Goal: Task Accomplishment & Management: Use online tool/utility

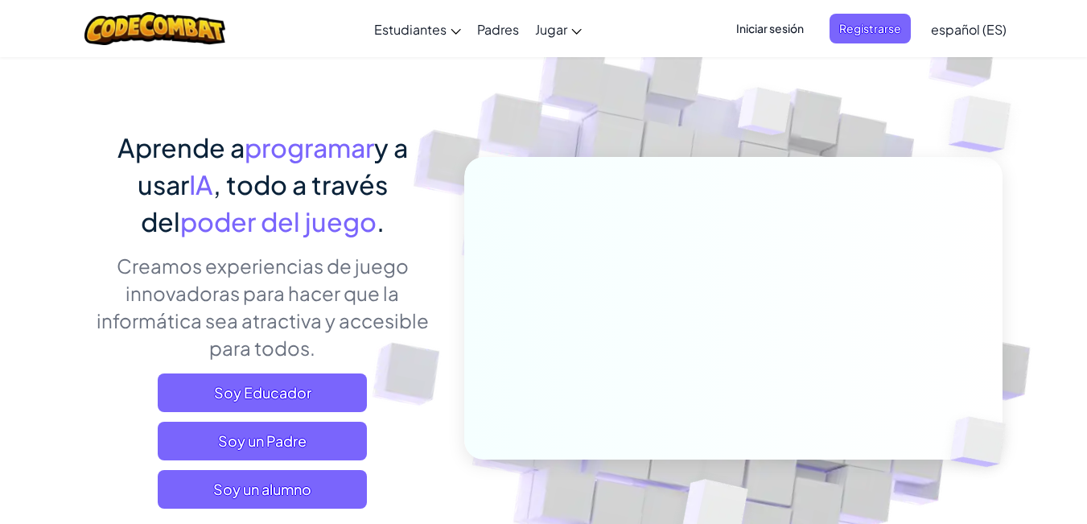
scroll to position [80, 0]
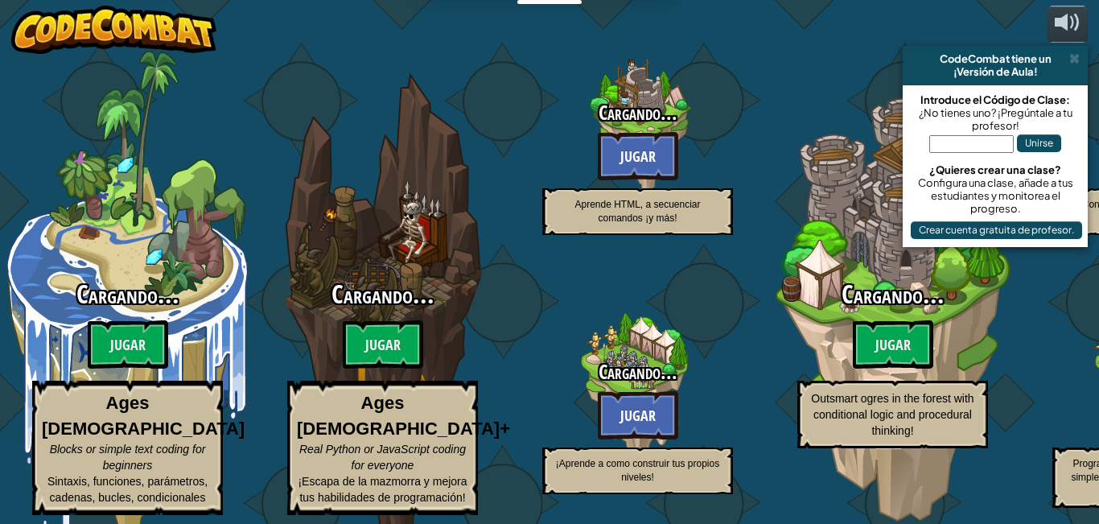
select select "es-ES"
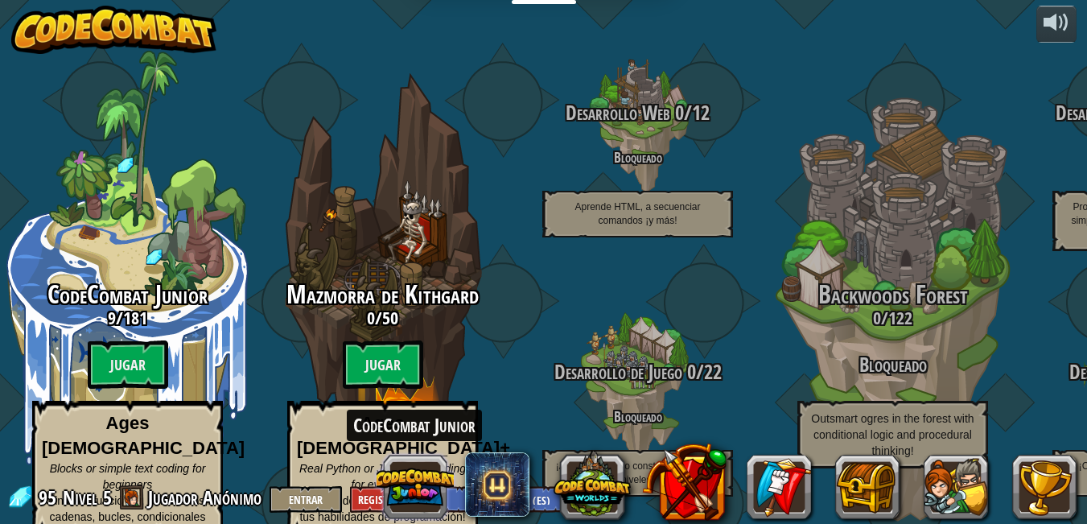
click at [426, 482] on button at bounding box center [414, 486] width 77 height 77
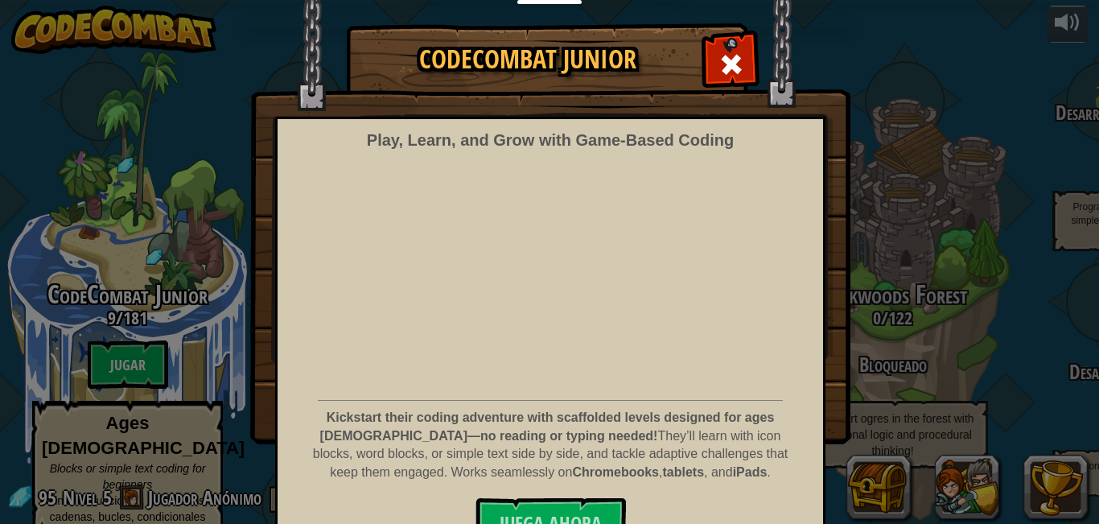
scroll to position [57, 0]
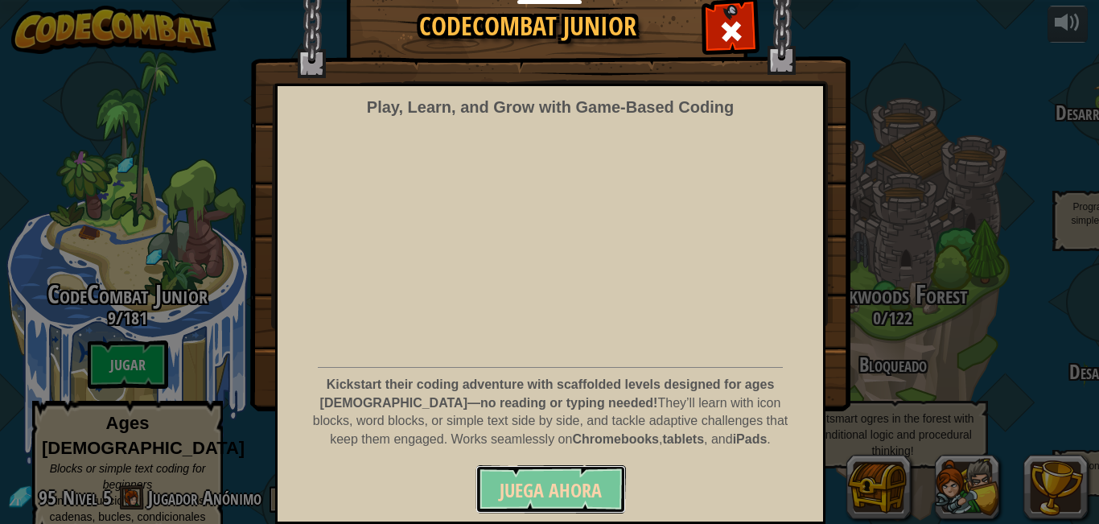
click at [539, 496] on span "Juega ahora" at bounding box center [551, 490] width 102 height 26
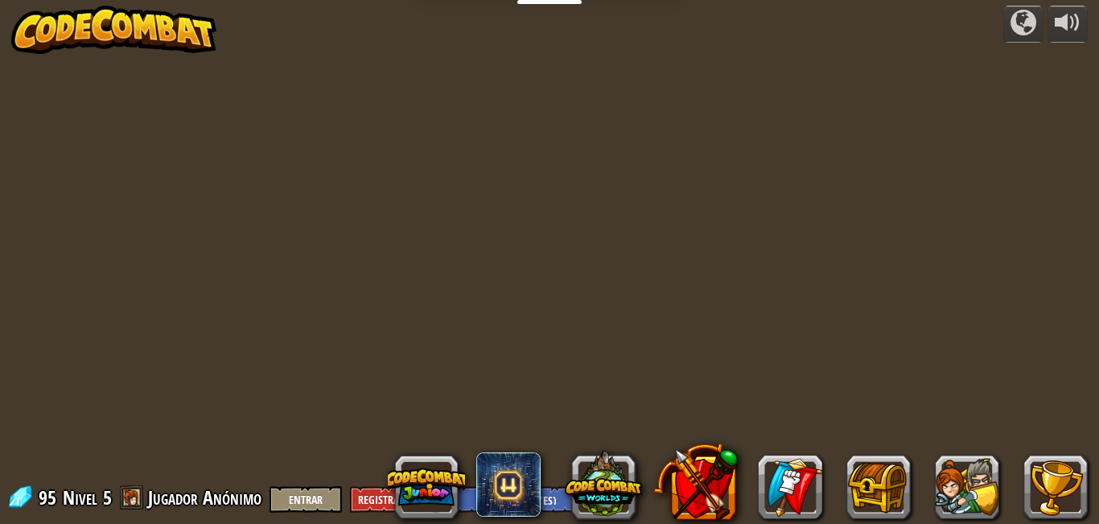
select select "es-ES"
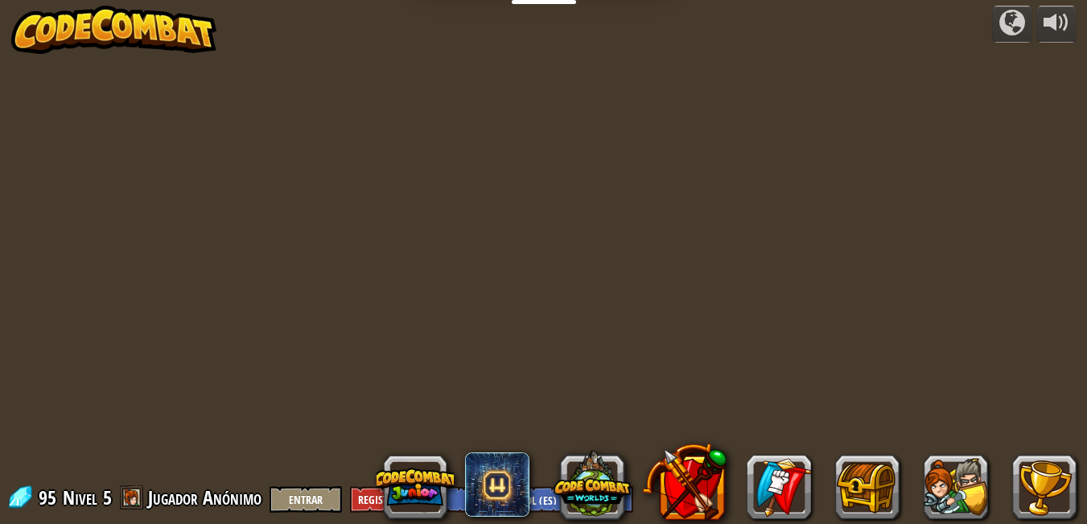
select select "es-ES"
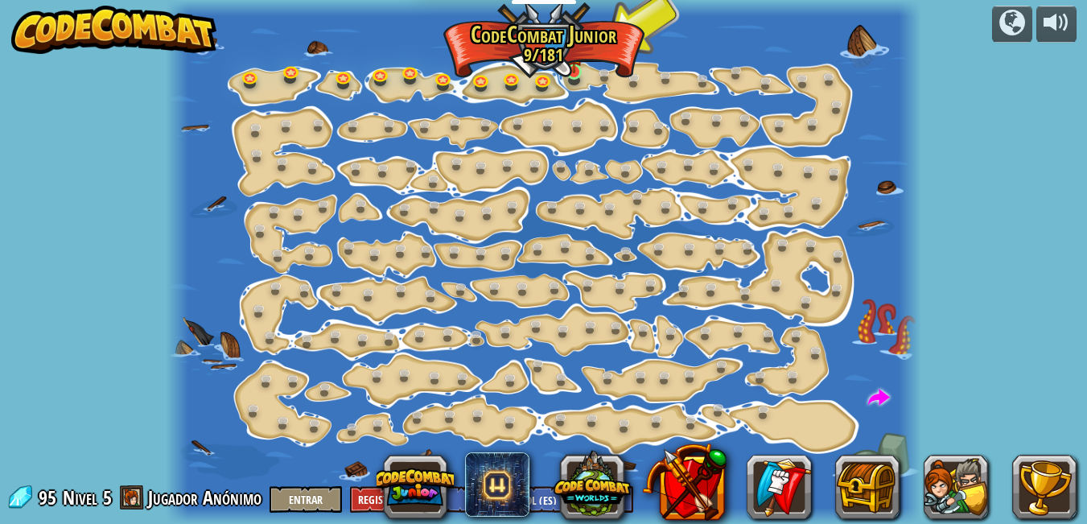
click at [574, 65] on img at bounding box center [575, 53] width 18 height 40
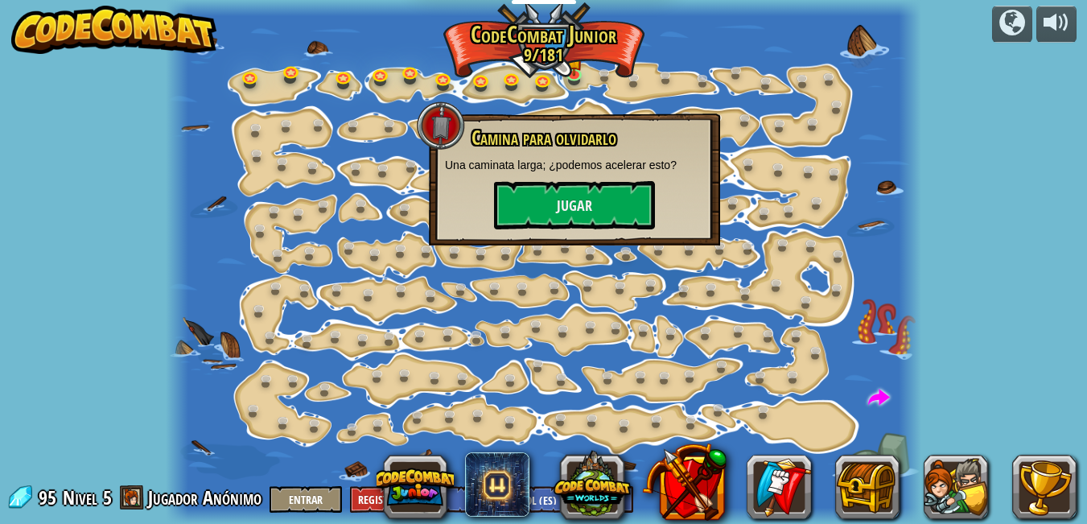
drag, startPoint x: 305, startPoint y: 475, endPoint x: 605, endPoint y: 55, distance: 516.8
click at [463, 224] on div "Cambio de Paso (Bloqueado) Cambiar los argumentos del step. Ve inteligentemente…" at bounding box center [543, 262] width 755 height 524
click at [615, 208] on button "Jugar" at bounding box center [574, 205] width 161 height 48
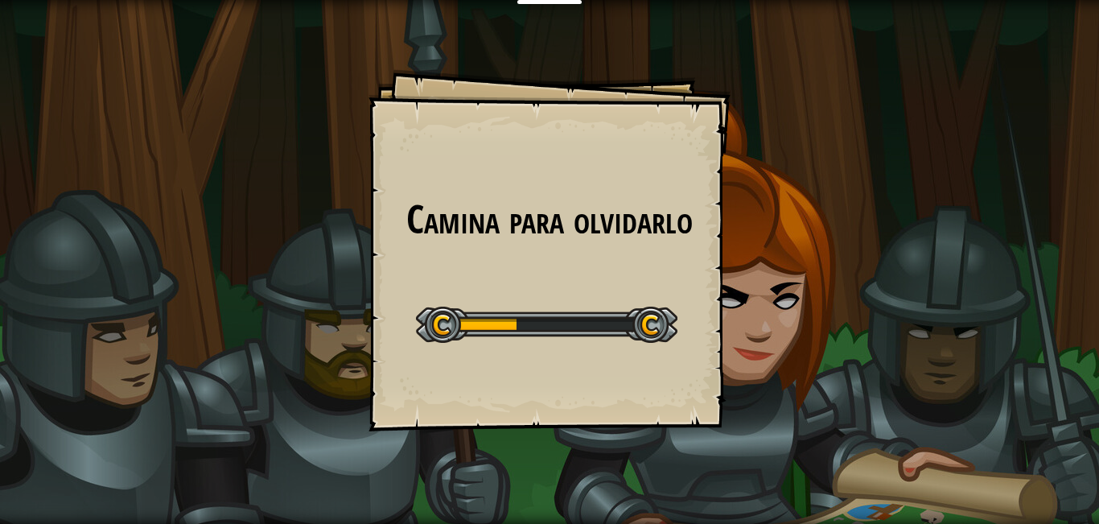
drag, startPoint x: 558, startPoint y: 327, endPoint x: 567, endPoint y: 317, distance: 13.1
click at [566, 319] on div at bounding box center [546, 325] width 261 height 36
click at [570, 315] on div at bounding box center [546, 325] width 261 height 36
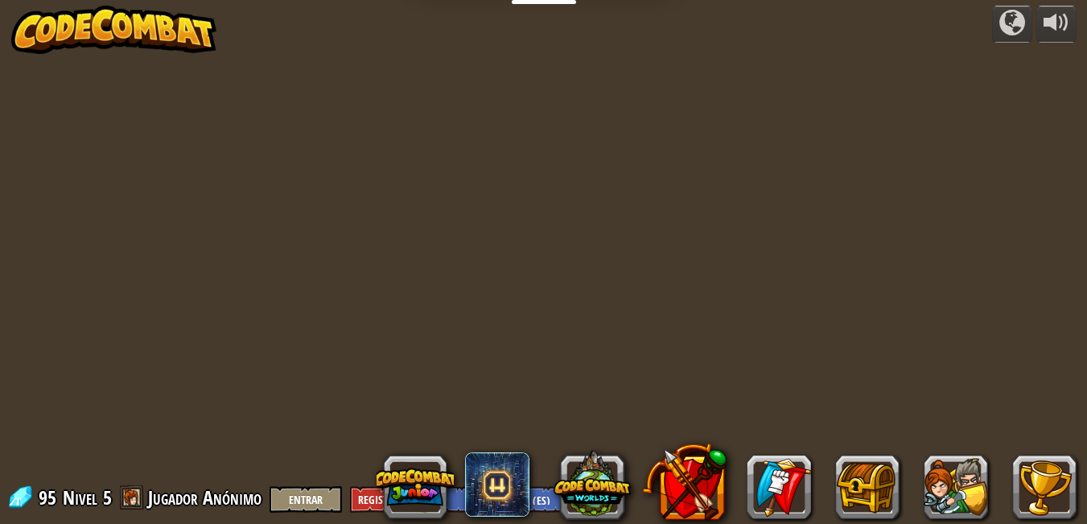
select select "es-ES"
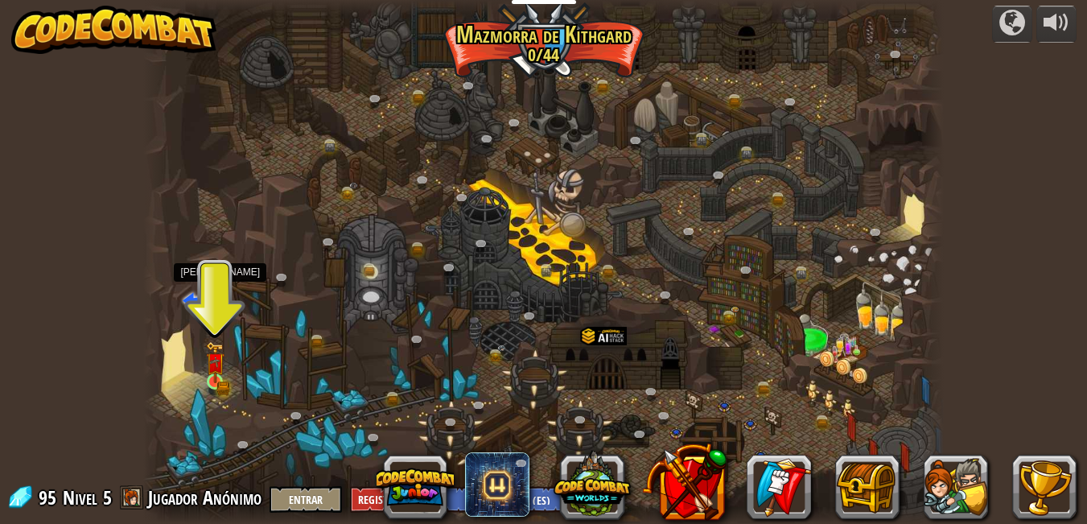
drag, startPoint x: 231, startPoint y: 352, endPoint x: 224, endPoint y: 377, distance: 25.8
click at [228, 372] on div at bounding box center [543, 262] width 801 height 524
click at [228, 16] on div "powered by Cañón retorcido (Bloqueado) Desafío: recoge la mayor cantidad de oro…" at bounding box center [543, 262] width 1087 height 524
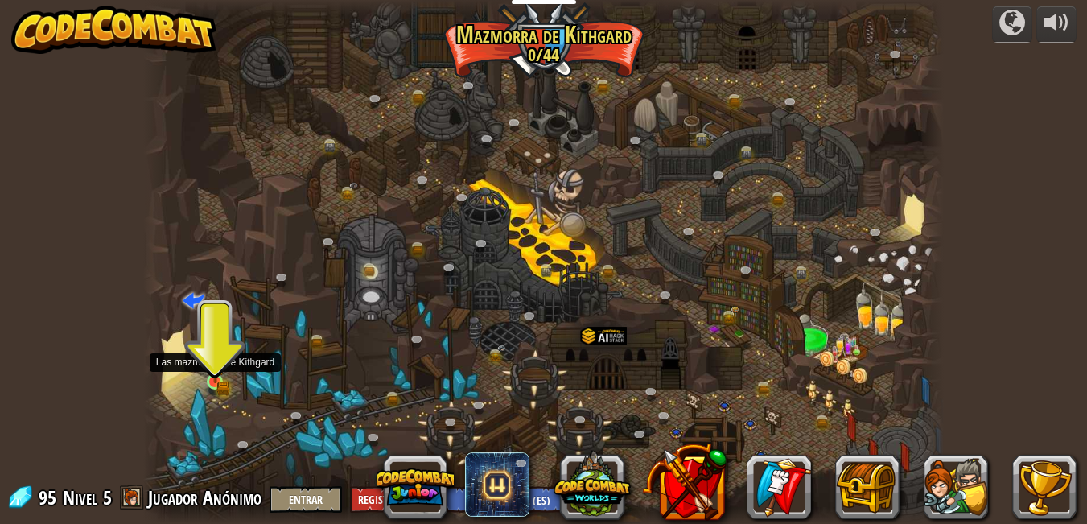
click at [209, 372] on img at bounding box center [215, 362] width 19 height 42
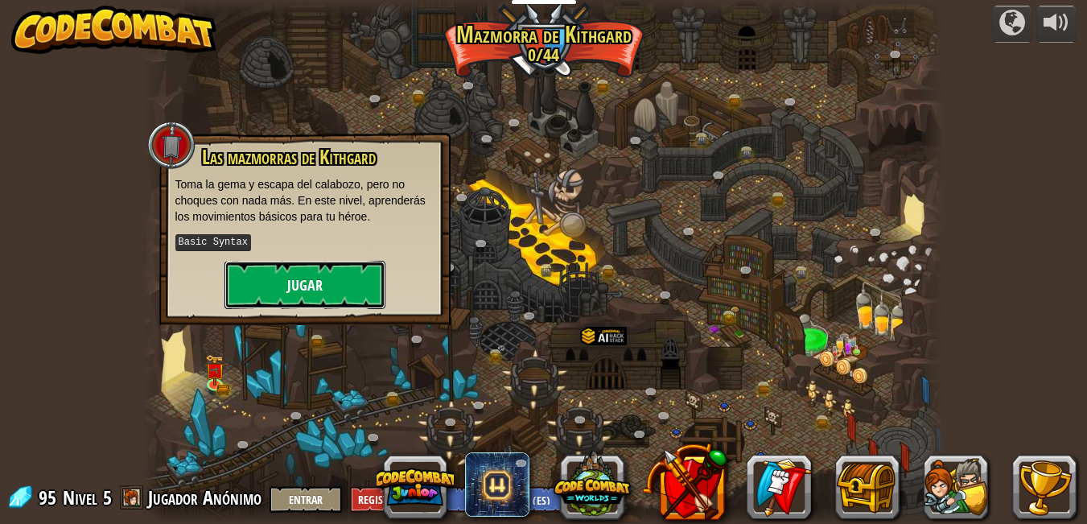
click at [340, 290] on button "Jugar" at bounding box center [304, 285] width 161 height 48
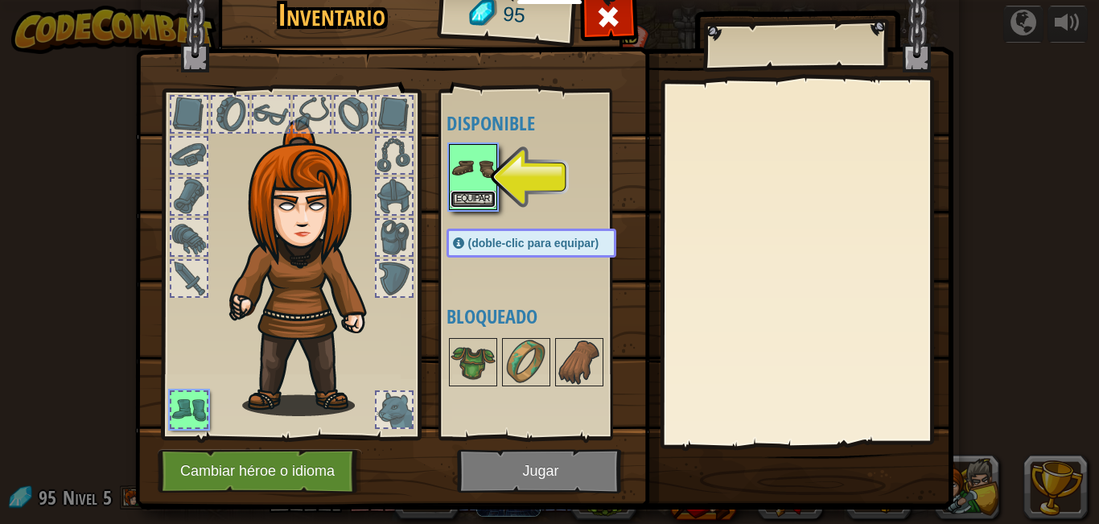
click at [478, 194] on button "Equipar" at bounding box center [473, 199] width 45 height 17
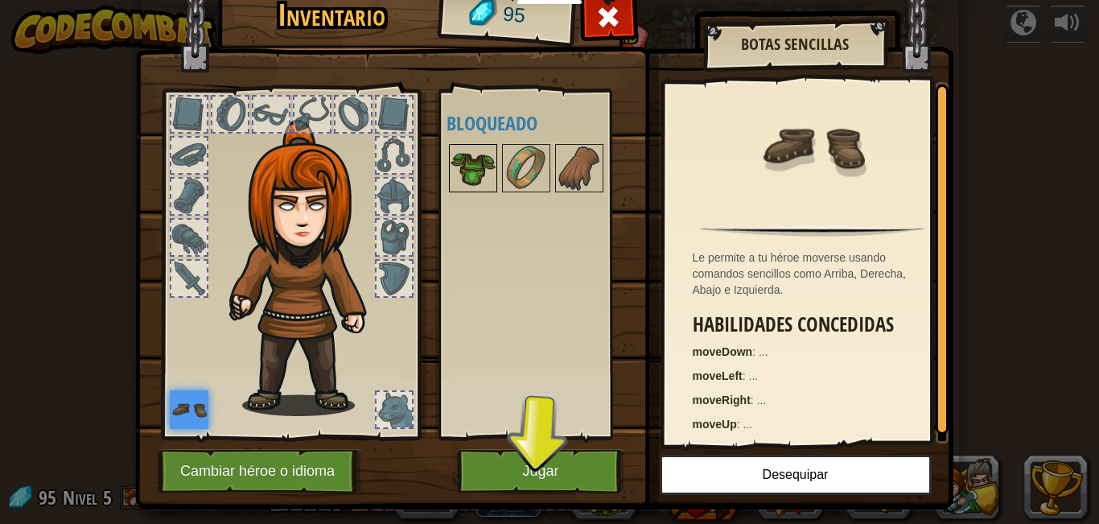
click at [467, 175] on img at bounding box center [473, 168] width 45 height 45
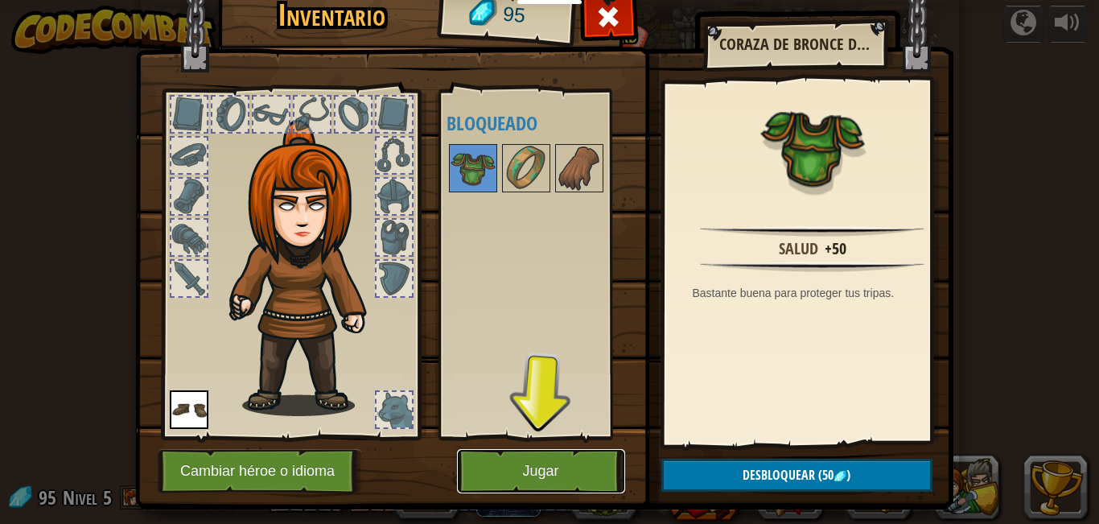
drag, startPoint x: 587, startPoint y: 473, endPoint x: 578, endPoint y: 473, distance: 8.8
click at [584, 473] on button "Jugar" at bounding box center [541, 471] width 168 height 44
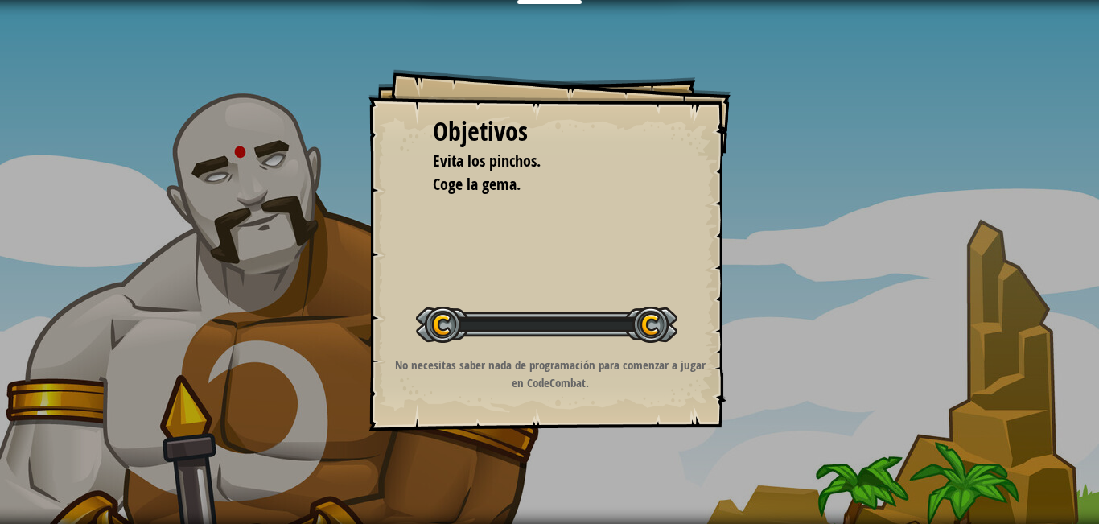
click at [558, 465] on div "Objetivos Evita los pinchos. Coge la gema. Iniciar Nivel Error al cargar desde …" at bounding box center [549, 262] width 1099 height 524
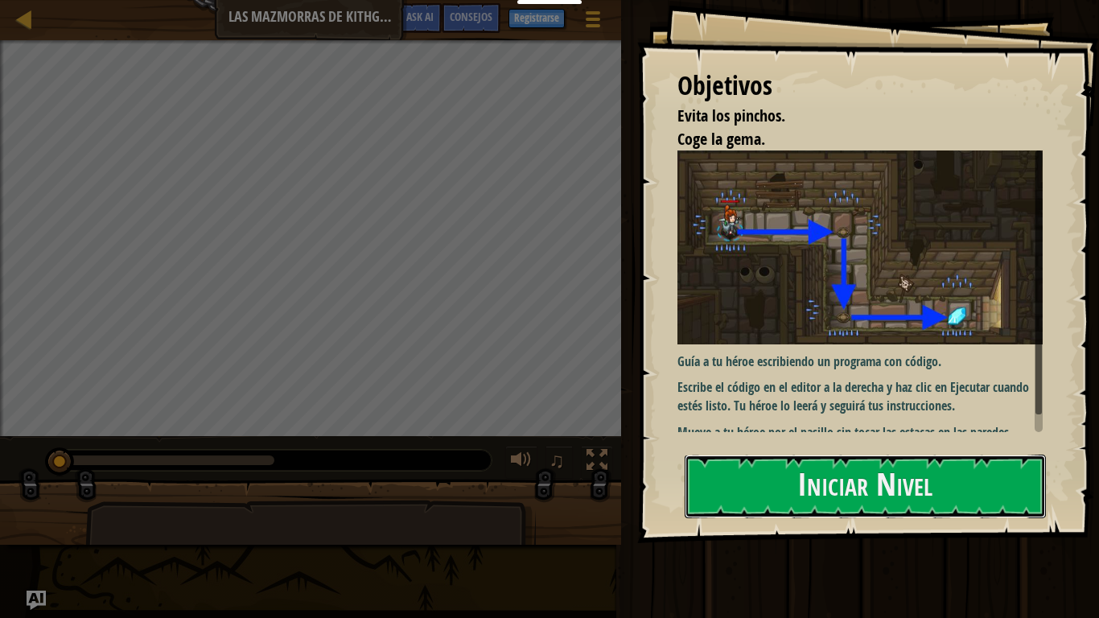
drag, startPoint x: 928, startPoint y: 495, endPoint x: 955, endPoint y: 442, distance: 58.6
click at [928, 495] on button "Iniciar Nivel" at bounding box center [865, 487] width 361 height 64
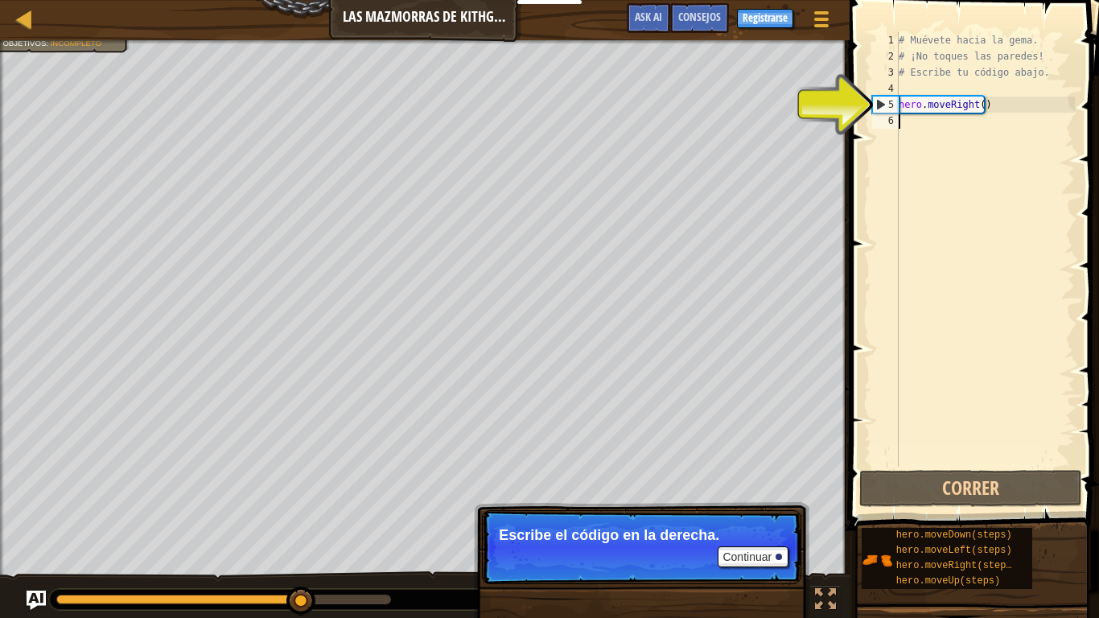
click at [886, 102] on div "5" at bounding box center [886, 105] width 26 height 16
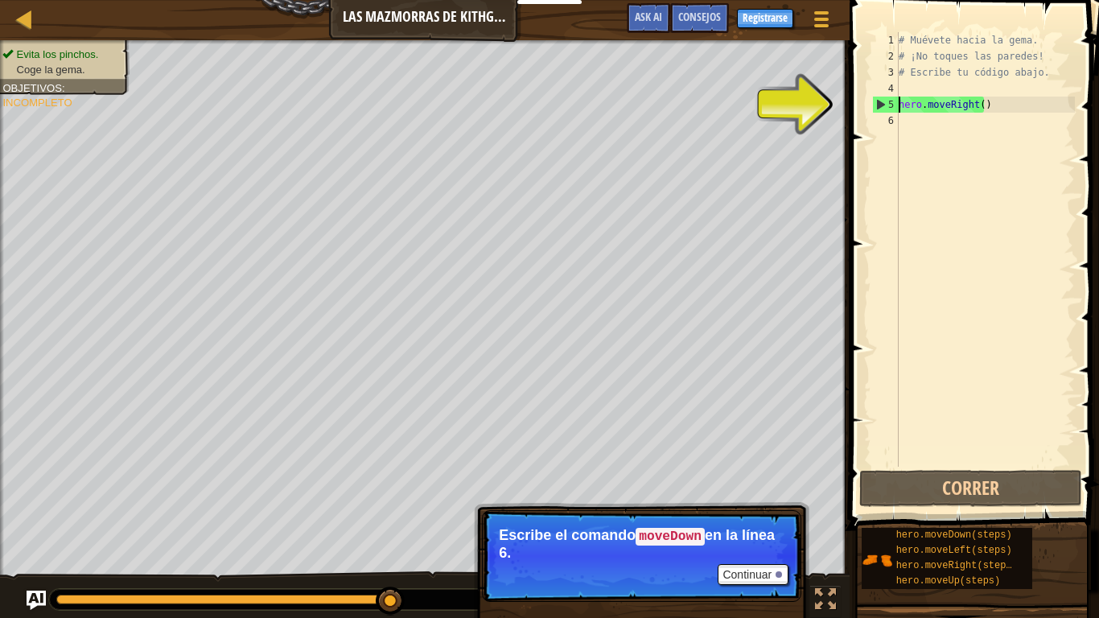
click at [882, 93] on div "4" at bounding box center [885, 88] width 27 height 16
type textarea "hero.moveRight()"
click at [886, 108] on div "5" at bounding box center [886, 105] width 26 height 16
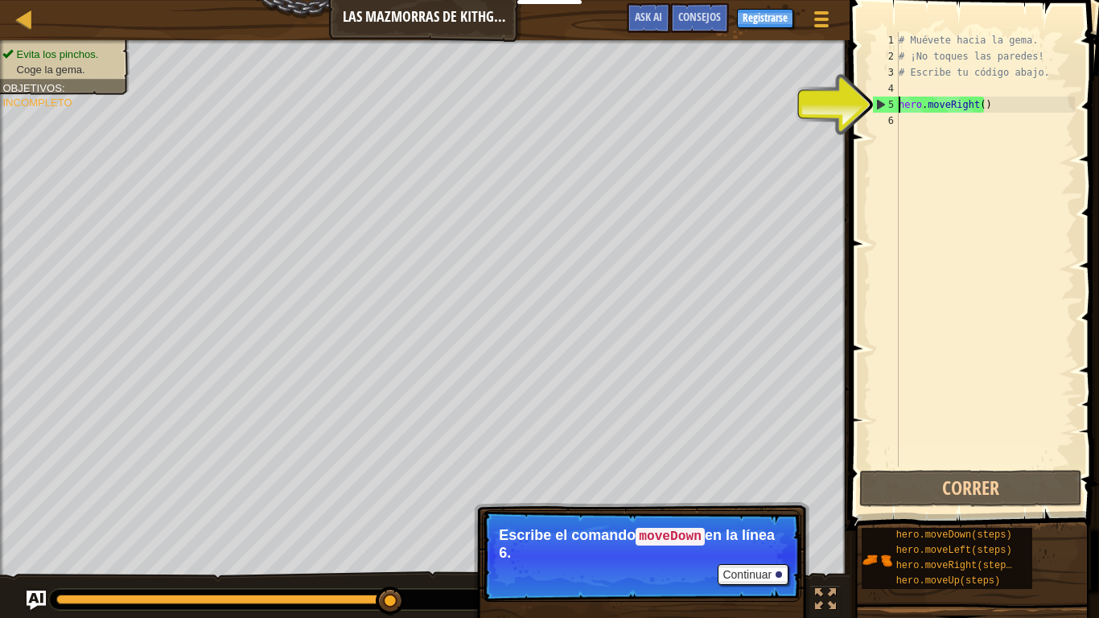
type textarea "hero.moveRight()"
click at [886, 108] on div "5" at bounding box center [886, 105] width 26 height 16
click at [882, 105] on div "5" at bounding box center [886, 105] width 26 height 16
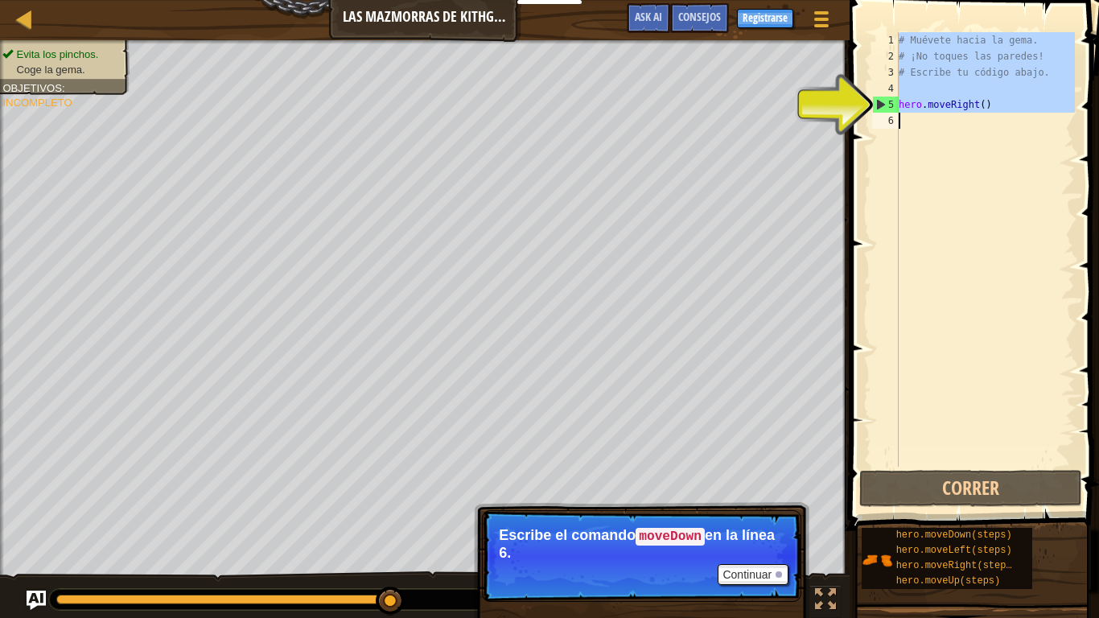
type textarea "hero.moveRight()"
click at [882, 105] on div "5" at bounding box center [886, 105] width 26 height 16
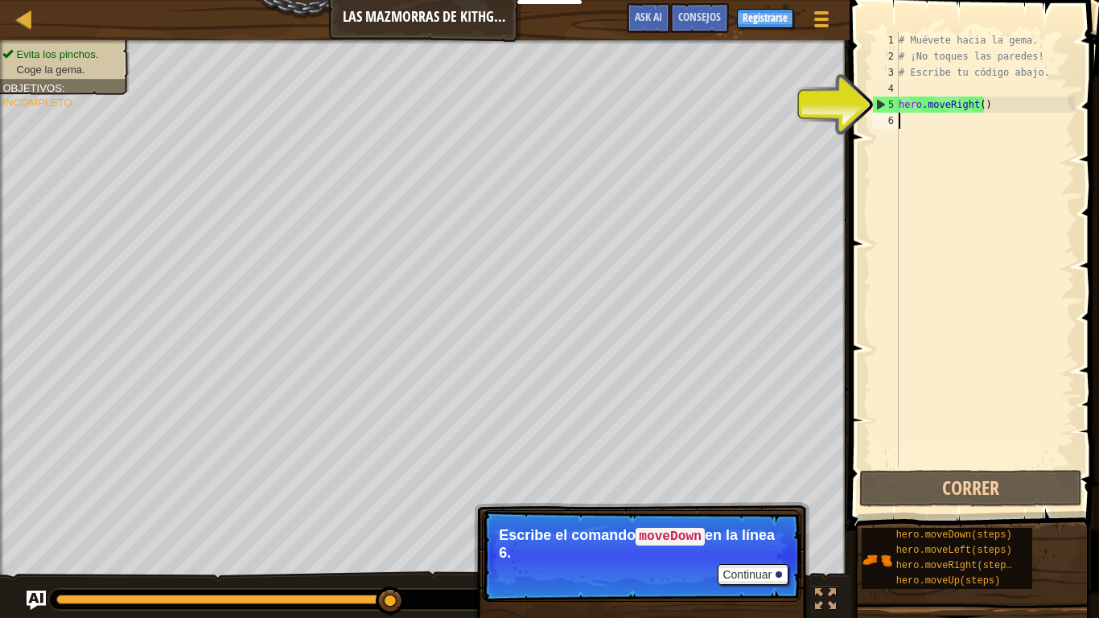
click at [882, 105] on div "5" at bounding box center [886, 105] width 26 height 16
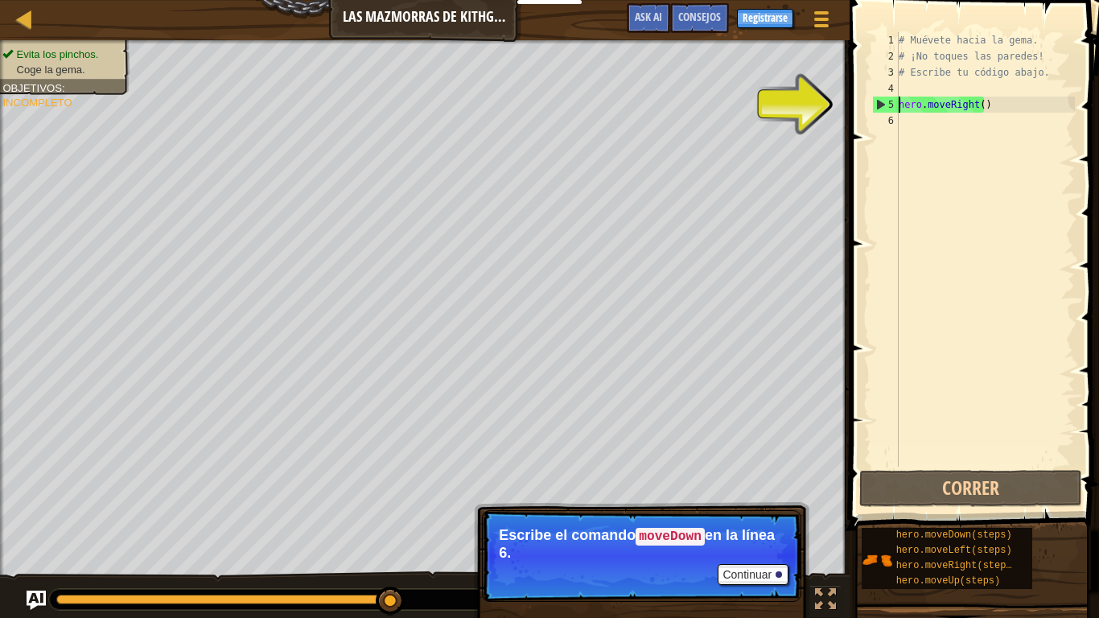
click at [880, 103] on div "5" at bounding box center [886, 105] width 26 height 16
type textarea "hero.moveRight()"
click at [880, 103] on div "5" at bounding box center [886, 105] width 26 height 16
click at [886, 98] on div "5" at bounding box center [886, 105] width 26 height 16
type textarea "hero.moveRight()"
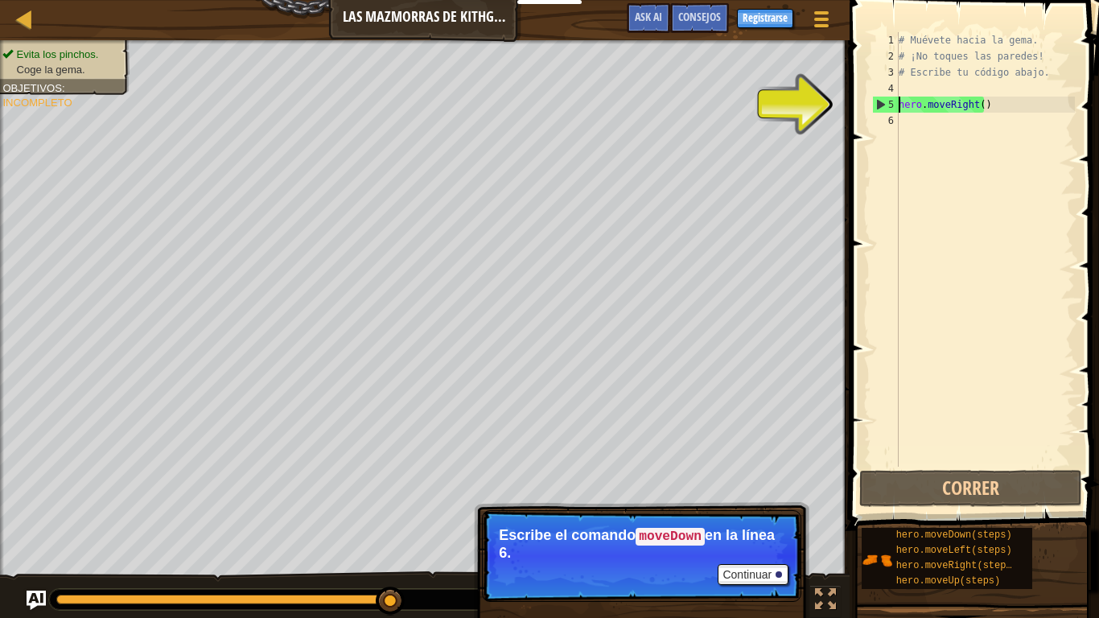
drag, startPoint x: 867, startPoint y: 179, endPoint x: 879, endPoint y: 121, distance: 59.2
click at [899, 113] on div "# Muévete hacia la gema. # ¡No toques las paredes! # Escribe tu código abajo. h…" at bounding box center [984, 265] width 179 height 467
click at [897, 103] on div "5" at bounding box center [886, 105] width 26 height 16
type textarea "hero.moveRight()"
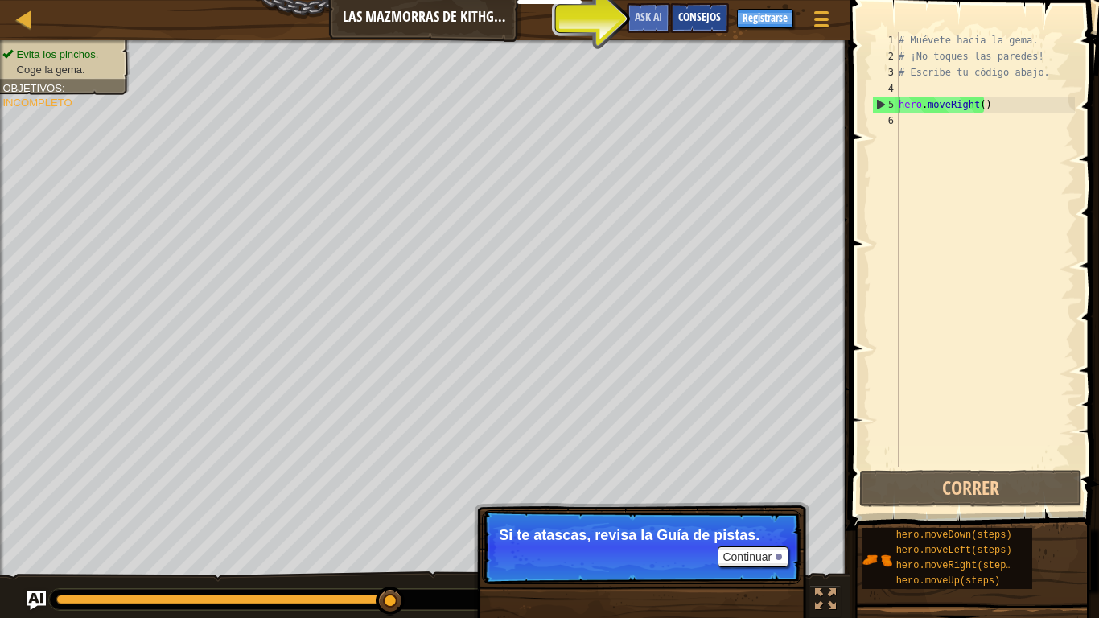
click at [703, 16] on span "Consejos" at bounding box center [699, 16] width 43 height 15
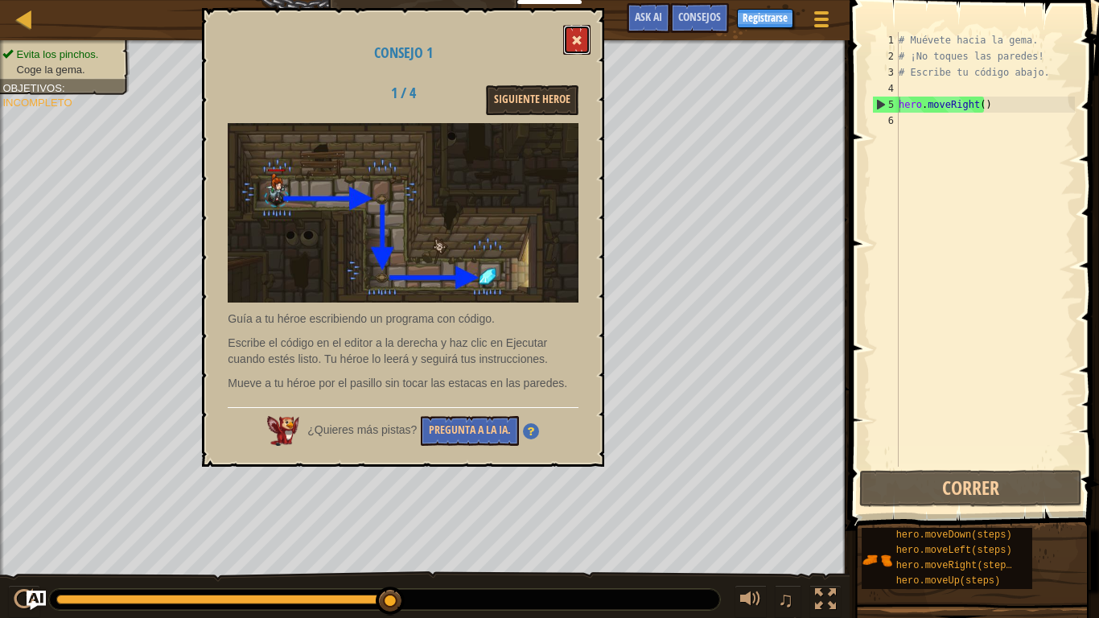
click at [574, 37] on span at bounding box center [576, 40] width 11 height 11
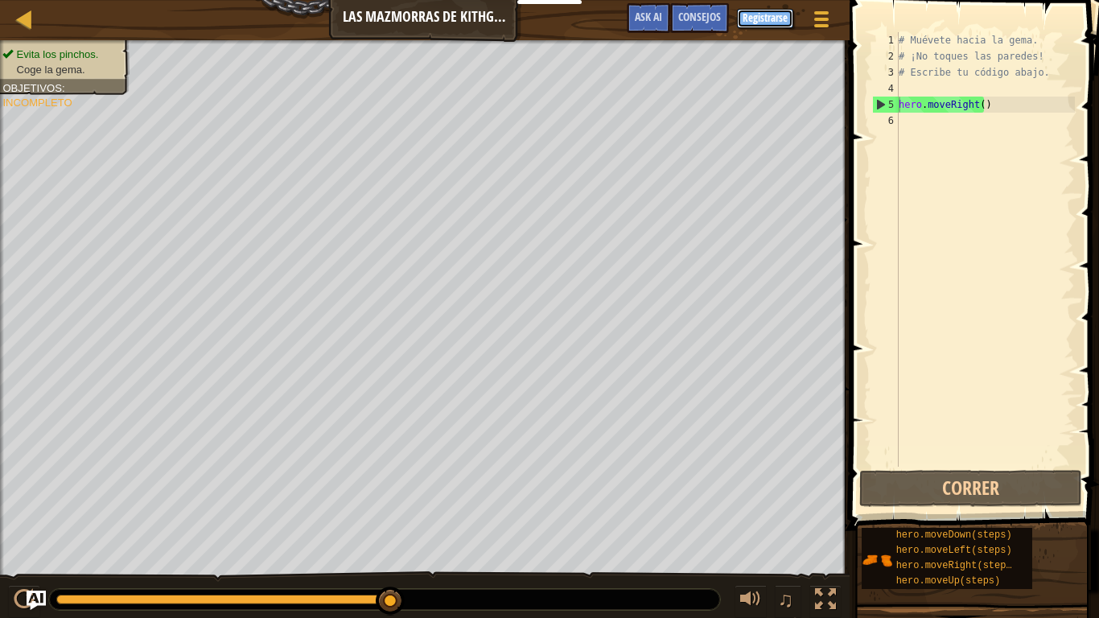
click at [761, 10] on button "Registrarse" at bounding box center [765, 18] width 56 height 19
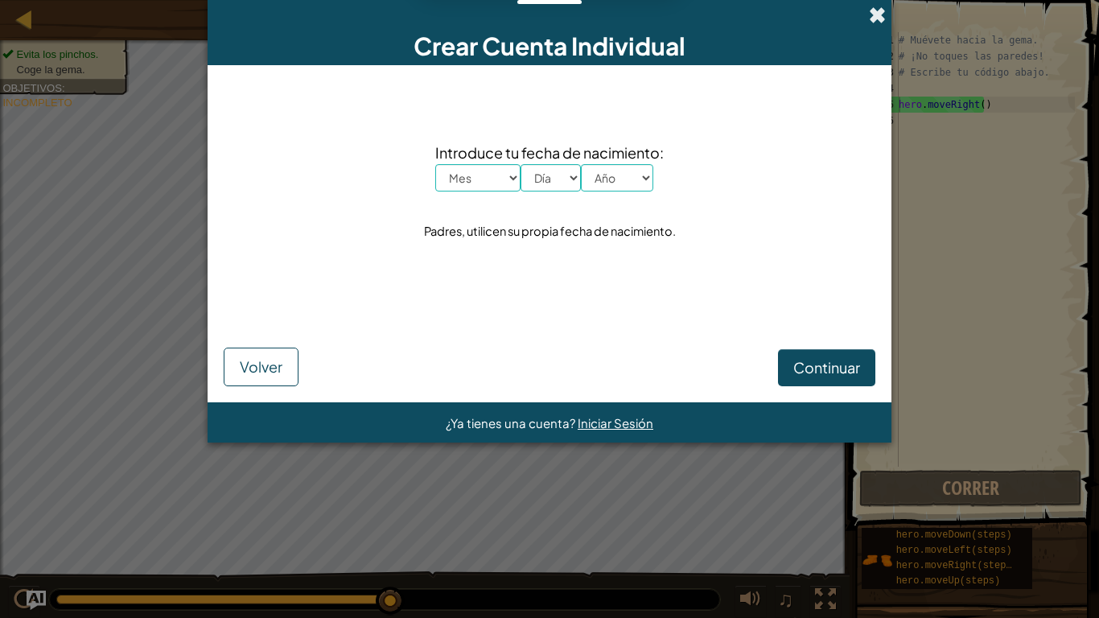
click at [874, 11] on span at bounding box center [877, 14] width 17 height 17
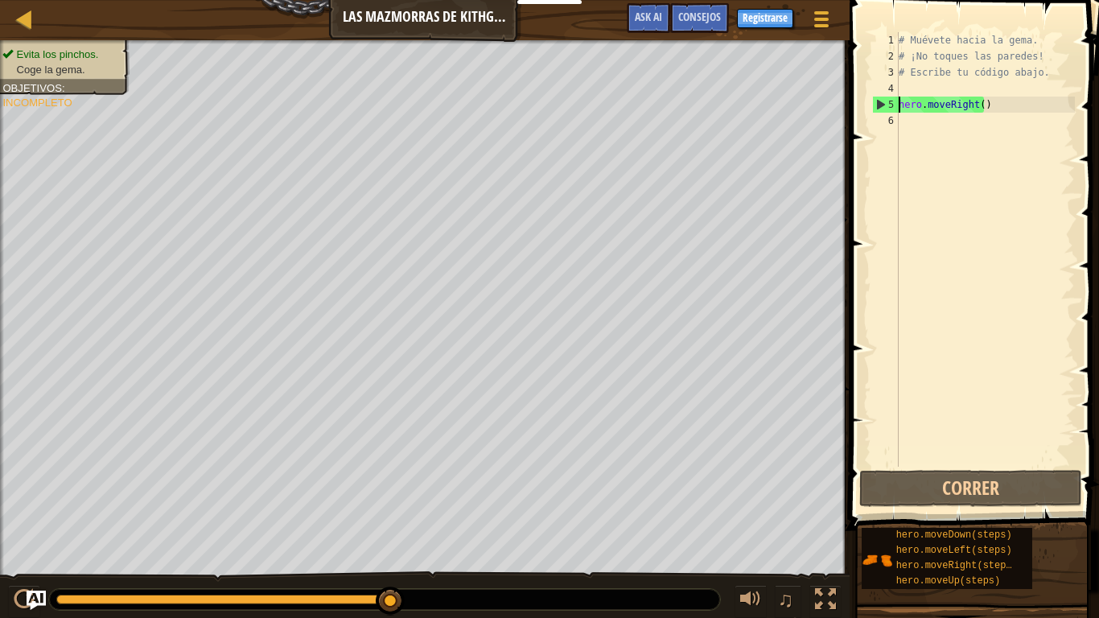
click at [0, 523] on div "Evita los pinchos. Coge la gema. Objetivos : Incompleto ♫ Anya 11 x: 18 y: 18 N…" at bounding box center [549, 329] width 1099 height 579
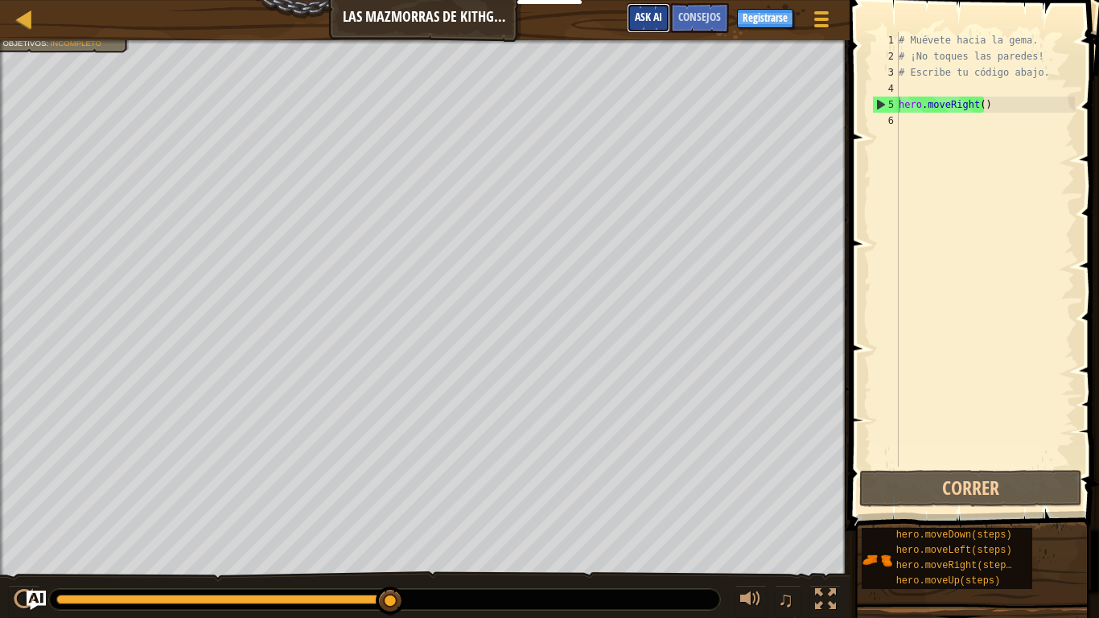
click at [642, 15] on span "Ask AI" at bounding box center [648, 16] width 27 height 15
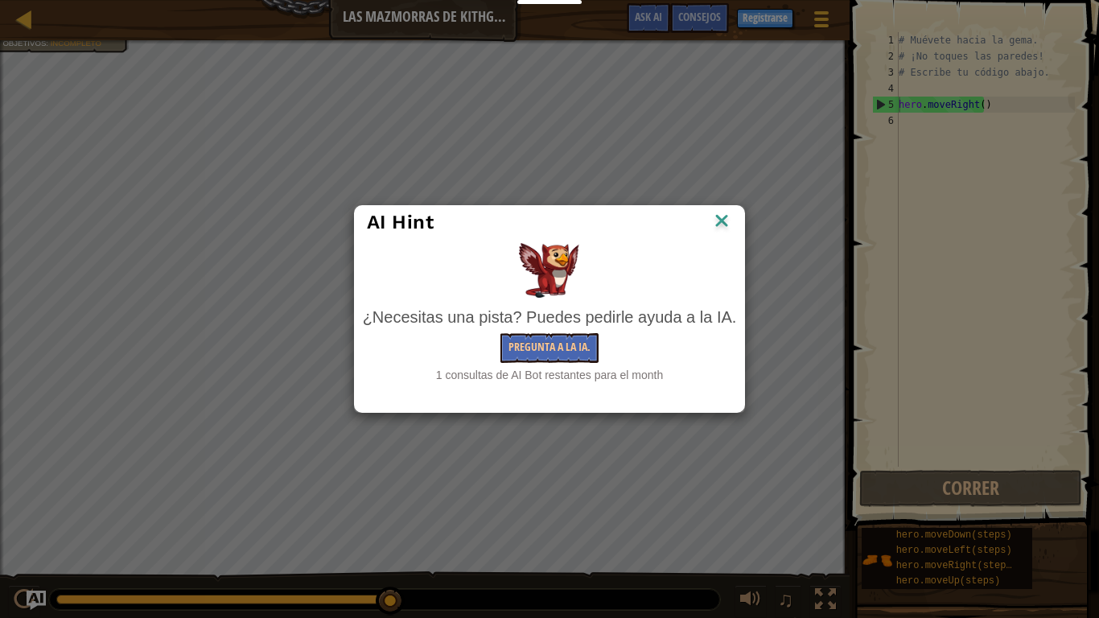
click at [720, 220] on img at bounding box center [721, 222] width 21 height 24
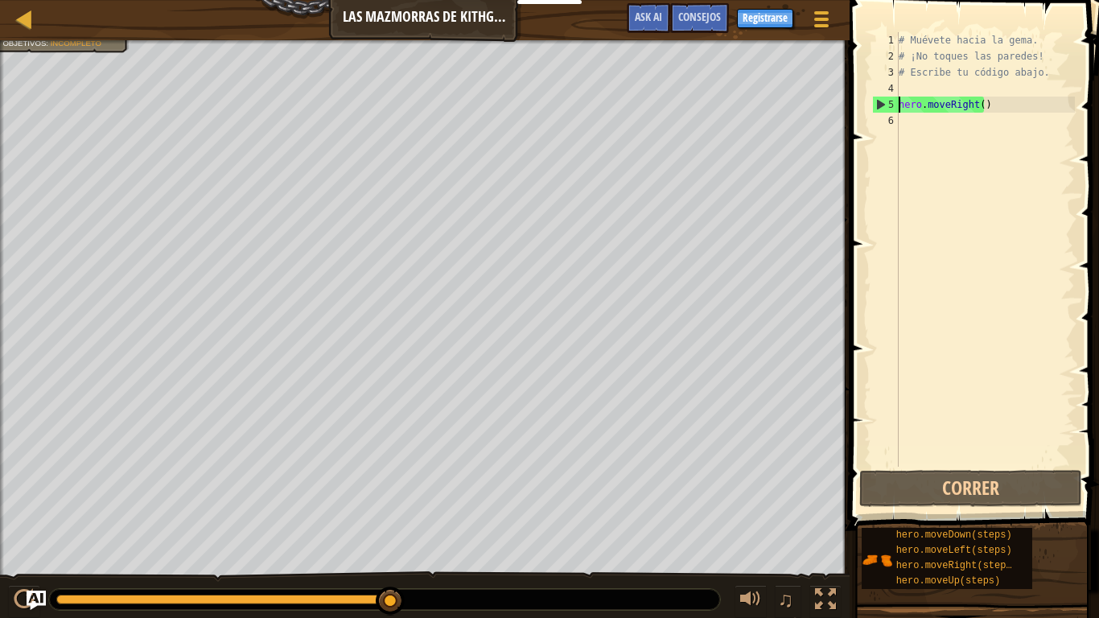
click at [0, 482] on div "Evita los pinchos. Coge la gema. Objetivos : Incompleto" at bounding box center [425, 310] width 850 height 541
click at [19, 19] on div at bounding box center [24, 19] width 20 height 20
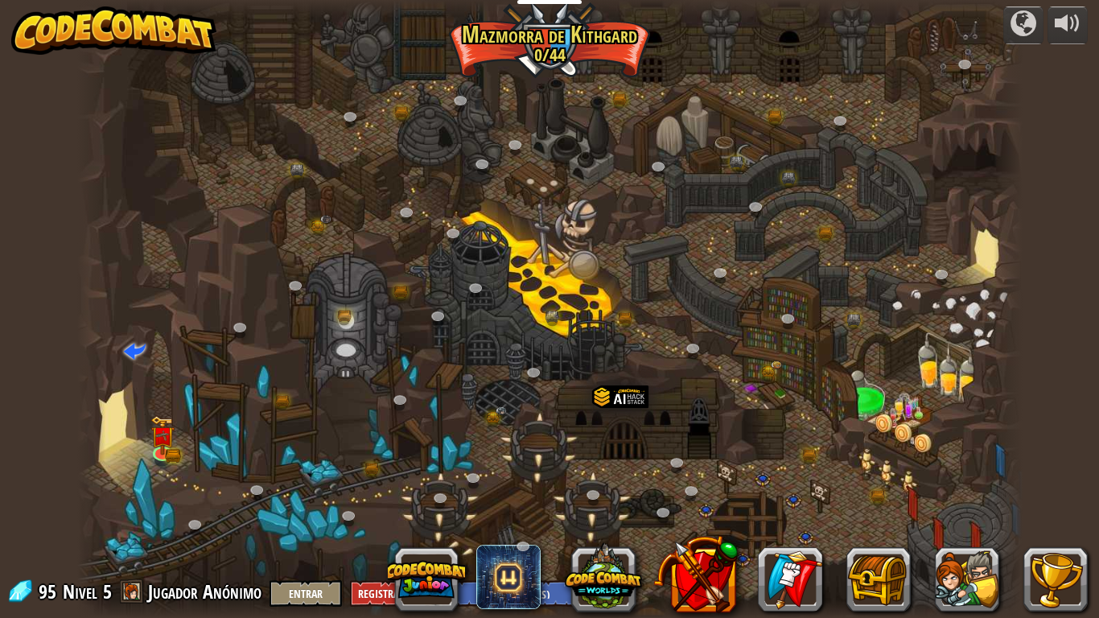
select select "es-ES"
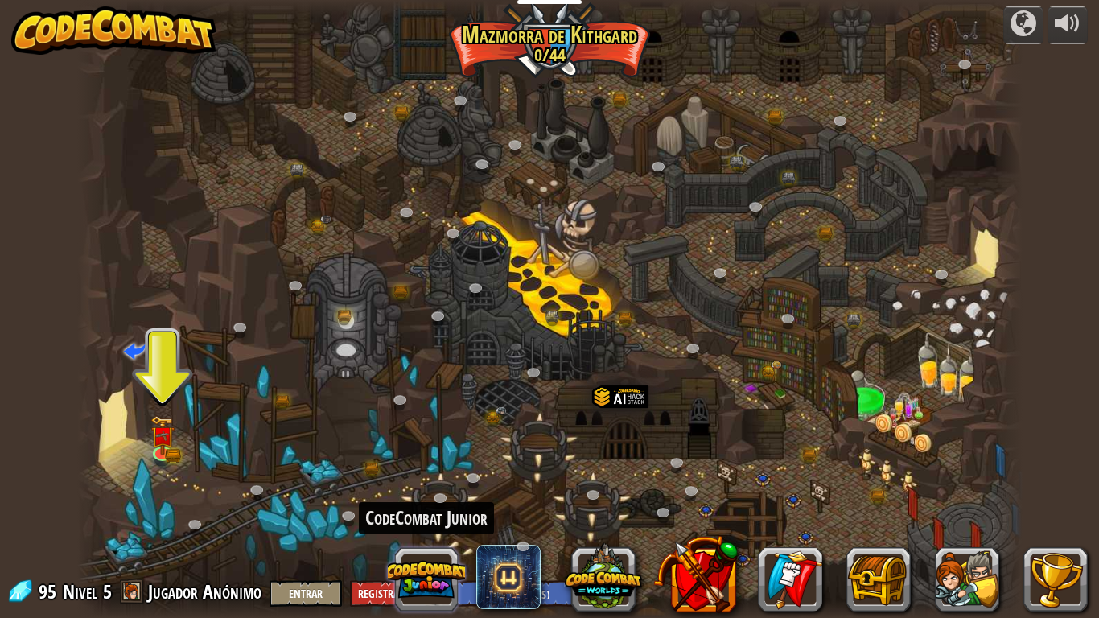
click at [426, 523] on button at bounding box center [426, 579] width 77 height 77
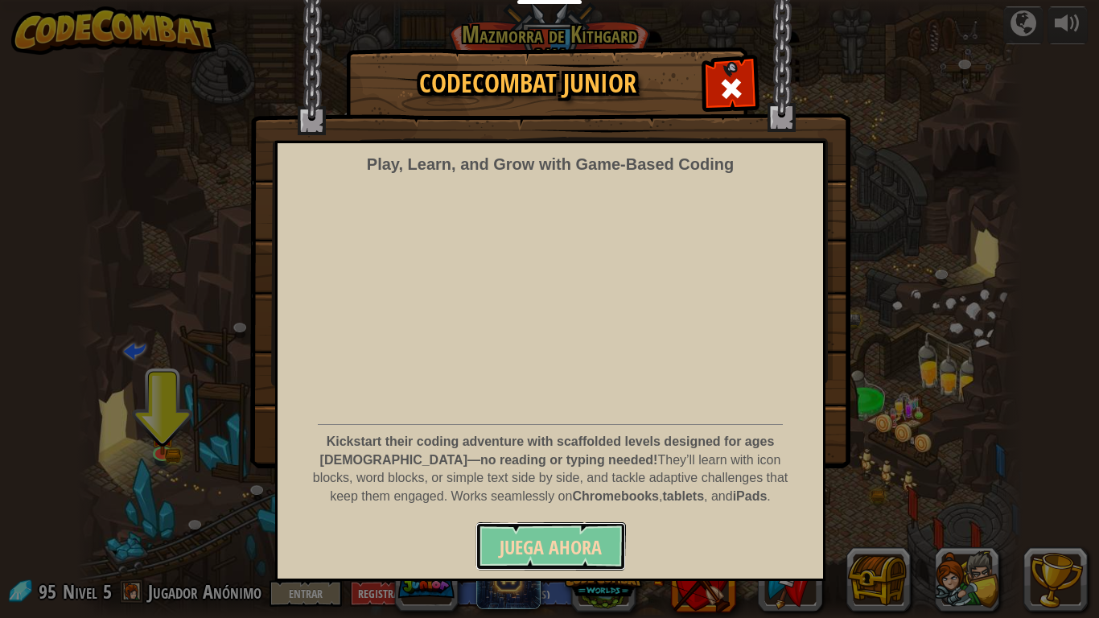
click at [576, 523] on button "Juega ahora" at bounding box center [550, 546] width 150 height 48
click at [561, 523] on span "Juega ahora" at bounding box center [551, 547] width 102 height 26
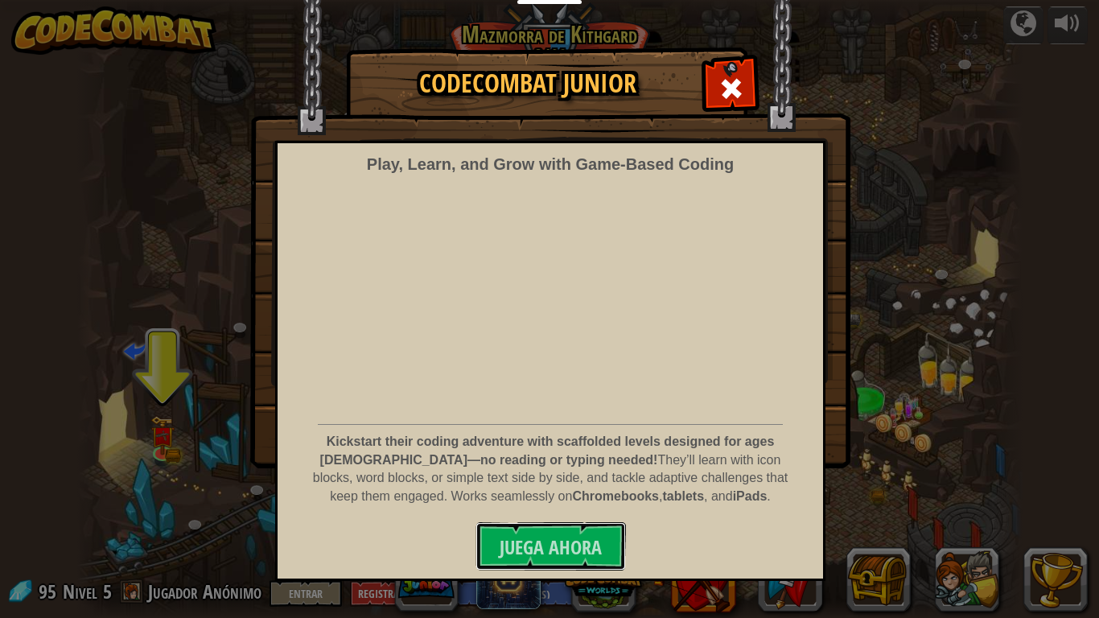
click at [559, 523] on span "Juega ahora" at bounding box center [551, 547] width 102 height 26
click at [576, 523] on button "Juega ahora" at bounding box center [550, 546] width 150 height 48
drag, startPoint x: 575, startPoint y: 529, endPoint x: 556, endPoint y: 191, distance: 338.4
click at [575, 523] on button "Juega ahora" at bounding box center [550, 546] width 150 height 48
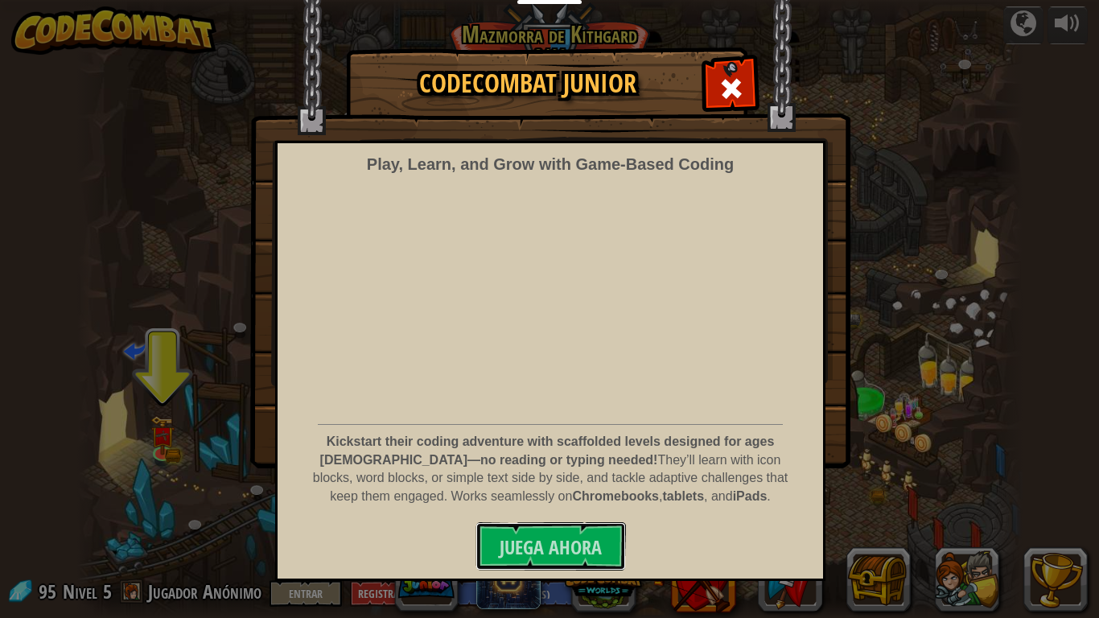
click at [574, 523] on button "Juega ahora" at bounding box center [550, 546] width 150 height 48
click at [574, 523] on span "Juega ahora" at bounding box center [551, 547] width 102 height 26
drag, startPoint x: 590, startPoint y: 553, endPoint x: 581, endPoint y: 546, distance: 10.9
click at [582, 523] on span "Juega ahora" at bounding box center [551, 547] width 102 height 26
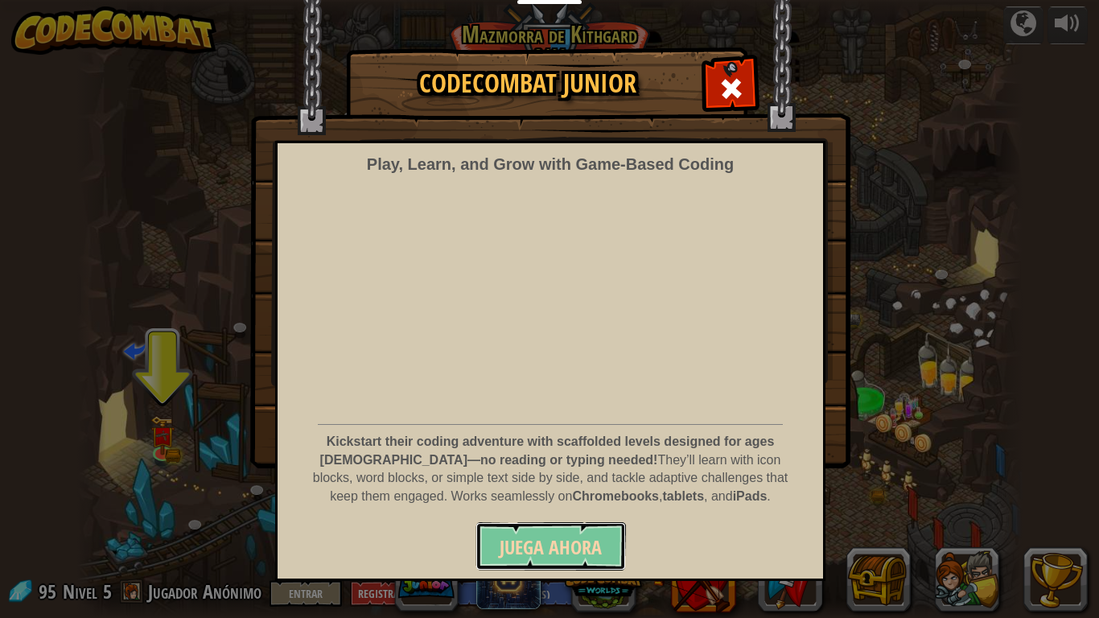
click at [582, 523] on span "Juega ahora" at bounding box center [551, 547] width 102 height 26
click at [581, 523] on span "Juega ahora" at bounding box center [551, 547] width 102 height 26
click at [596, 523] on span "Juega ahora" at bounding box center [551, 547] width 102 height 26
click at [595, 523] on span "Juega ahora" at bounding box center [551, 547] width 102 height 26
click at [603, 523] on button "Juega ahora" at bounding box center [550, 546] width 150 height 48
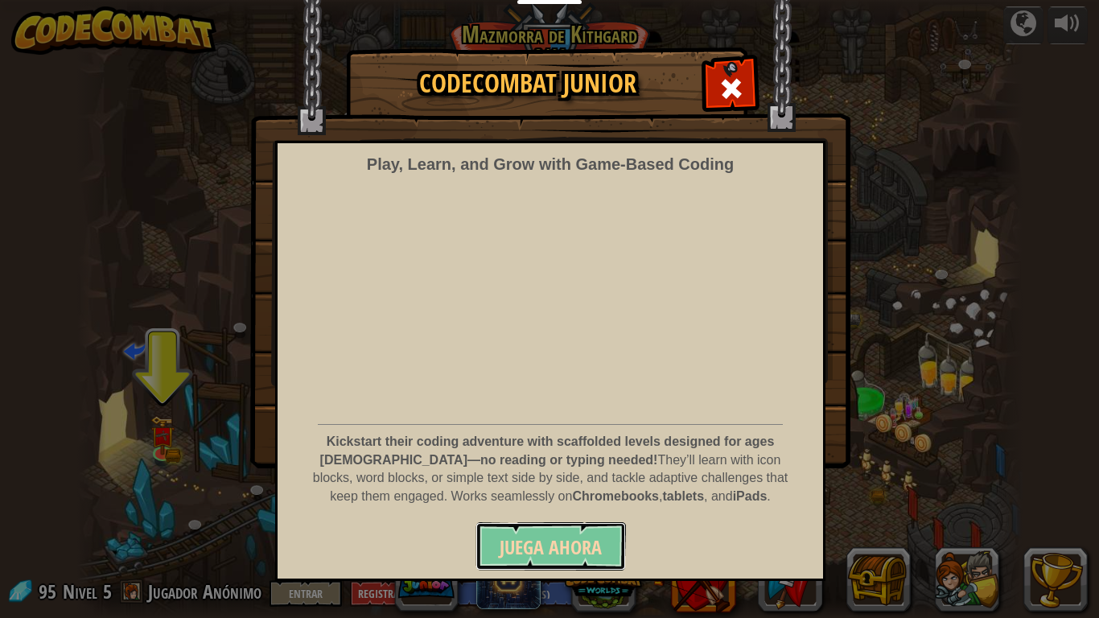
click at [604, 523] on button "Juega ahora" at bounding box center [550, 546] width 150 height 48
click at [609, 523] on button "Juega ahora" at bounding box center [550, 546] width 150 height 48
click at [171, 523] on div "CodeCombat Junior Play, Learn, and Grow with Game‑Based Coding Kickstart their …" at bounding box center [549, 309] width 1099 height 618
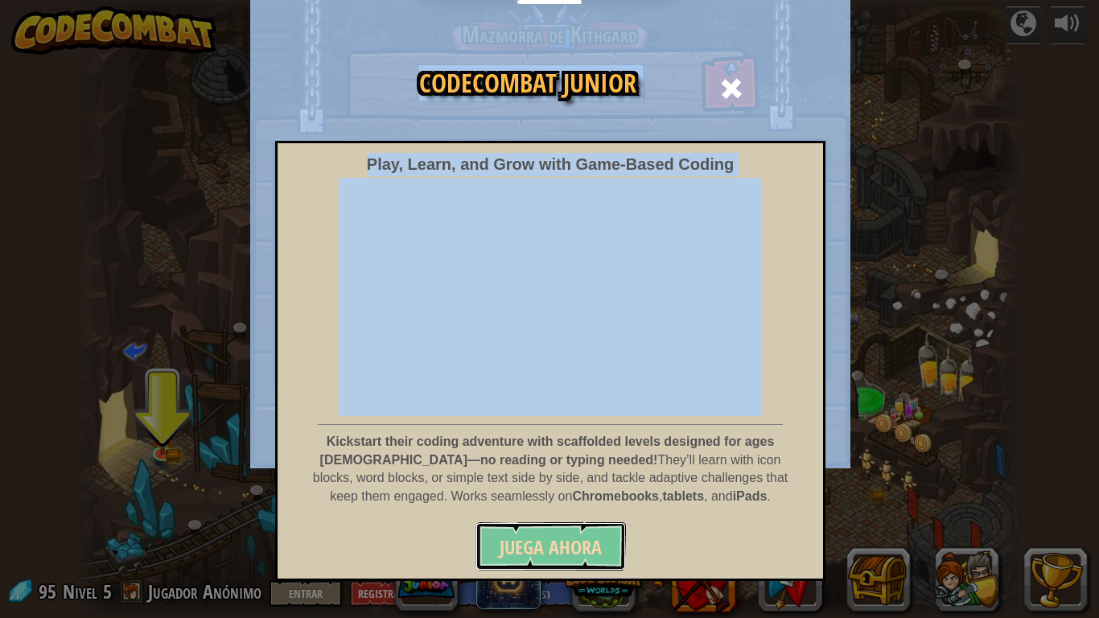
drag, startPoint x: 562, startPoint y: 541, endPoint x: 564, endPoint y: 523, distance: 18.6
click at [564, 523] on button "Juega ahora" at bounding box center [550, 546] width 150 height 48
click at [559, 516] on div "Play, Learn, and Grow with Game‑Based Coding Kickstart their coding adventure w…" at bounding box center [550, 361] width 550 height 440
click at [572, 503] on strong "Chromebooks" at bounding box center [615, 496] width 87 height 14
click at [572, 498] on strong "Chromebooks" at bounding box center [615, 496] width 87 height 14
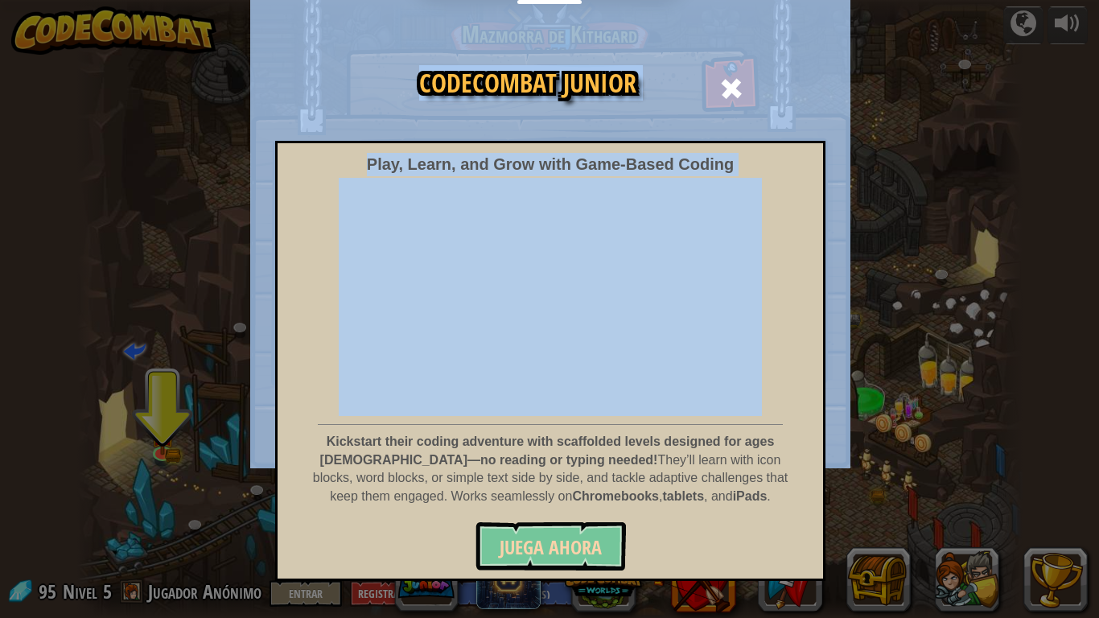
click at [571, 473] on p "Kickstart their coding adventure with scaffolded levels designed for ages 5–8—n…" at bounding box center [550, 469] width 476 height 73
click at [571, 472] on p "Kickstart their coding adventure with scaffolded levels designed for ages 5–8—n…" at bounding box center [550, 469] width 476 height 73
click at [533, 523] on div "Play, Learn, and Grow with Game‑Based Coding Kickstart their coding adventure w…" at bounding box center [550, 361] width 550 height 440
click at [541, 523] on button "Juega ahora" at bounding box center [550, 546] width 150 height 48
click at [543, 523] on button "Juega ahora" at bounding box center [550, 546] width 150 height 48
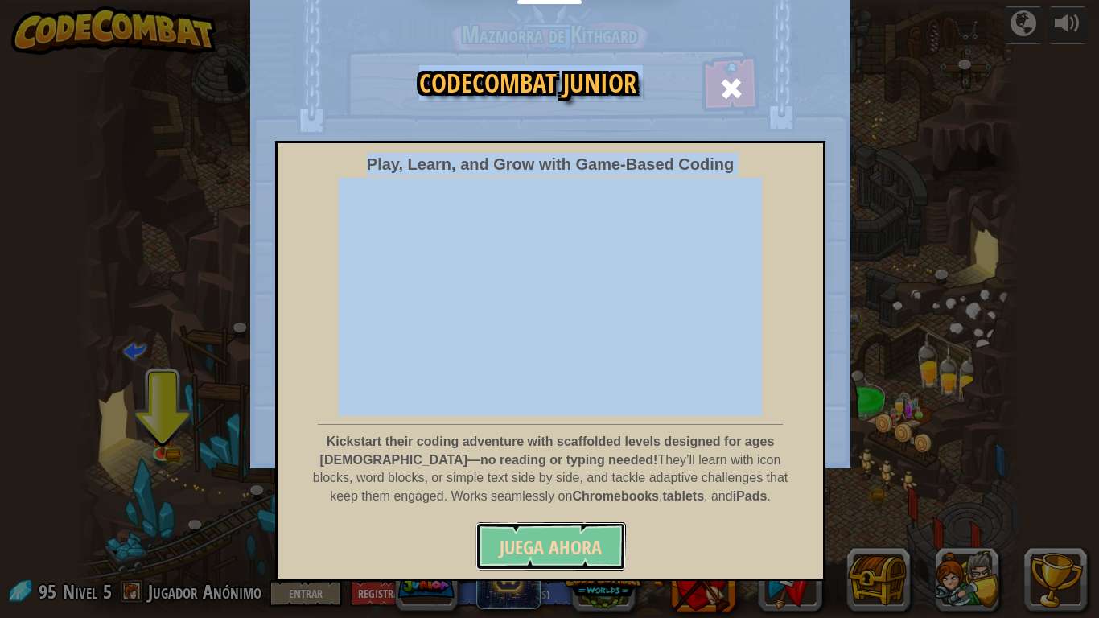
click at [550, 523] on span "Juega ahora" at bounding box center [551, 547] width 102 height 26
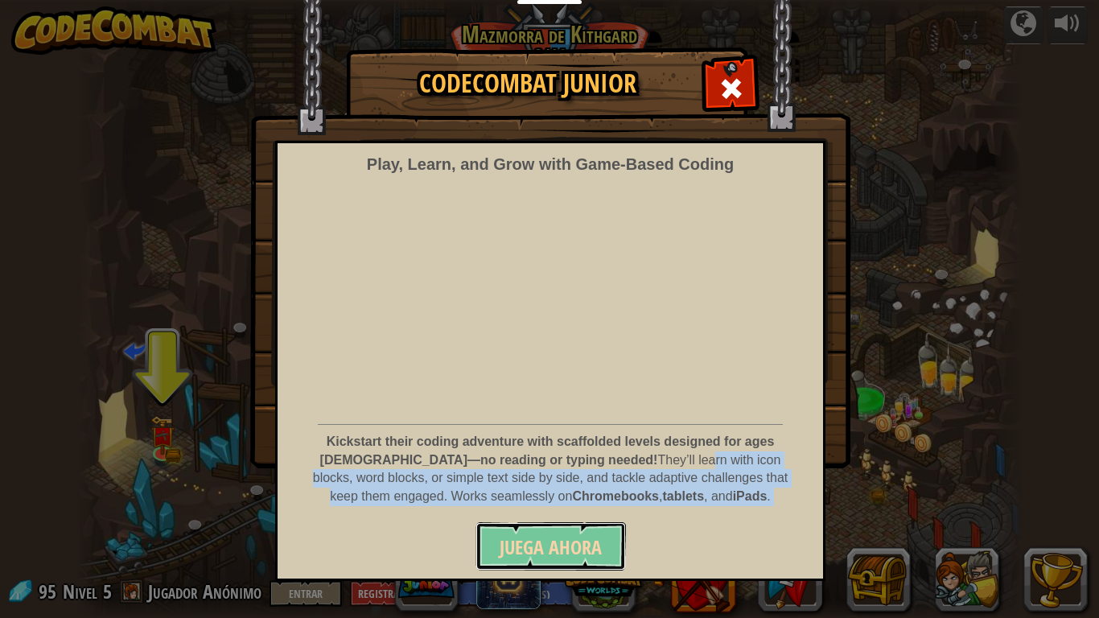
click at [586, 523] on button "Juega ahora" at bounding box center [550, 546] width 150 height 48
drag, startPoint x: 586, startPoint y: 530, endPoint x: 606, endPoint y: 512, distance: 27.3
click at [586, 523] on button "Juega ahora" at bounding box center [550, 546] width 150 height 48
click at [591, 523] on button "Juega ahora" at bounding box center [550, 546] width 150 height 48
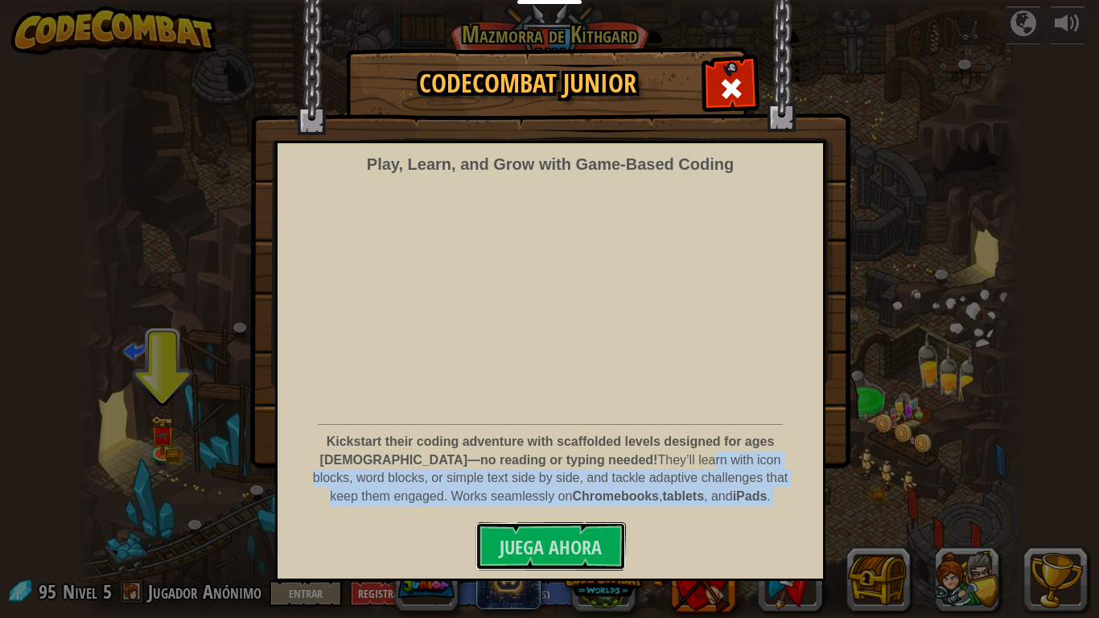
click at [600, 523] on button "Juega ahora" at bounding box center [550, 546] width 150 height 48
click at [600, 520] on div "Play, Learn, and Grow with Game‑Based Coding Kickstart their coding adventure w…" at bounding box center [550, 361] width 550 height 440
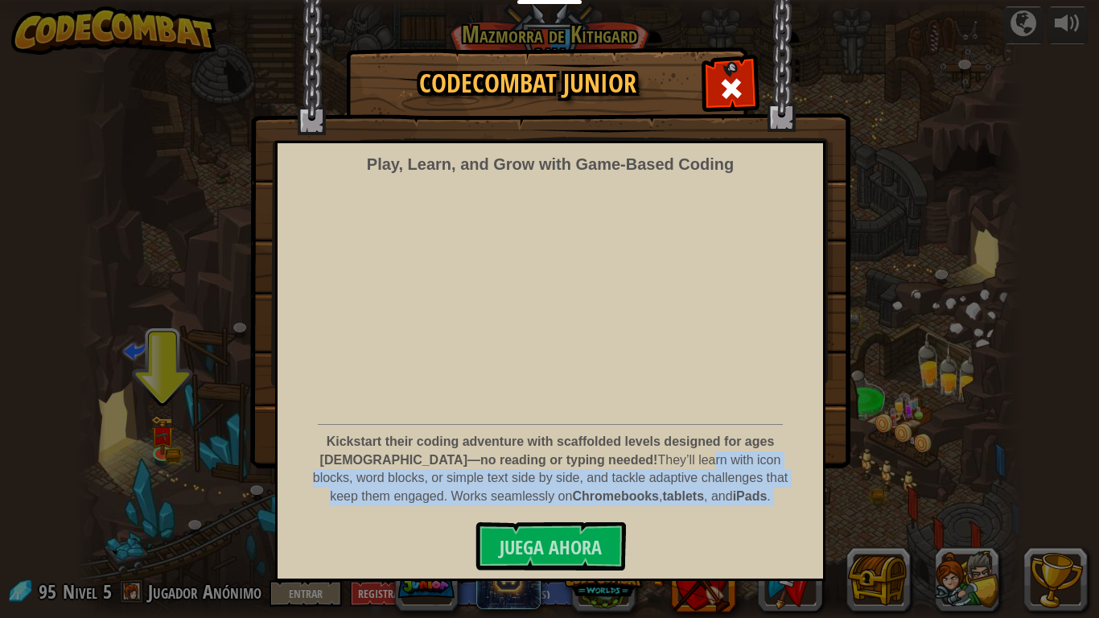
click at [600, 520] on div "Play, Learn, and Grow with Game‑Based Coding Kickstart their coding adventure w…" at bounding box center [550, 361] width 550 height 440
click at [603, 517] on div "Play, Learn, and Grow with Game‑Based Coding Kickstart their coding adventure w…" at bounding box center [550, 361] width 550 height 440
click at [605, 516] on div "Play, Learn, and Grow with Game‑Based Coding Kickstart their coding adventure w…" at bounding box center [550, 361] width 550 height 440
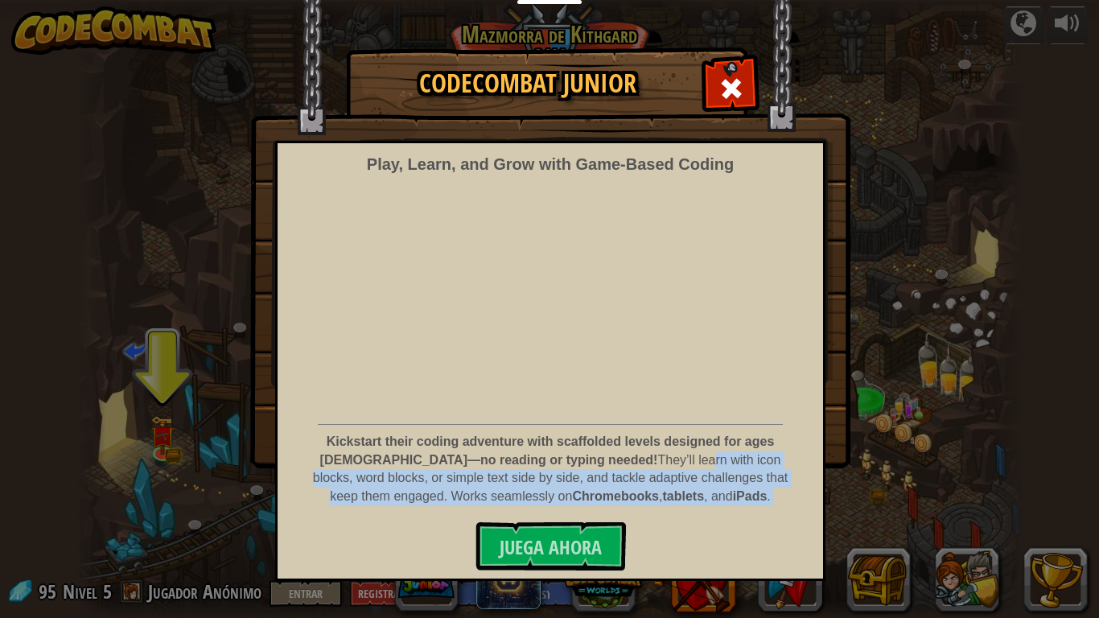
click at [605, 516] on div "Play, Learn, and Grow with Game‑Based Coding Kickstart their coding adventure w…" at bounding box center [550, 361] width 550 height 440
click at [605, 515] on div "Play, Learn, and Grow with Game‑Based Coding Kickstart their coding adventure w…" at bounding box center [550, 361] width 550 height 440
click at [606, 512] on div "Kickstart their coding adventure with scaffolded levels designed for ages 5–8—n…" at bounding box center [550, 473] width 476 height 81
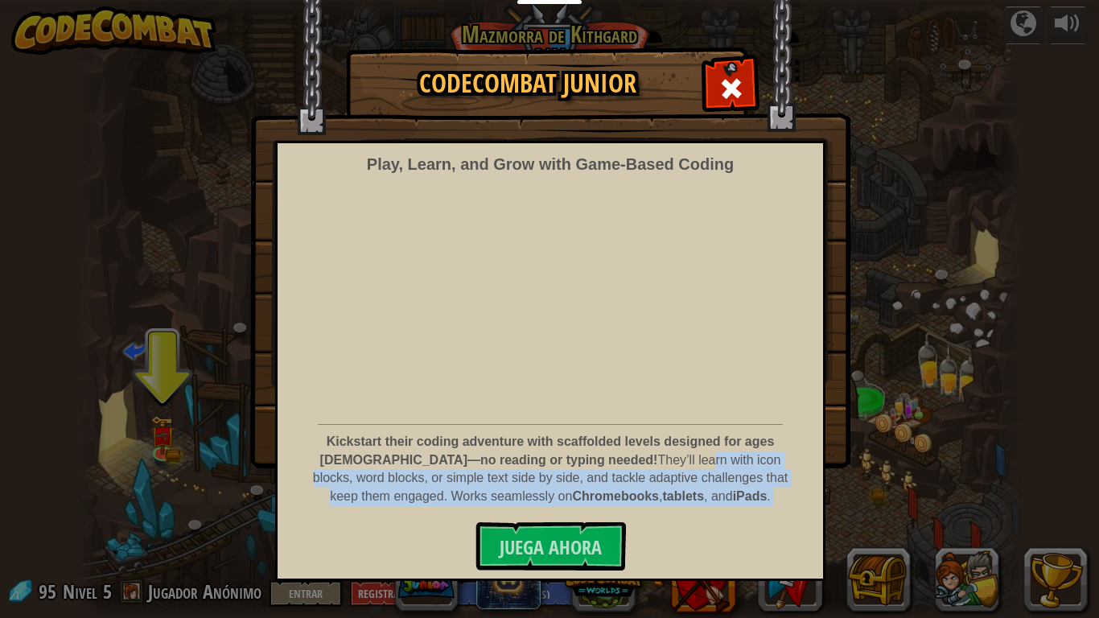
click at [607, 512] on div "Kickstart their coding adventure with scaffolded levels designed for ages 5–8—n…" at bounding box center [550, 473] width 476 height 81
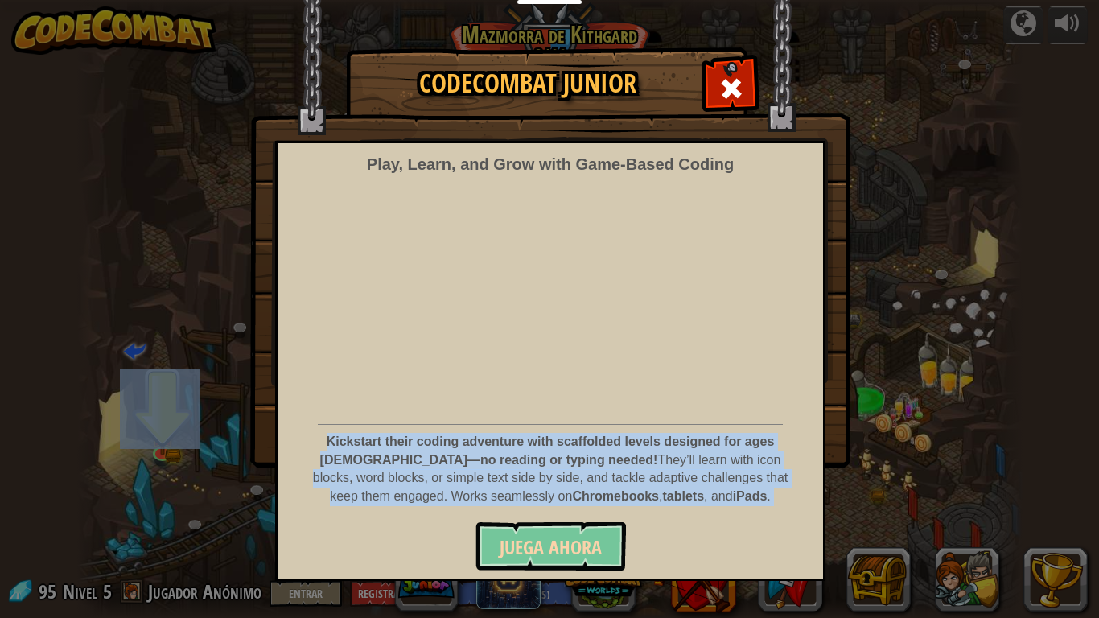
drag, startPoint x: 612, startPoint y: 512, endPoint x: 583, endPoint y: 549, distance: 47.0
click at [580, 523] on div "Play, Learn, and Grow with Game‑Based Coding Kickstart their coding adventure w…" at bounding box center [550, 361] width 550 height 440
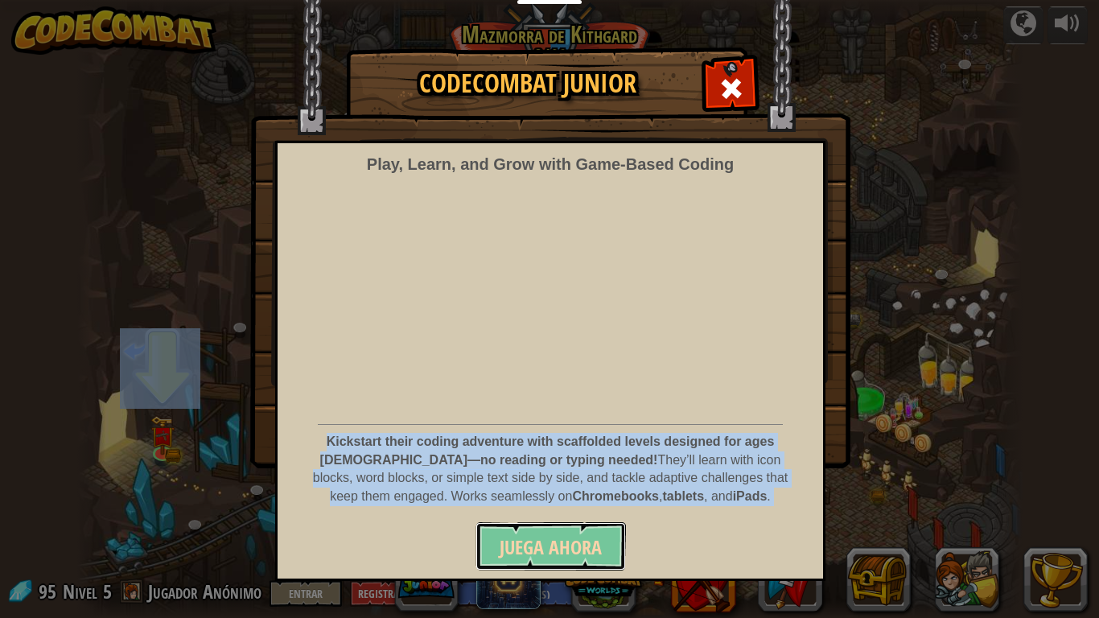
click at [582, 523] on button "Juega ahora" at bounding box center [550, 546] width 150 height 48
click at [586, 523] on button "Juega ahora" at bounding box center [550, 546] width 150 height 48
click at [587, 523] on button "Juega ahora" at bounding box center [550, 546] width 150 height 48
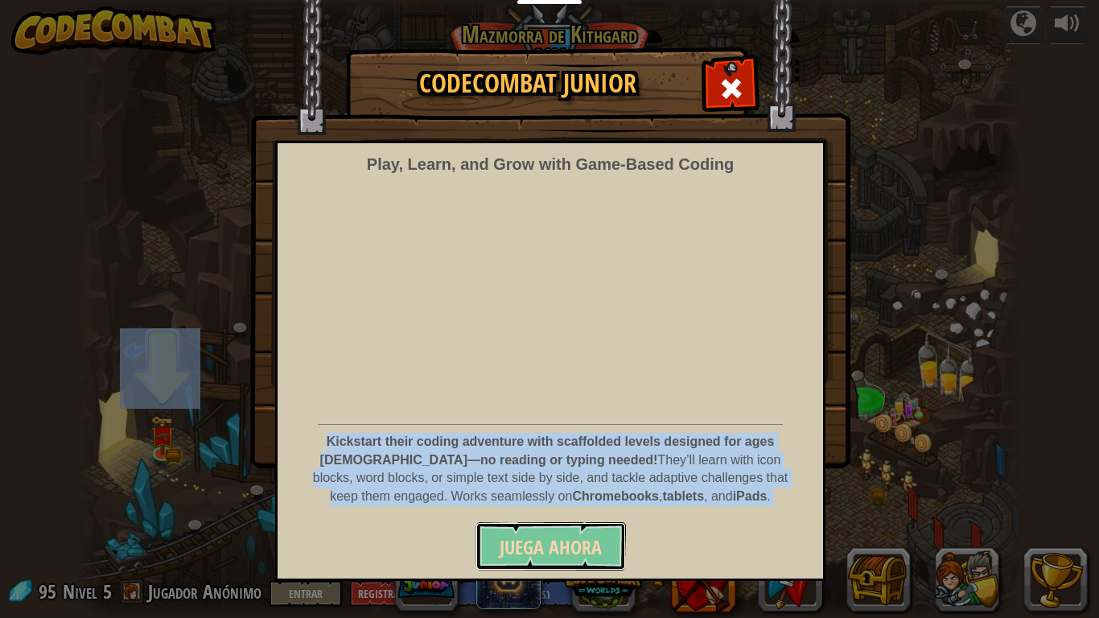
click at [575, 520] on div "Play, Learn, and Grow with Game‑Based Coding Kickstart their coding adventure w…" at bounding box center [550, 361] width 550 height 440
drag, startPoint x: 582, startPoint y: 543, endPoint x: 584, endPoint y: 506, distance: 37.1
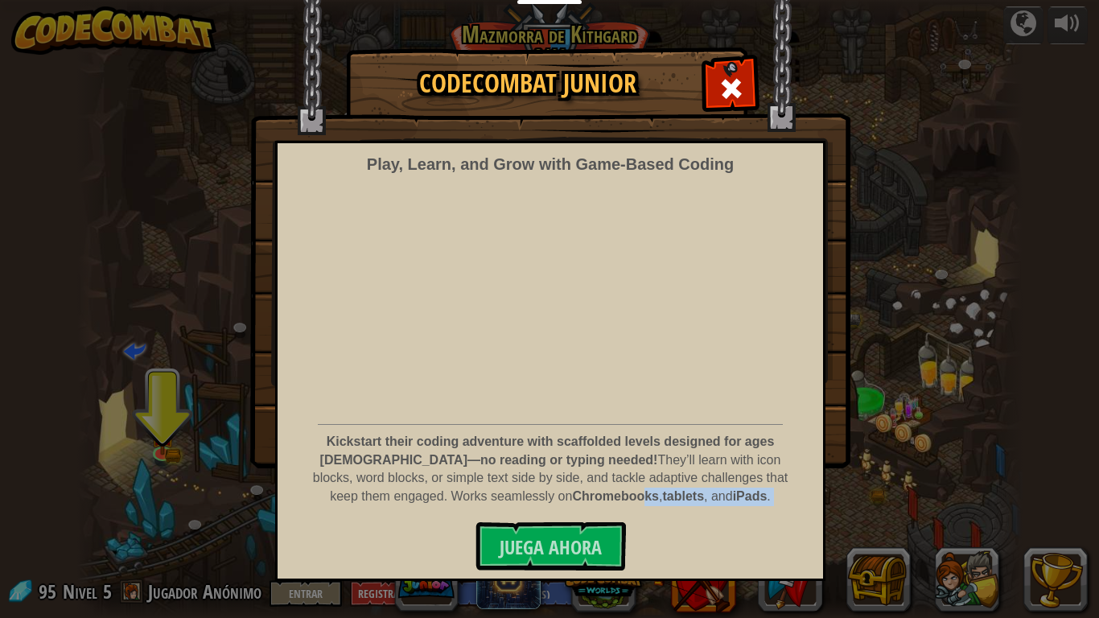
click at [585, 505] on div "Kickstart their coding adventure with scaffolded levels designed for ages 5–8—n…" at bounding box center [550, 473] width 476 height 81
drag, startPoint x: 735, startPoint y: 80, endPoint x: 758, endPoint y: 111, distance: 38.6
click at [737, 78] on span at bounding box center [731, 89] width 26 height 26
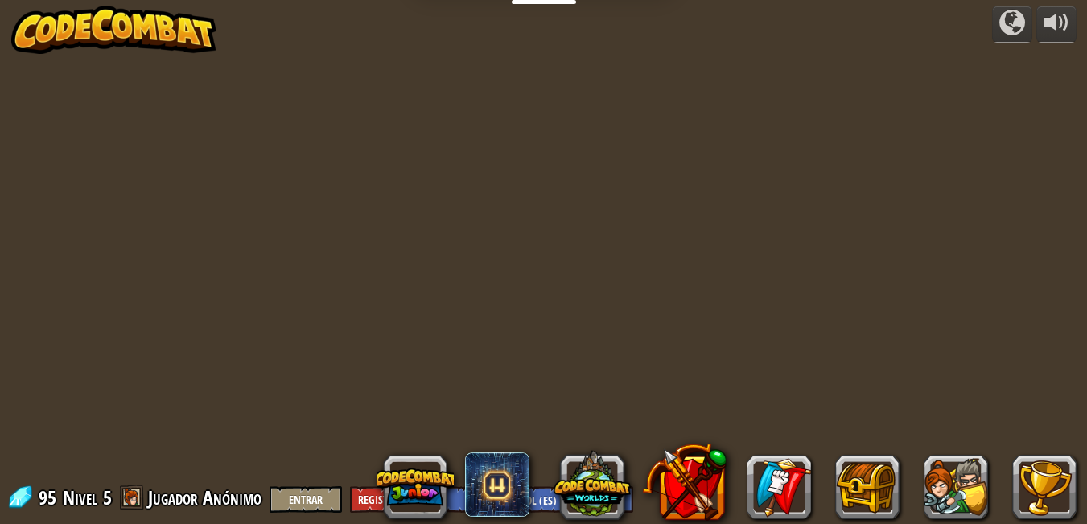
select select "es-ES"
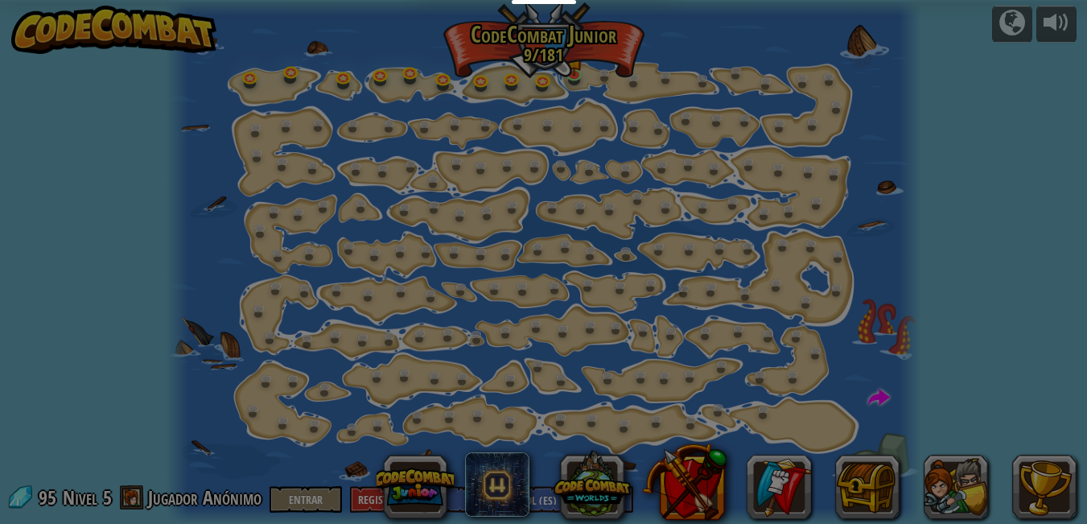
scroll to position [2, 0]
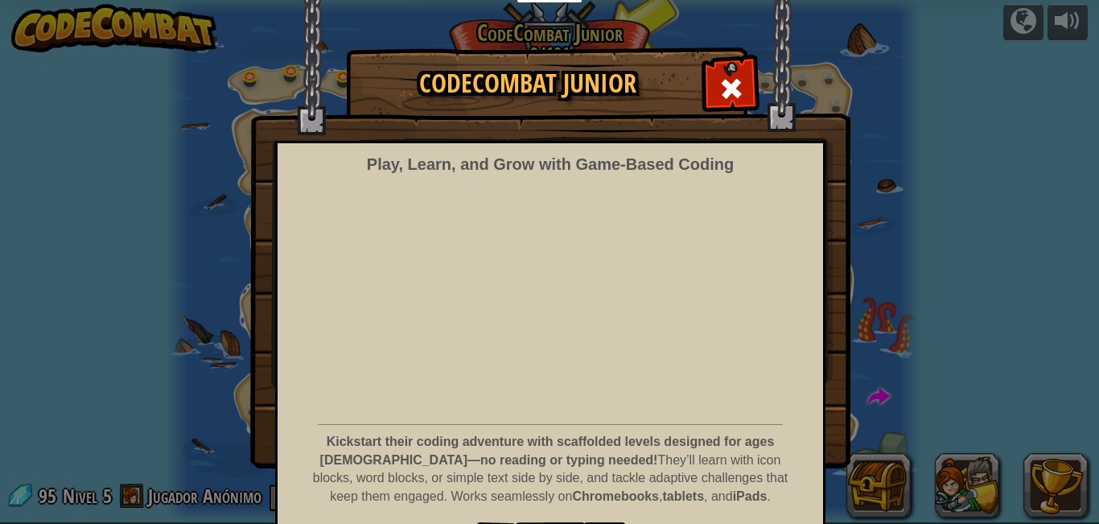
drag, startPoint x: 733, startPoint y: 74, endPoint x: 723, endPoint y: 68, distance: 11.2
click at [732, 76] on span at bounding box center [731, 89] width 26 height 26
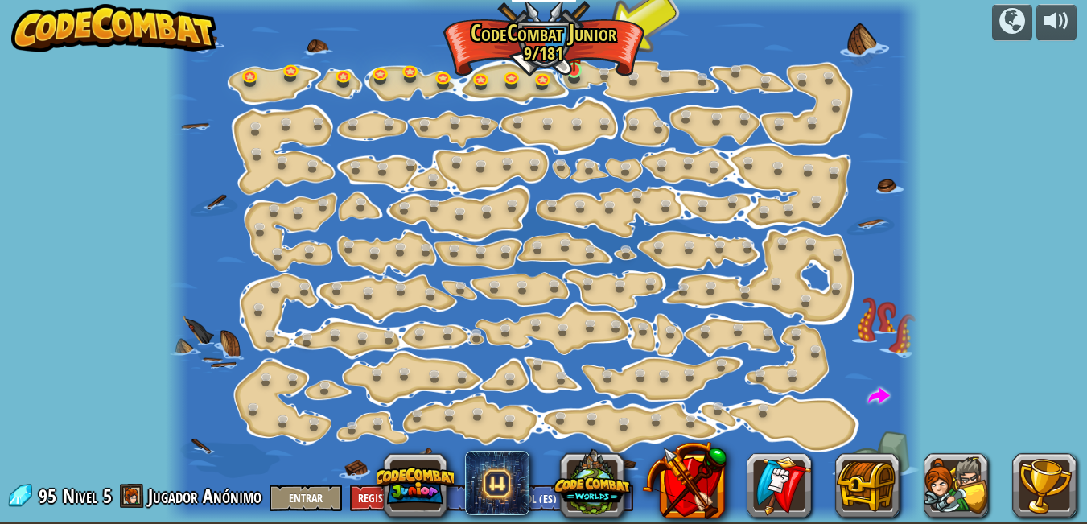
click at [571, 60] on img at bounding box center [575, 51] width 18 height 40
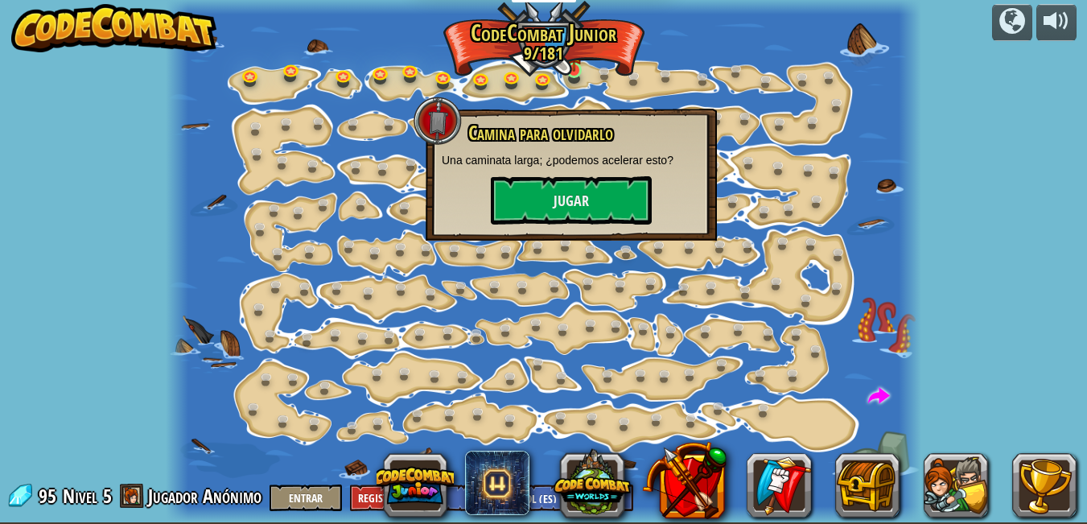
click at [571, 63] on img at bounding box center [575, 51] width 18 height 40
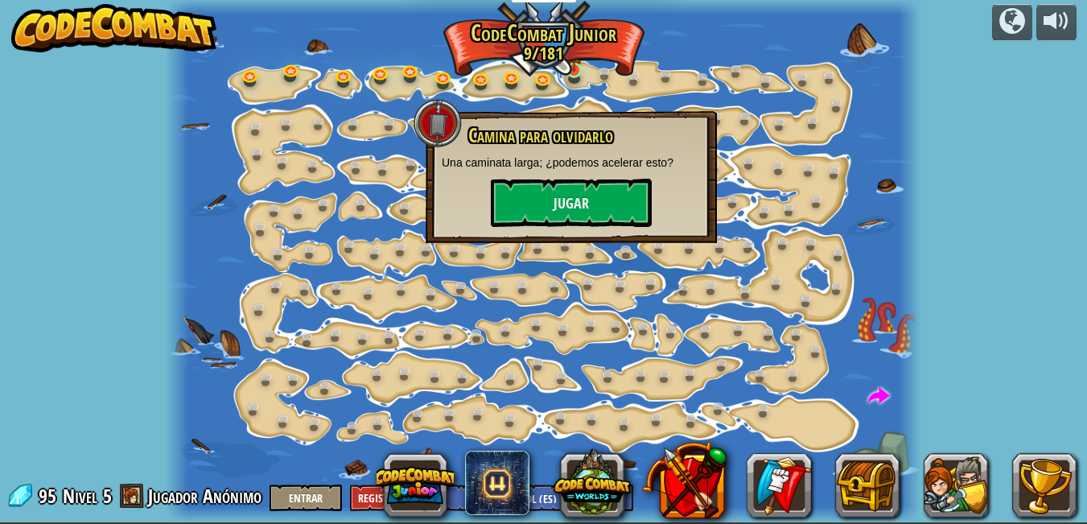
click at [571, 63] on img at bounding box center [575, 51] width 18 height 40
click at [567, 188] on button "Jugar" at bounding box center [571, 203] width 161 height 48
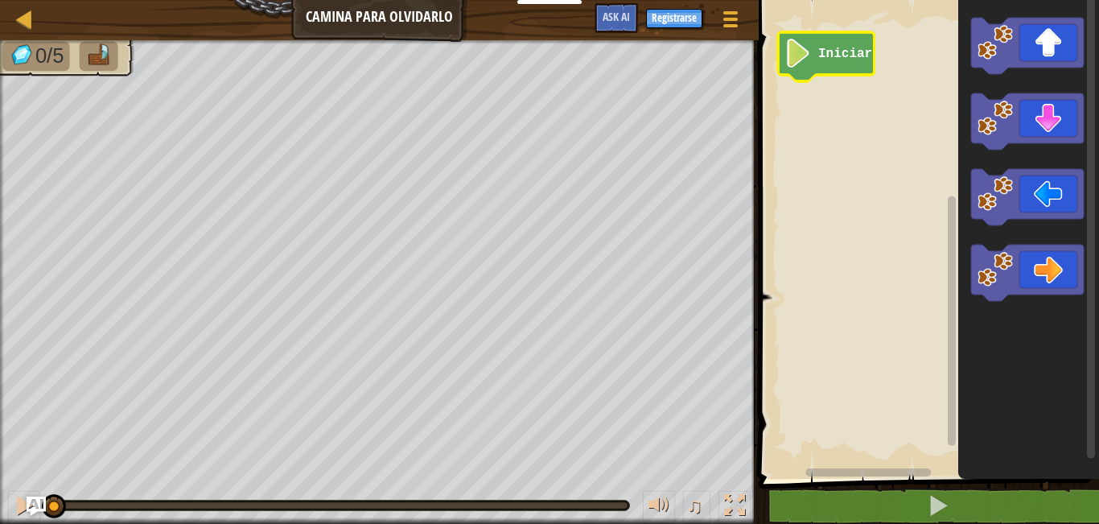
click at [851, 57] on text "Iniciar" at bounding box center [845, 54] width 54 height 14
click at [847, 51] on text "Iniciar" at bounding box center [845, 54] width 54 height 14
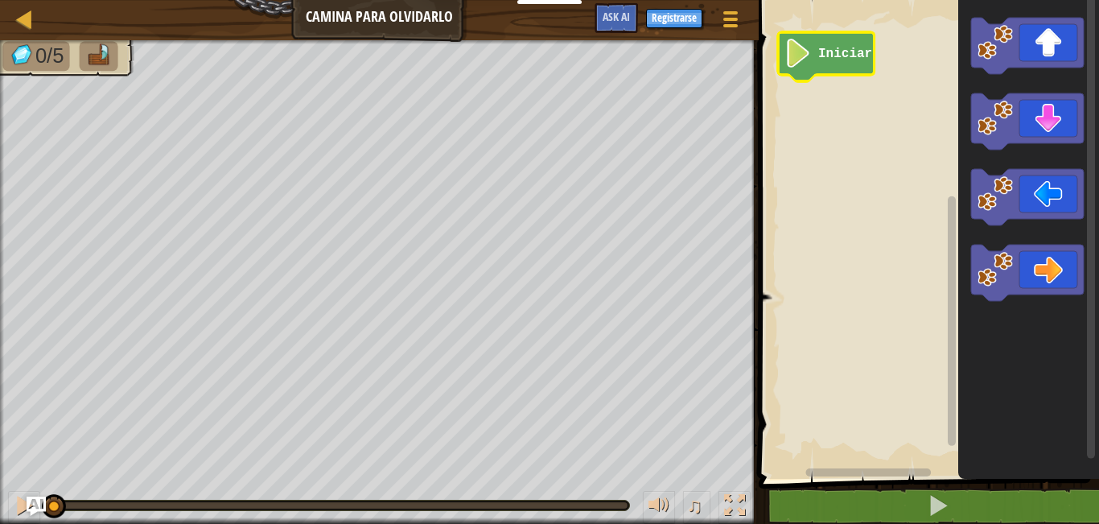
click at [847, 51] on text "Iniciar" at bounding box center [845, 54] width 54 height 14
click at [804, 56] on image "Espacio de trabajo de Blockly" at bounding box center [797, 53] width 27 height 29
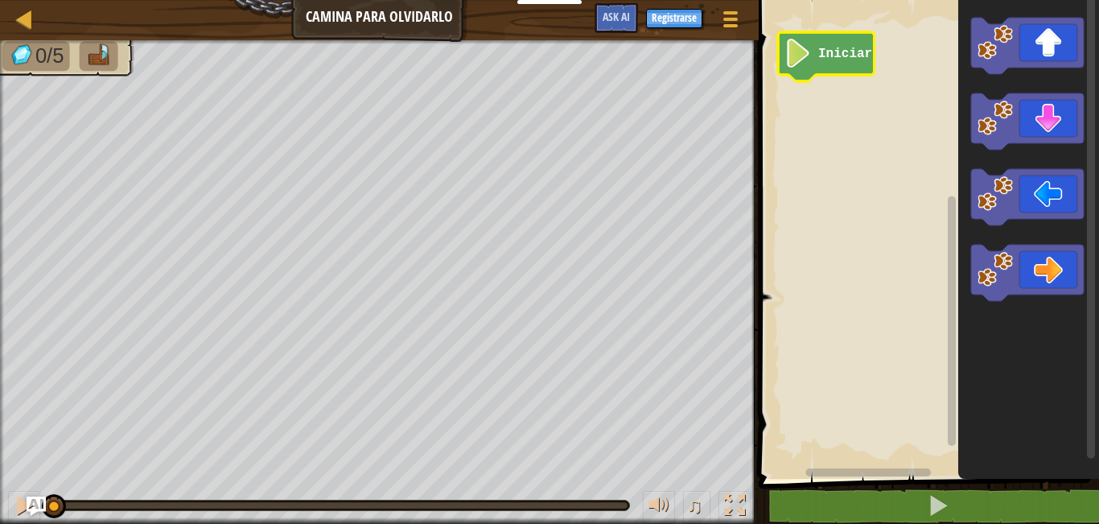
click at [804, 56] on image "Espacio de trabajo de Blockly" at bounding box center [797, 53] width 27 height 29
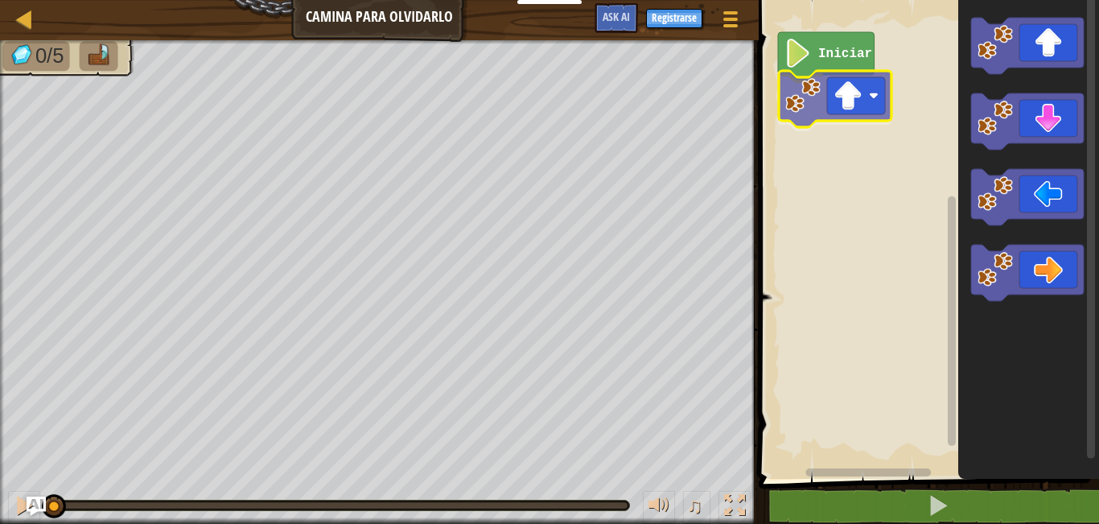
click at [835, 100] on div "Iniciar" at bounding box center [926, 235] width 345 height 487
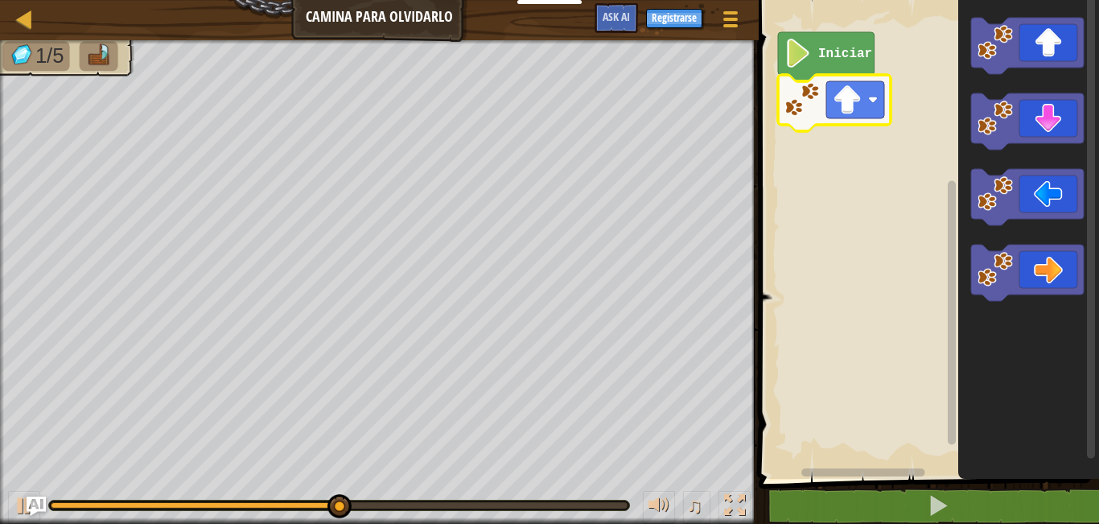
click at [0, 284] on div at bounding box center [2, 294] width 4 height 508
click at [426, 520] on div "1/5 ♫ Blue [PERSON_NAME]" at bounding box center [549, 281] width 1099 height 483
drag, startPoint x: 522, startPoint y: 490, endPoint x: 710, endPoint y: 516, distance: 190.0
click at [710, 516] on div "♫" at bounding box center [379, 501] width 759 height 48
drag, startPoint x: 216, startPoint y: 502, endPoint x: 837, endPoint y: 547, distance: 623.5
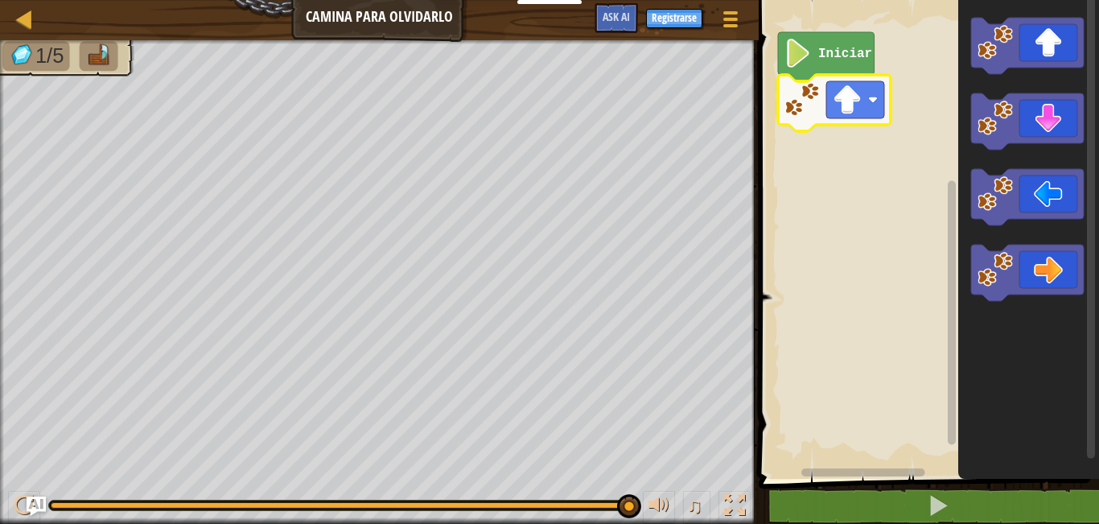
click at [837, 0] on html "Estudiantes Crear Cuenta Gratis. Soluciones para escuelas y distritos Vista pre…" at bounding box center [549, 0] width 1099 height 0
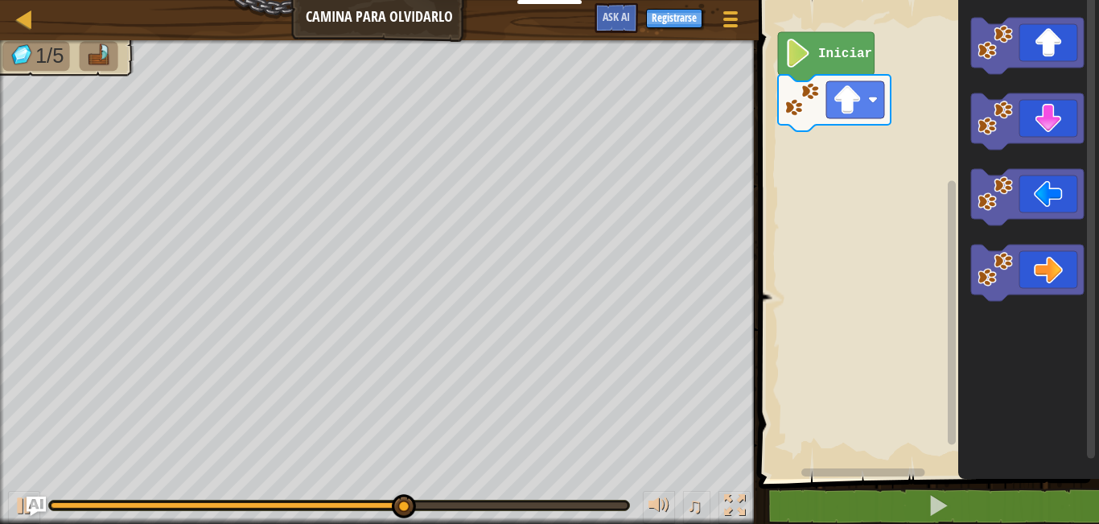
click at [891, 139] on div "Iniciar" at bounding box center [926, 235] width 345 height 487
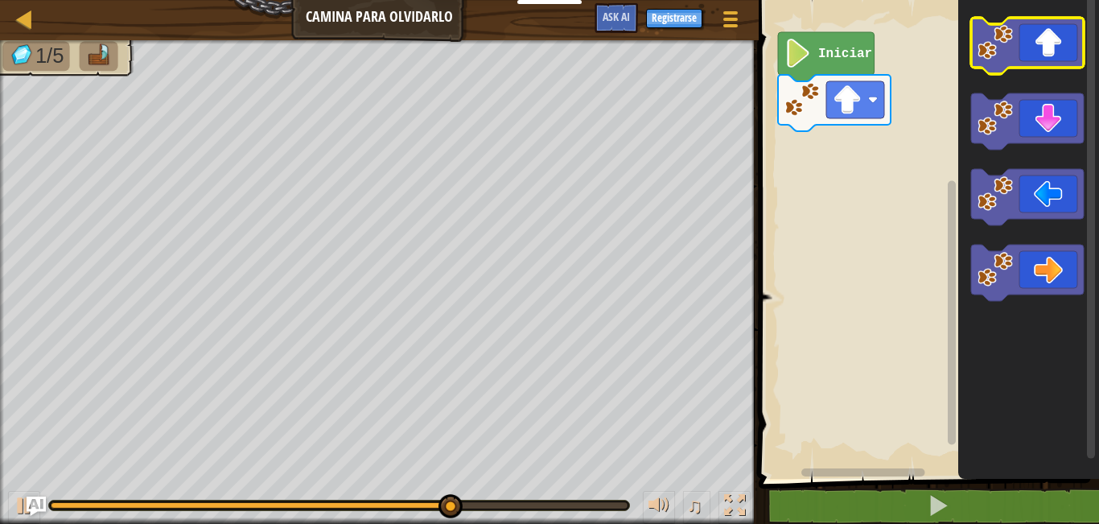
click at [1009, 42] on image "Espacio de trabajo de Blockly" at bounding box center [994, 42] width 35 height 35
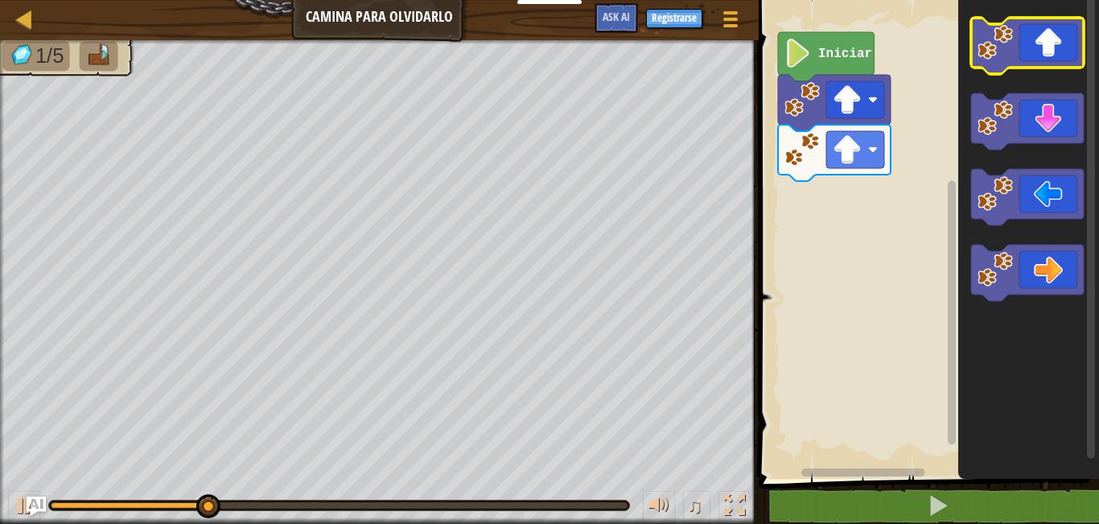
click at [1055, 56] on icon "Espacio de trabajo de Blockly" at bounding box center [1027, 46] width 113 height 56
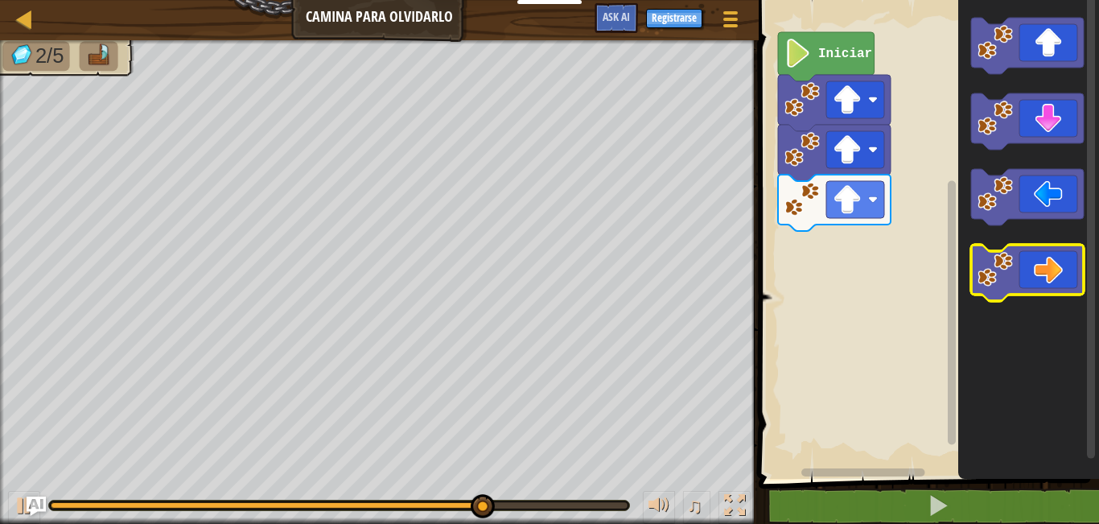
click at [1034, 274] on icon "Espacio de trabajo de Blockly" at bounding box center [1027, 273] width 113 height 56
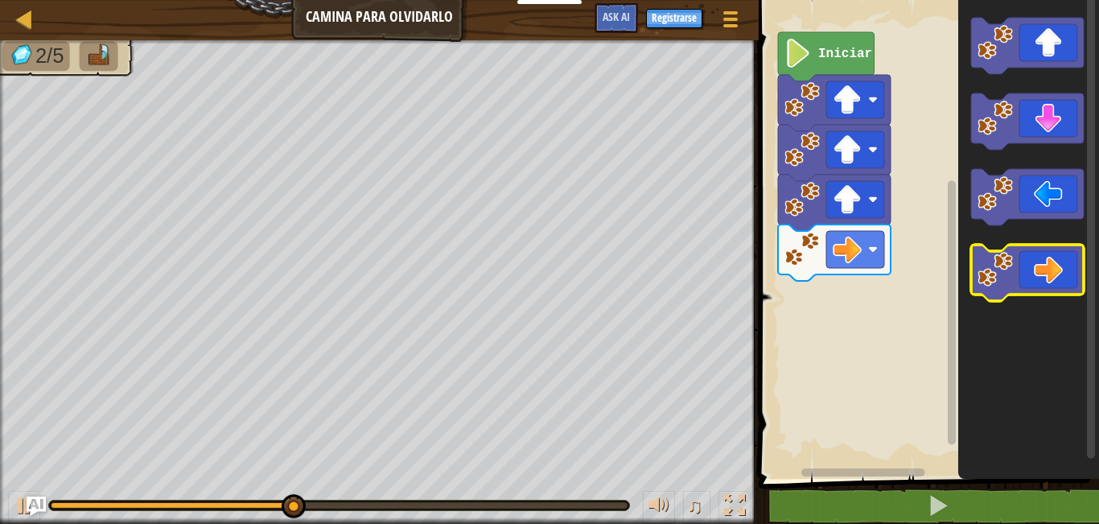
click at [1071, 286] on icon "Espacio de trabajo de Blockly" at bounding box center [1027, 273] width 113 height 56
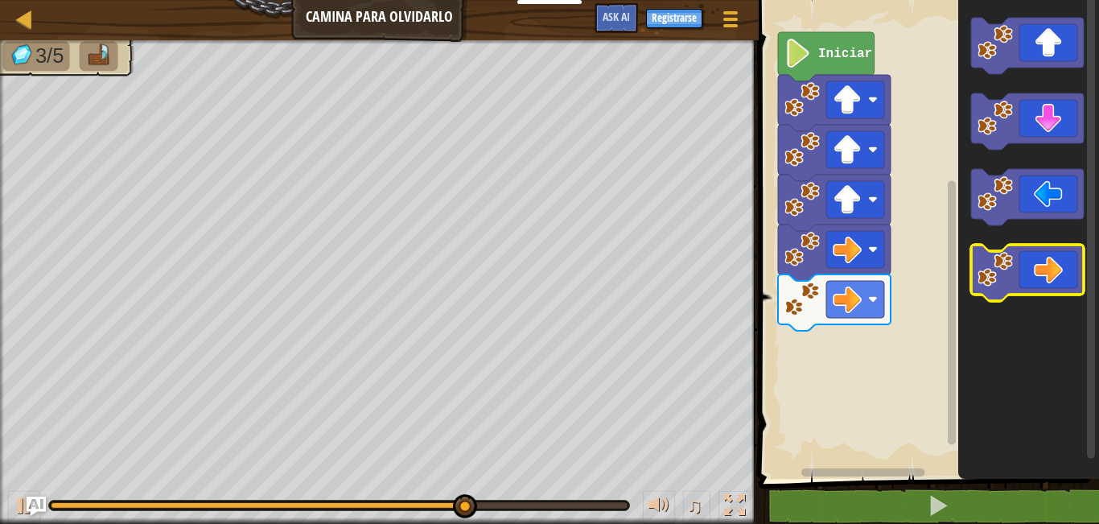
click at [1030, 269] on icon "Espacio de trabajo de Blockly" at bounding box center [1027, 273] width 113 height 56
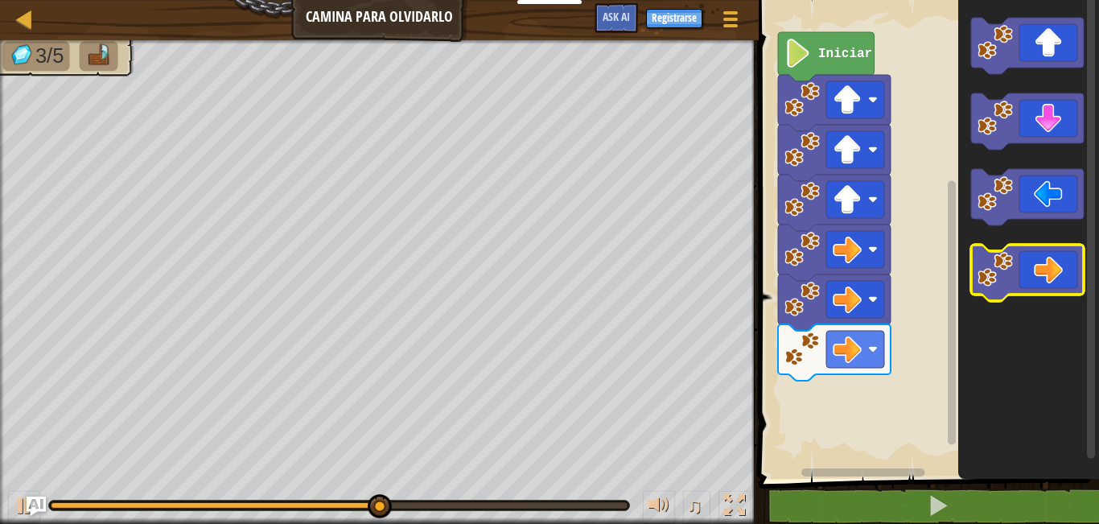
click at [1032, 286] on icon "Espacio de trabajo de Blockly" at bounding box center [1027, 273] width 113 height 56
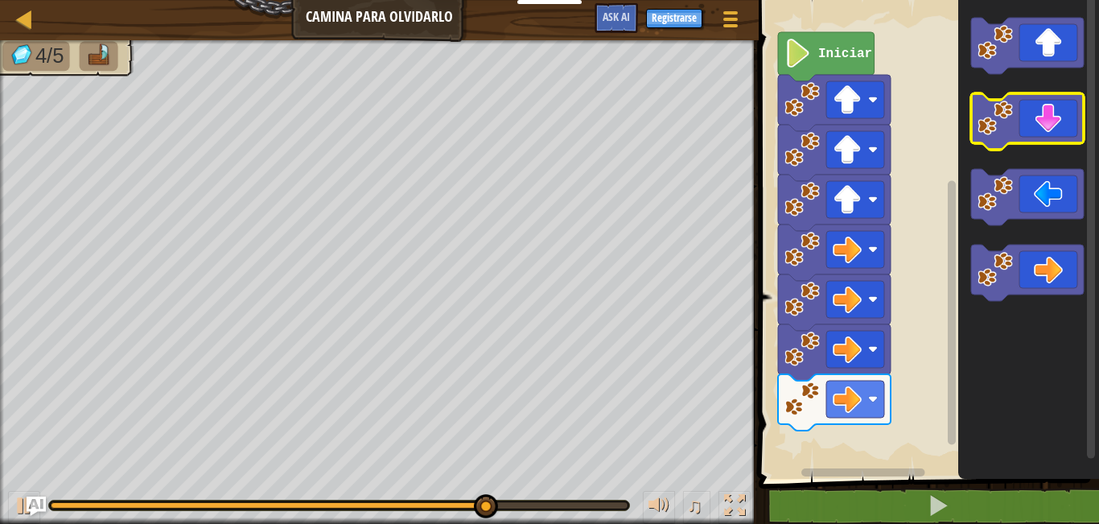
click at [1051, 106] on icon "Espacio de trabajo de Blockly" at bounding box center [1027, 121] width 113 height 56
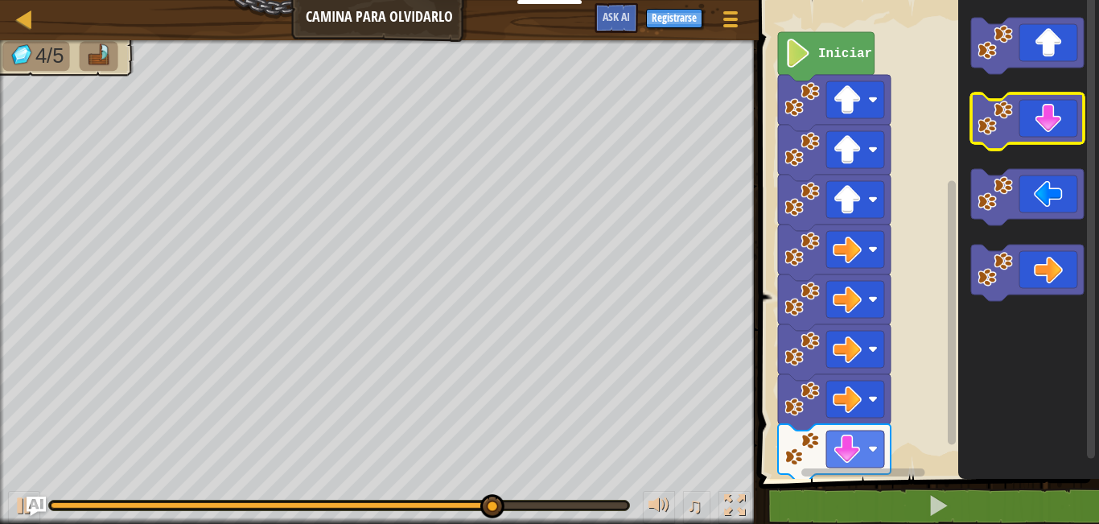
click at [1050, 110] on icon "Espacio de trabajo de Blockly" at bounding box center [1027, 121] width 113 height 56
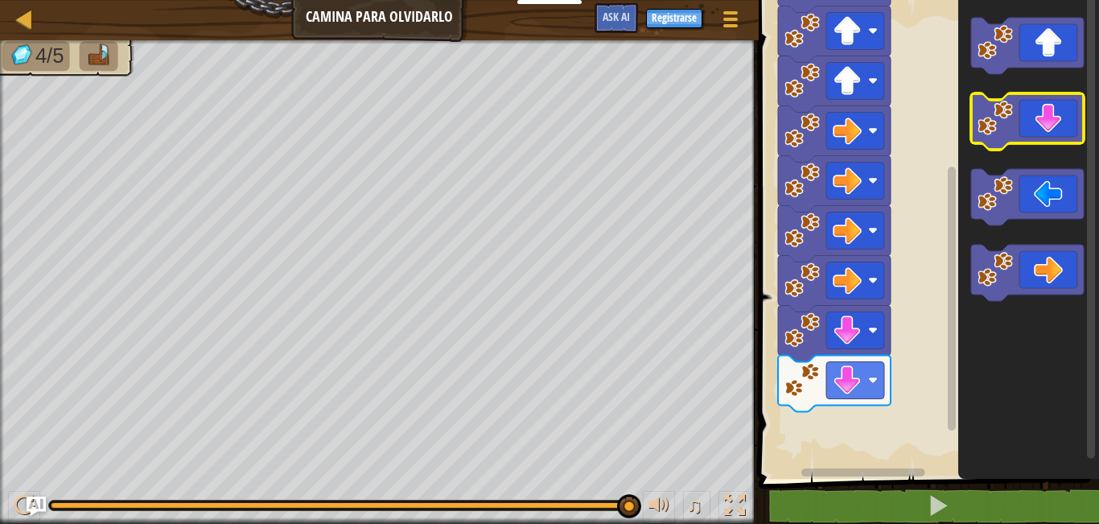
click at [1063, 133] on icon "Espacio de trabajo de Blockly" at bounding box center [1027, 121] width 113 height 56
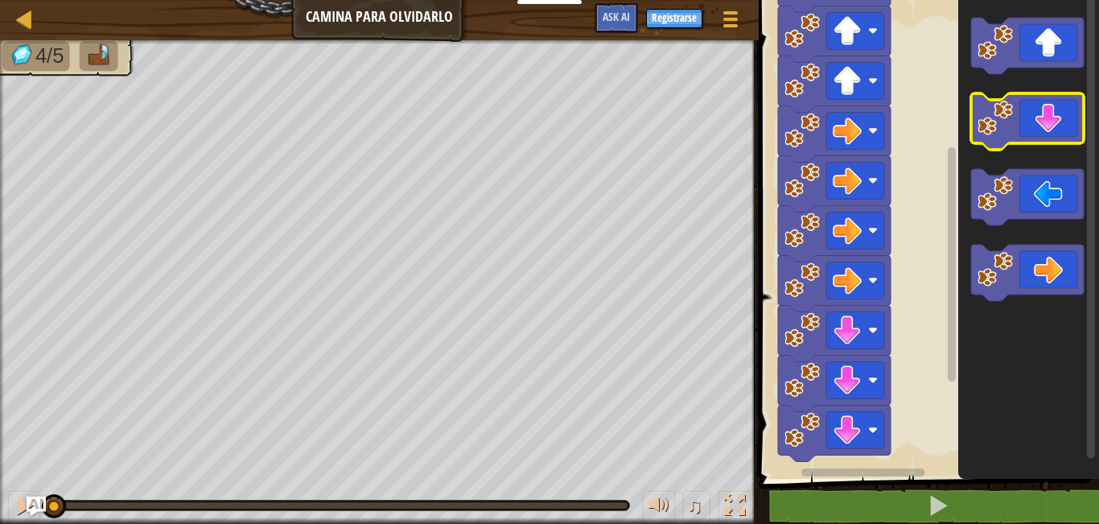
click at [1047, 143] on g "Espacio de trabajo de Blockly" at bounding box center [1027, 121] width 113 height 56
click at [855, 40] on image "Espacio de trabajo de Blockly" at bounding box center [847, 31] width 29 height 29
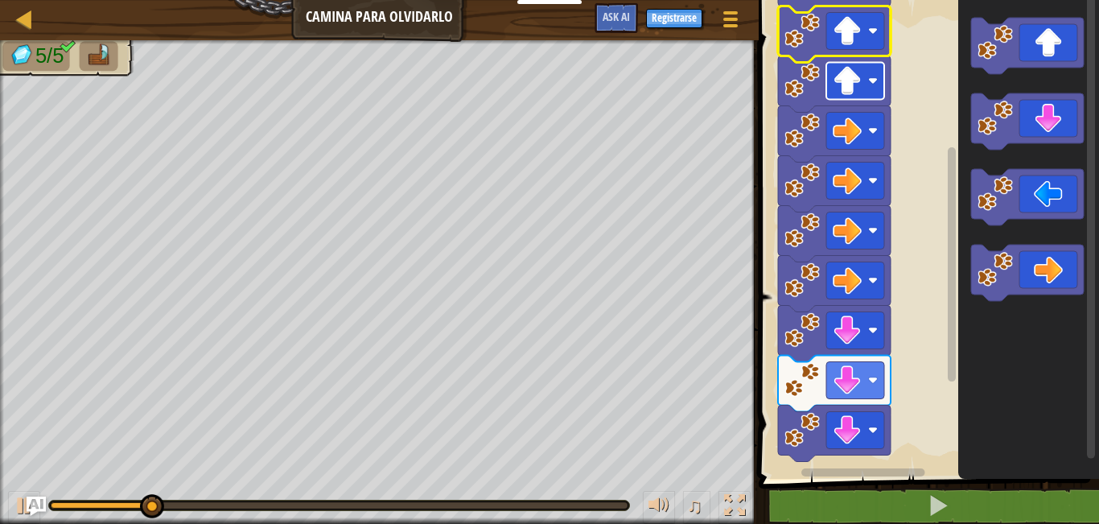
click at [860, 80] on image "Espacio de trabajo de Blockly" at bounding box center [847, 81] width 29 height 29
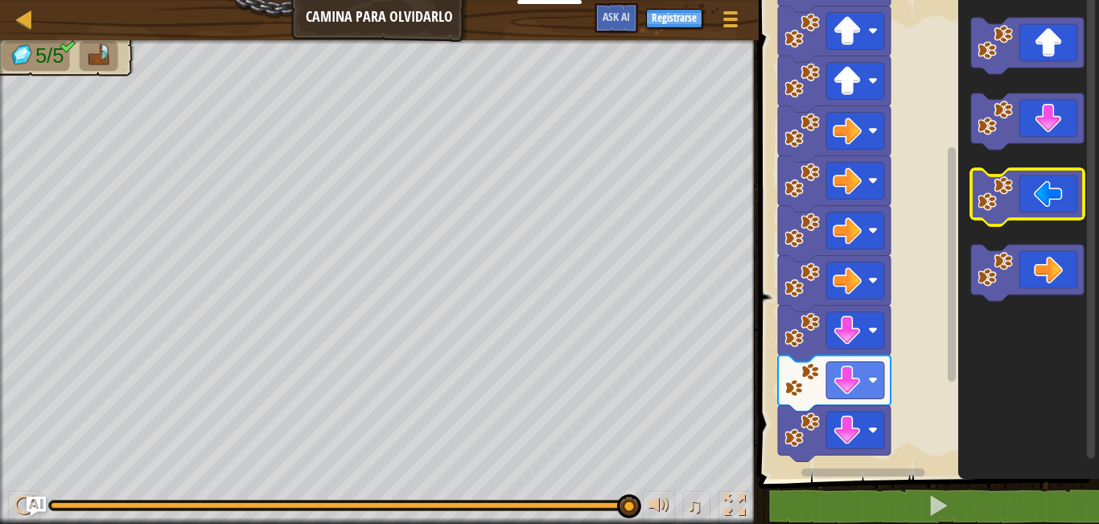
click at [1023, 187] on icon "Espacio de trabajo de Blockly" at bounding box center [1027, 197] width 113 height 56
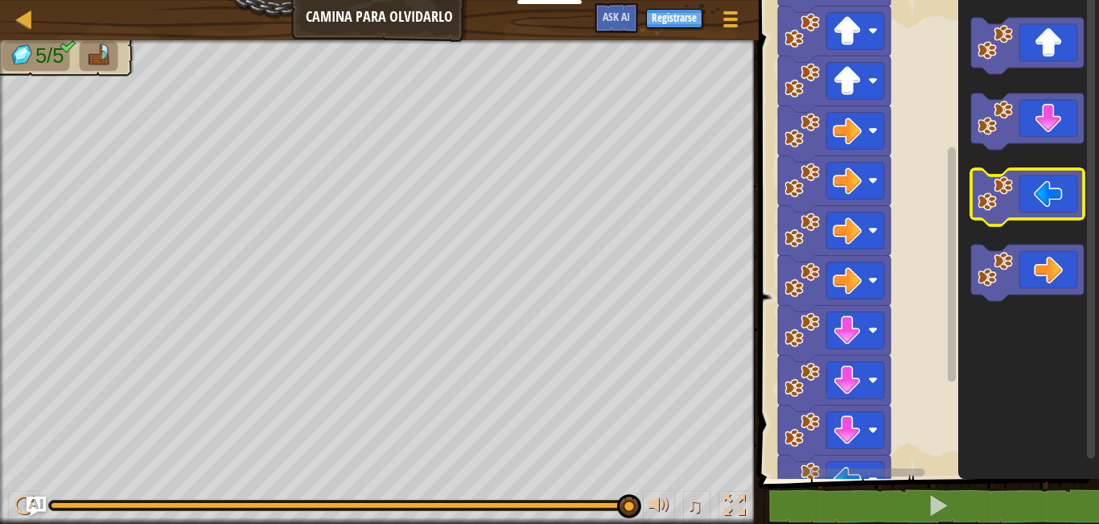
click at [1033, 191] on icon "Espacio de trabajo de Blockly" at bounding box center [1027, 197] width 113 height 56
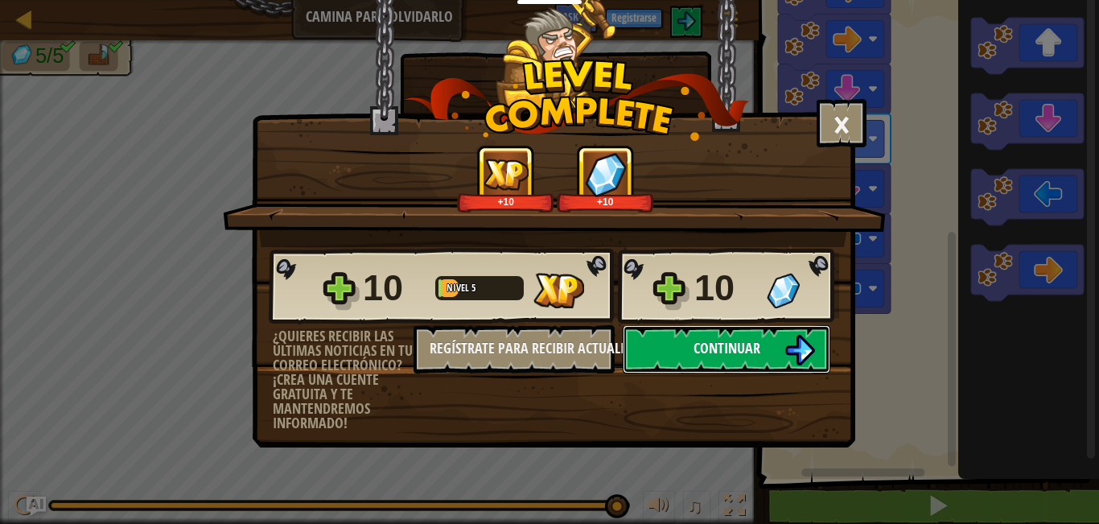
click at [797, 347] on img at bounding box center [799, 350] width 31 height 31
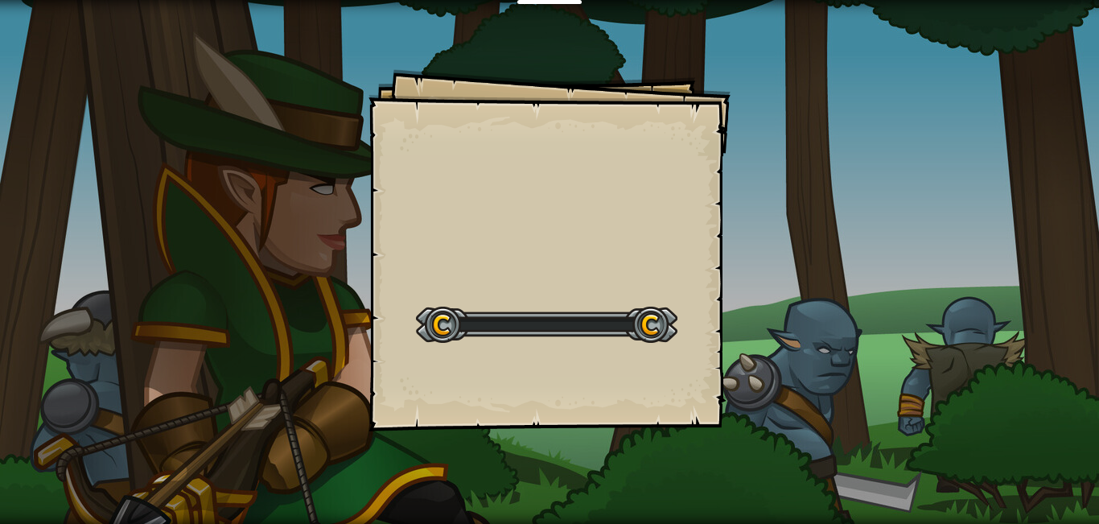
click at [749, 345] on div "Goals Start Level Error al cargar desde el servidor. Intenta refrescar la págin…" at bounding box center [549, 262] width 1099 height 524
click at [754, 347] on div "Goals Start Level Error al cargar desde el servidor. Intenta refrescar la págin…" at bounding box center [549, 262] width 1099 height 524
drag, startPoint x: 857, startPoint y: 396, endPoint x: 171, endPoint y: 439, distance: 686.8
click at [854, 409] on div "Goals Start Level Error al cargar desde el servidor. Intenta refrescar la págin…" at bounding box center [549, 262] width 1099 height 524
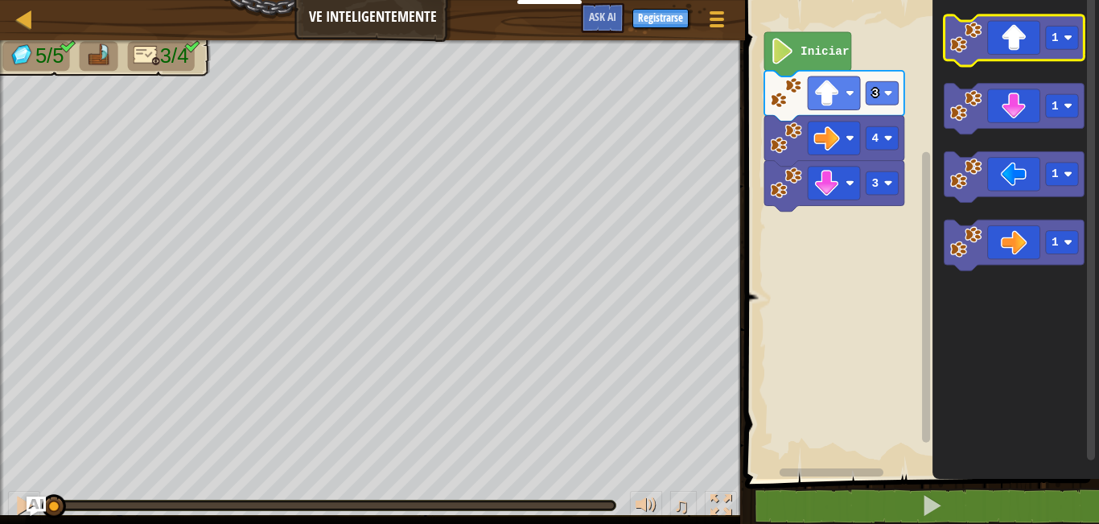
click at [1039, 45] on icon "Espacio de trabajo de Blockly" at bounding box center [1014, 40] width 140 height 51
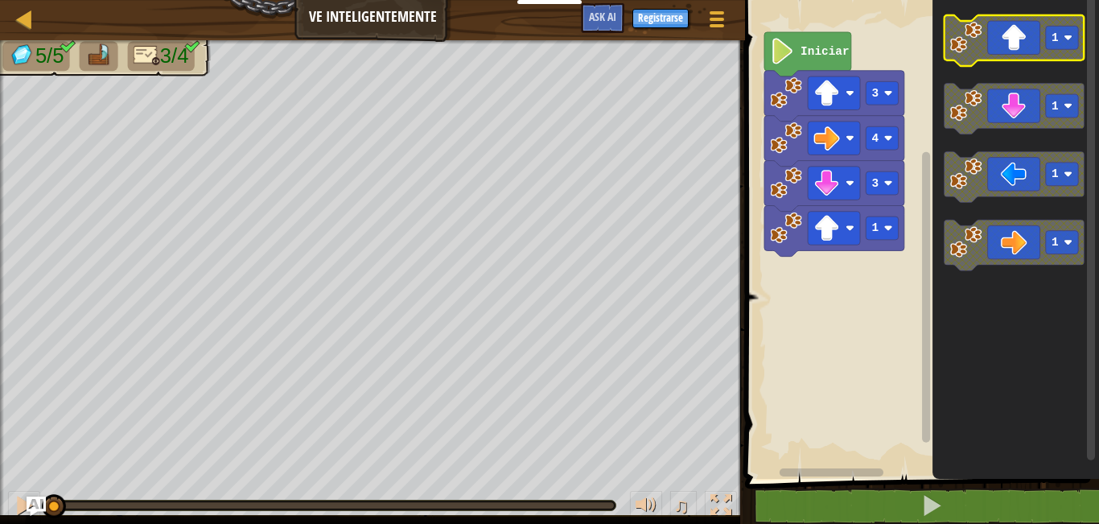
click at [1025, 41] on icon "Espacio de trabajo de Blockly" at bounding box center [1014, 40] width 140 height 51
click at [1022, 41] on icon "Espacio de trabajo de Blockly" at bounding box center [1014, 40] width 140 height 51
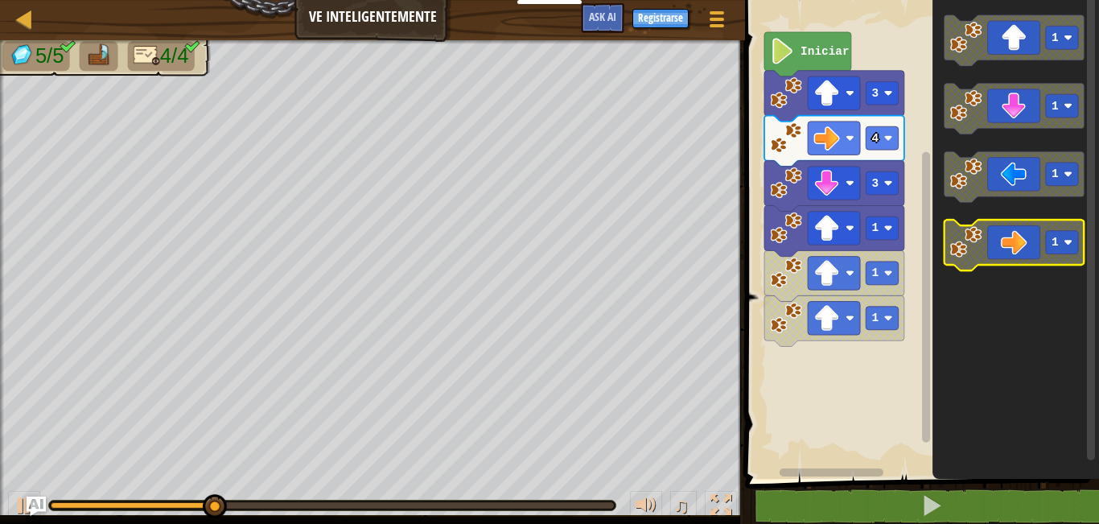
click at [998, 233] on icon "Espacio de trabajo de Blockly" at bounding box center [1014, 245] width 140 height 51
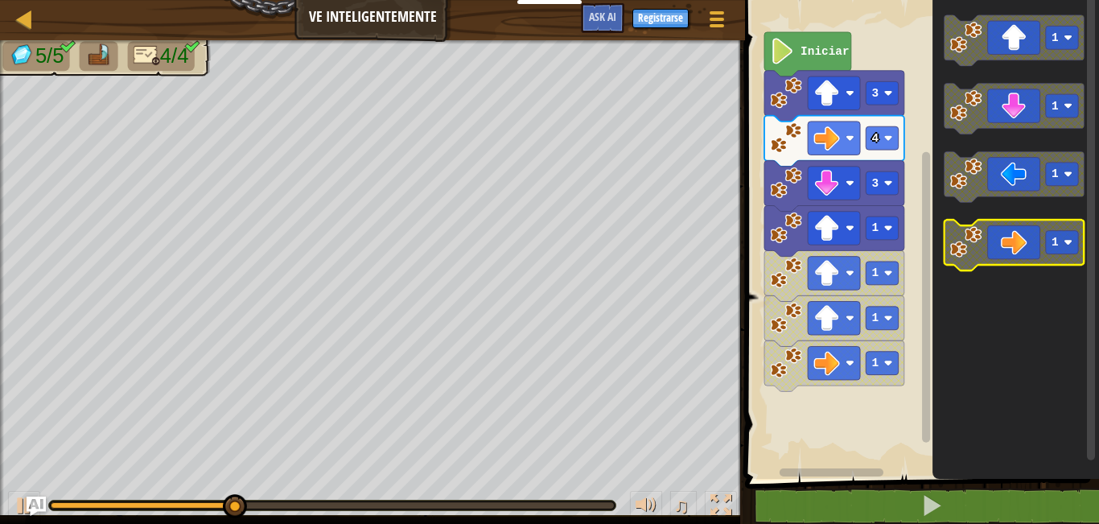
click at [1035, 252] on icon "Espacio de trabajo de Blockly" at bounding box center [1014, 245] width 140 height 51
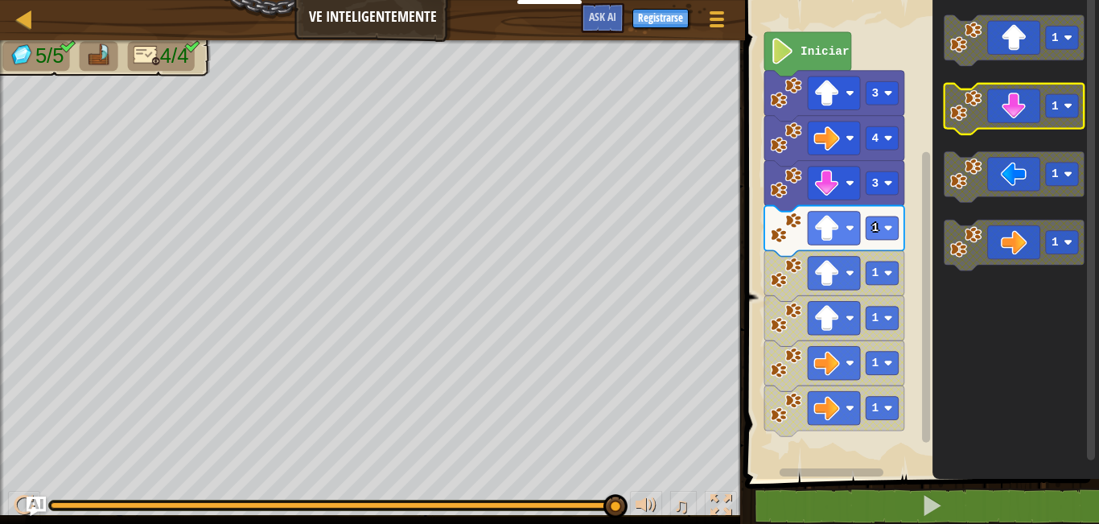
click at [1059, 120] on icon "Espacio de trabajo de Blockly" at bounding box center [1014, 109] width 140 height 51
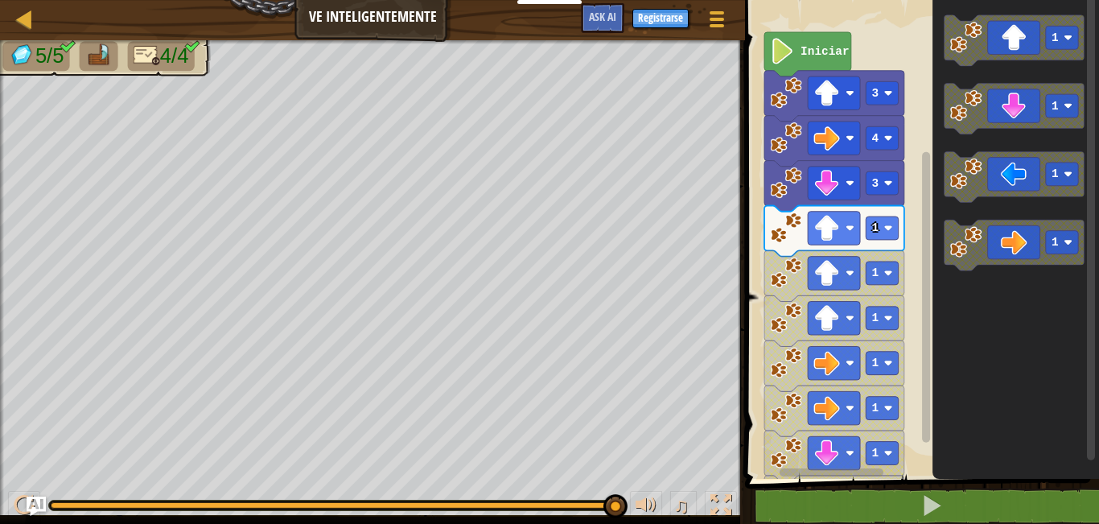
click at [0, 257] on div "5/5 4/4" at bounding box center [372, 277] width 745 height 475
click at [0, 390] on div at bounding box center [2, 289] width 4 height 499
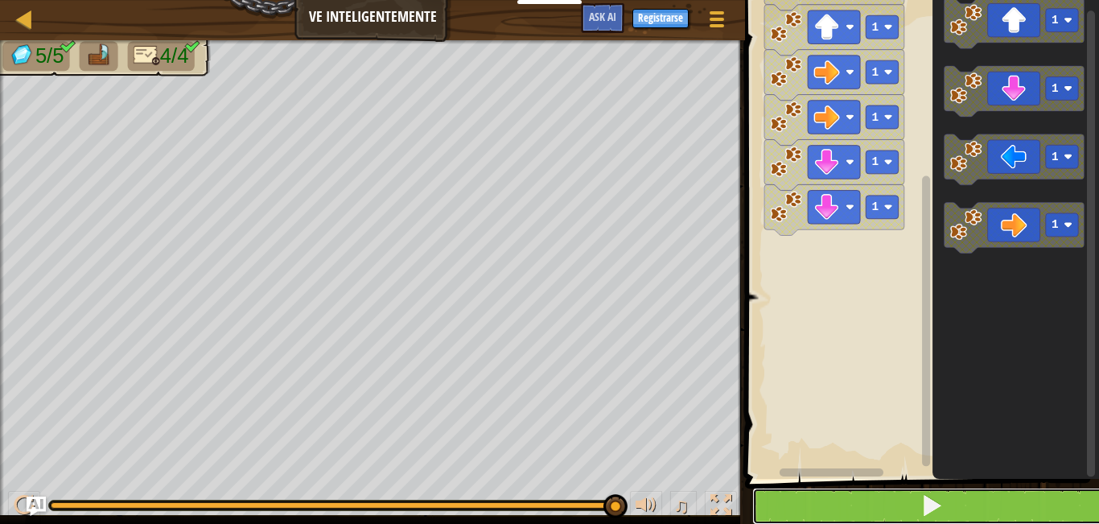
click at [1006, 496] on button at bounding box center [931, 506] width 359 height 37
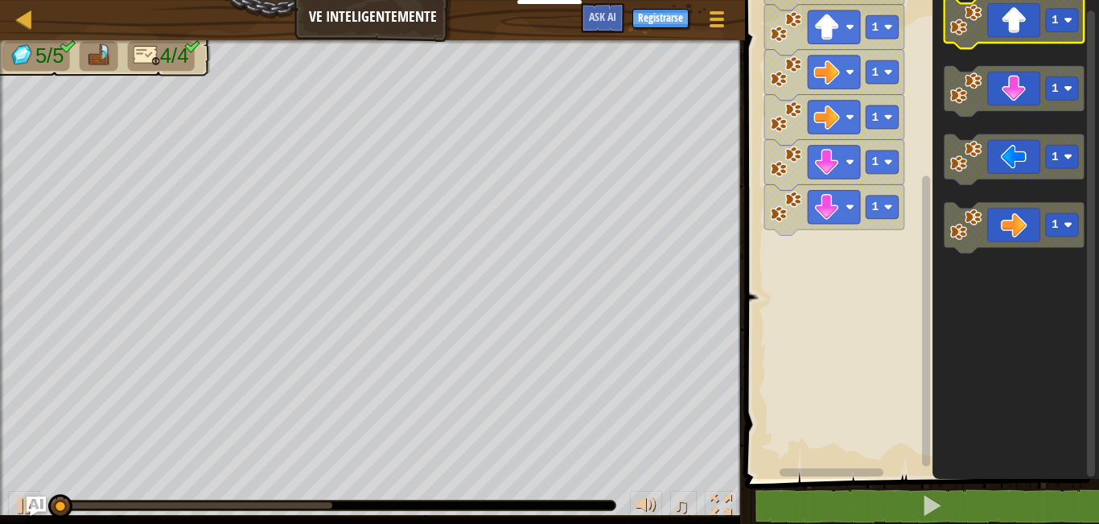
click at [1051, 33] on icon "Espacio de trabajo de Blockly" at bounding box center [1014, 23] width 140 height 51
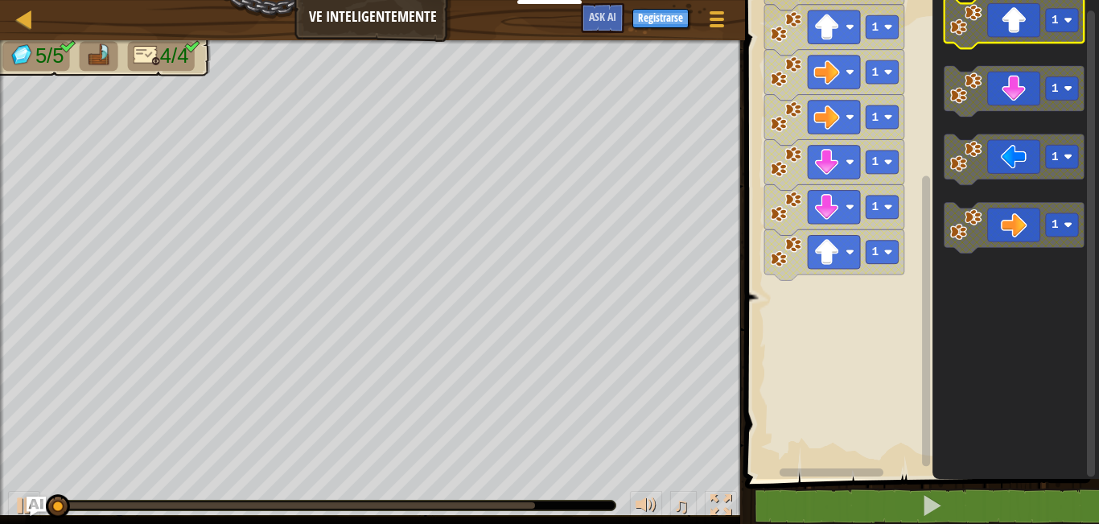
click at [1048, 27] on rect "Espacio de trabajo de Blockly" at bounding box center [1062, 20] width 32 height 23
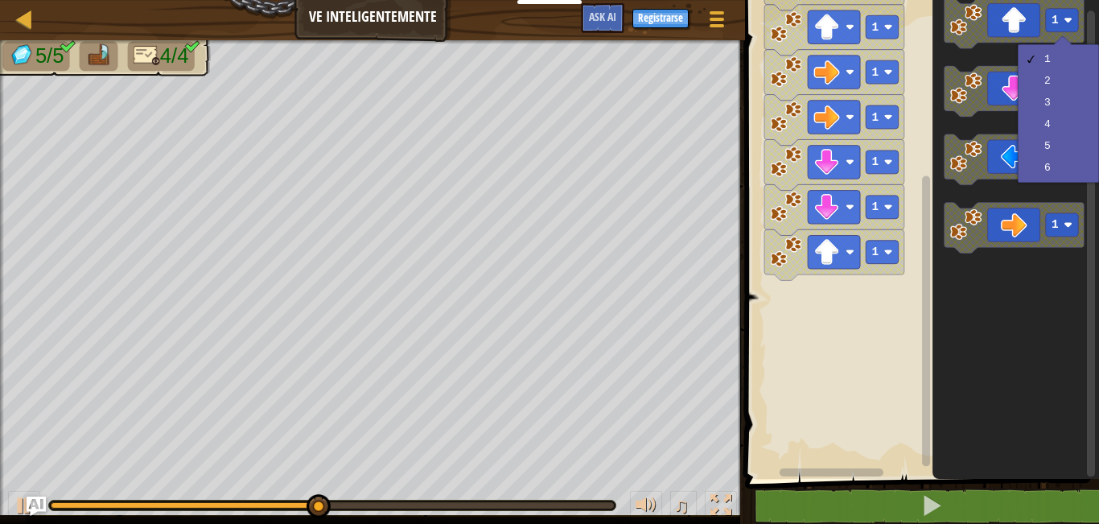
click at [855, 392] on rect "Espacio de trabajo de Blockly" at bounding box center [919, 235] width 359 height 487
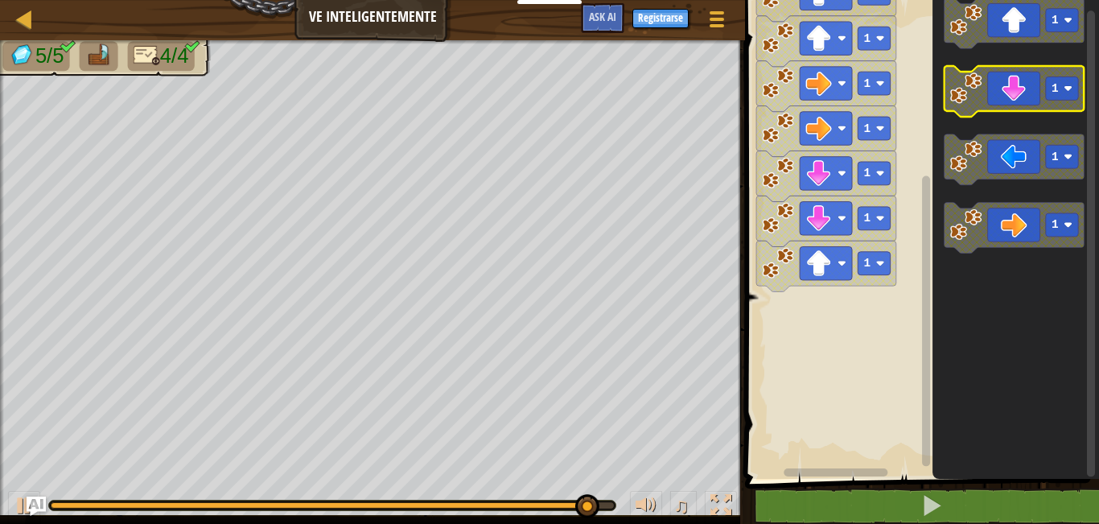
click at [1035, 109] on icon "Espacio de trabajo de Blockly" at bounding box center [1014, 91] width 140 height 51
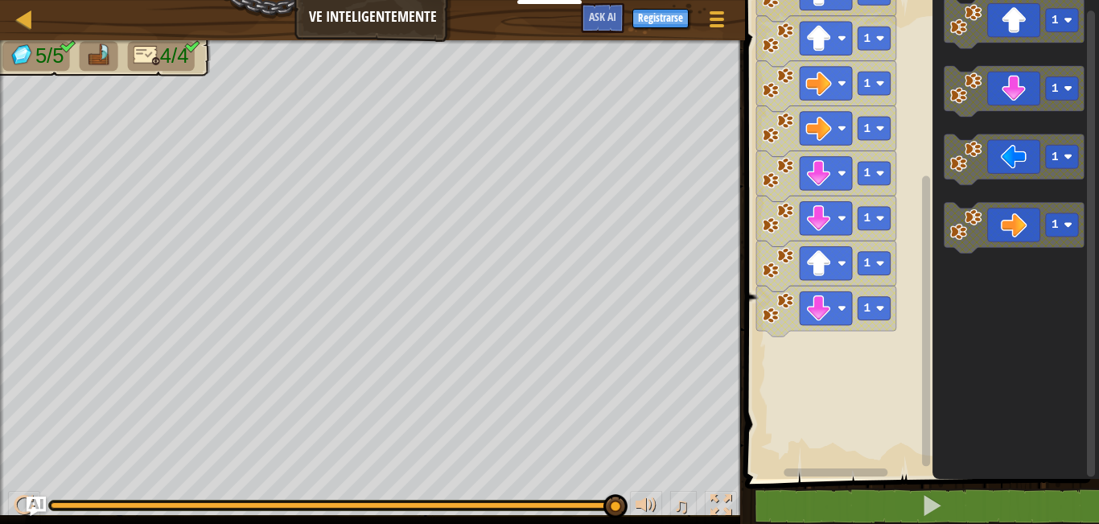
click at [998, 121] on icon "Espacio de trabajo de Blockly" at bounding box center [1015, 235] width 167 height 487
click at [1067, 84] on image "Espacio de trabajo de Blockly" at bounding box center [1068, 88] width 9 height 9
click at [1064, 88] on image "Espacio de trabajo de Blockly" at bounding box center [1068, 88] width 9 height 9
click at [1059, 90] on g "1" at bounding box center [1062, 88] width 32 height 23
click at [1028, 89] on icon "Espacio de trabajo de Blockly" at bounding box center [1014, 91] width 140 height 51
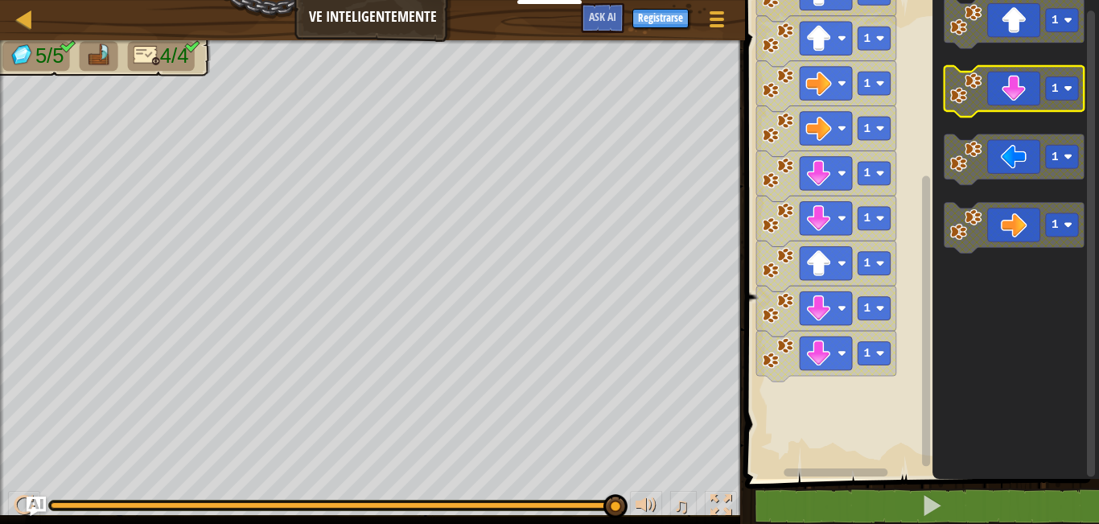
click at [1031, 91] on icon "Espacio de trabajo de Blockly" at bounding box center [1014, 91] width 140 height 51
click at [1044, 108] on icon "Espacio de trabajo de Blockly" at bounding box center [1014, 91] width 140 height 51
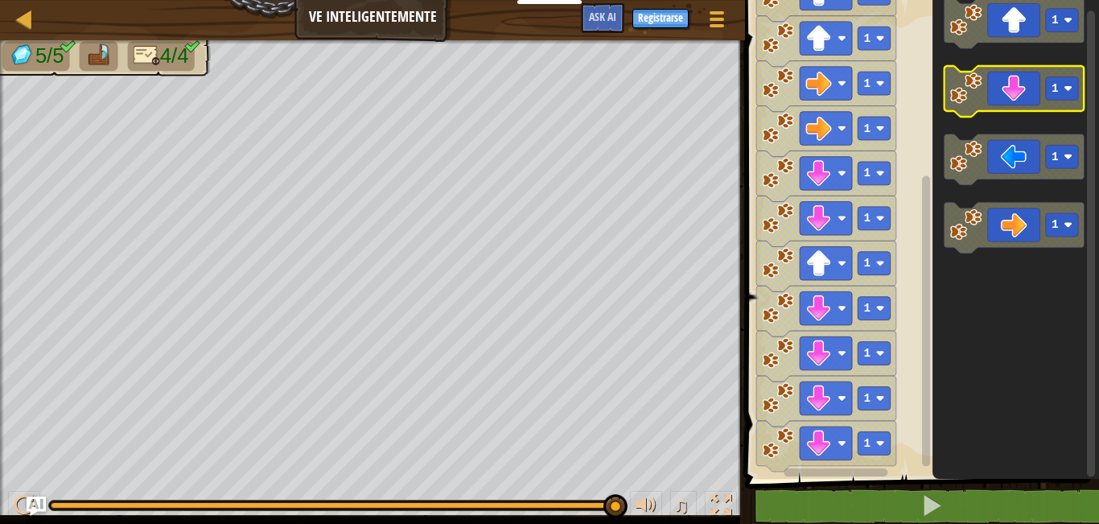
click at [1030, 107] on icon "Espacio de trabajo de Blockly" at bounding box center [1014, 91] width 140 height 51
click at [1006, 104] on icon "Espacio de trabajo de Blockly" at bounding box center [1014, 91] width 140 height 51
click at [1006, 100] on icon "Espacio de trabajo de Blockly" at bounding box center [1014, 91] width 140 height 51
click at [1006, 93] on icon "Espacio de trabajo de Blockly" at bounding box center [1014, 91] width 140 height 51
click at [1007, 88] on icon "Espacio de trabajo de Blockly" at bounding box center [1014, 91] width 140 height 51
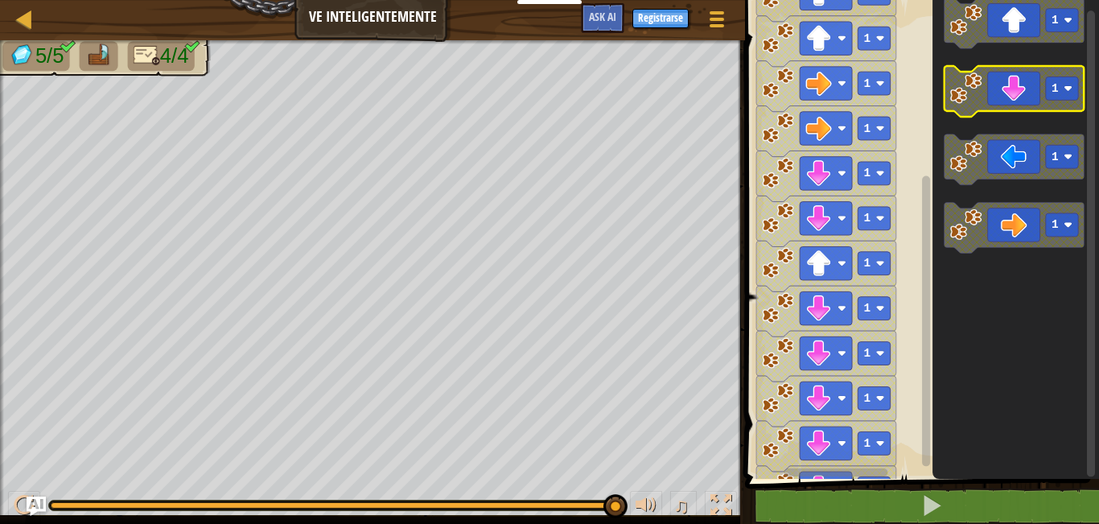
click at [1009, 88] on icon "Espacio de trabajo de Blockly" at bounding box center [1014, 91] width 140 height 51
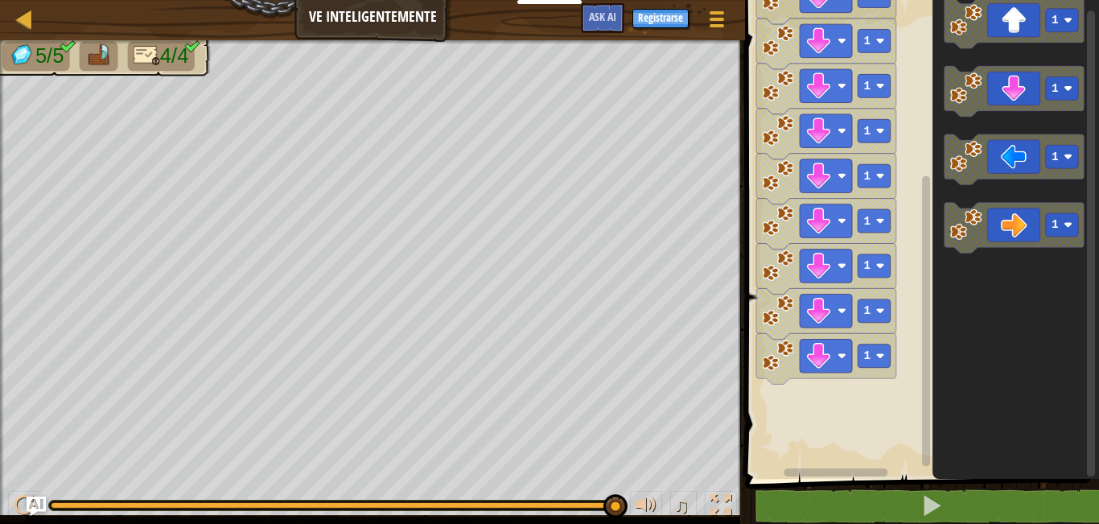
click at [376, 0] on html "Estudiantes Crear Cuenta Gratis. Soluciones para escuelas y distritos Vista pre…" at bounding box center [549, 0] width 1099 height 0
click at [1049, 83] on rect "Espacio de trabajo de Blockly" at bounding box center [1062, 88] width 32 height 23
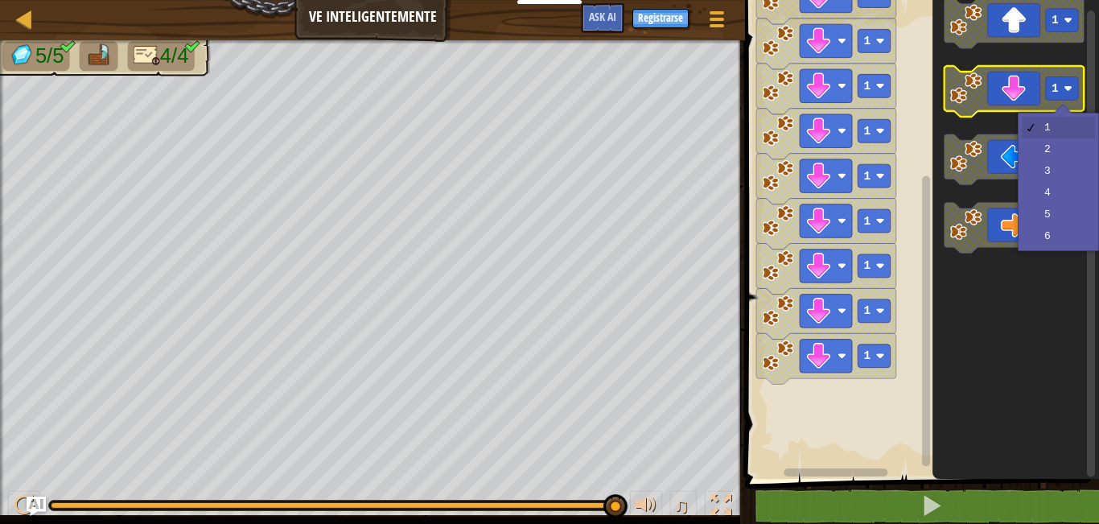
click at [1046, 88] on rect "Espacio de trabajo de Blockly" at bounding box center [1062, 88] width 32 height 23
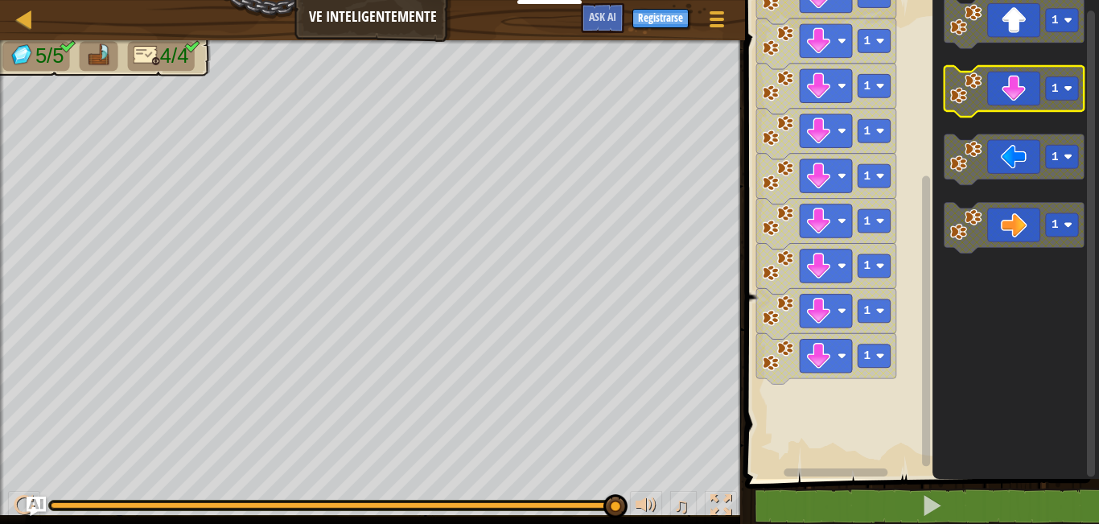
click at [1027, 89] on icon "Espacio de trabajo de Blockly" at bounding box center [1014, 91] width 140 height 51
click at [1022, 97] on icon "Espacio de trabajo de Blockly" at bounding box center [1014, 91] width 140 height 51
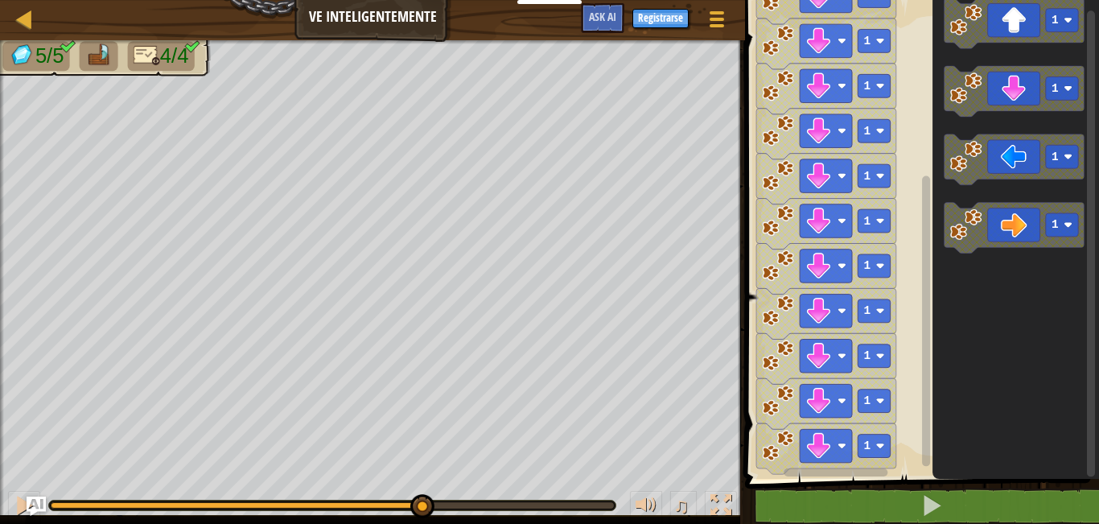
drag, startPoint x: 618, startPoint y: 502, endPoint x: 420, endPoint y: 540, distance: 201.5
click at [420, 0] on html "Estudiantes Crear Cuenta Gratis. Soluciones para escuelas y distritos Vista pre…" at bounding box center [549, 0] width 1099 height 0
click at [1064, 222] on g "1" at bounding box center [1062, 224] width 32 height 23
click at [1062, 211] on icon "Espacio de trabajo de Blockly" at bounding box center [1014, 228] width 140 height 51
click at [1048, 237] on g "1" at bounding box center [1062, 224] width 32 height 23
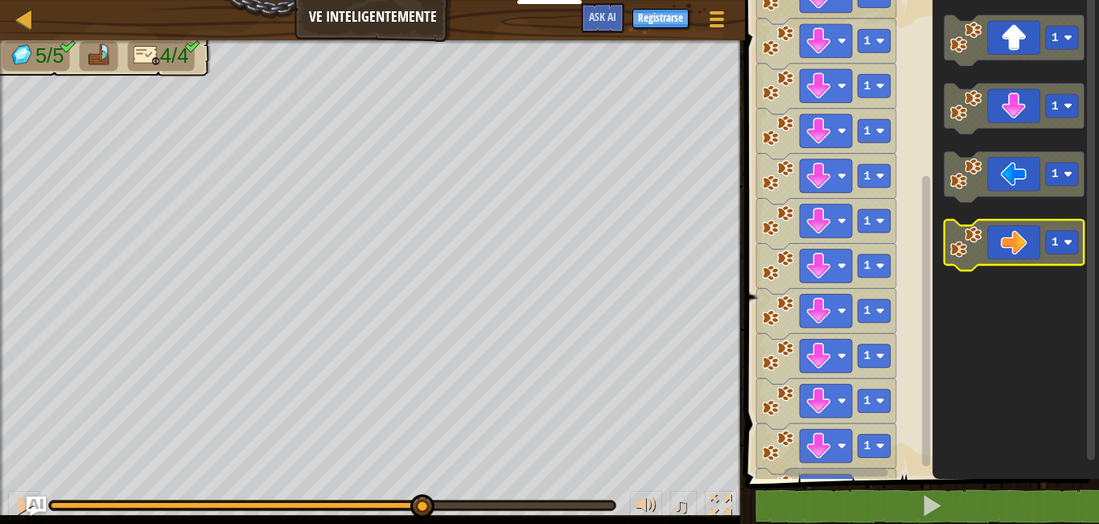
click at [1043, 225] on icon "Espacio de trabajo de Blockly" at bounding box center [1014, 245] width 140 height 51
click at [1043, 224] on icon "Espacio de trabajo de Blockly" at bounding box center [1014, 245] width 140 height 51
click at [1035, 229] on icon "Espacio de trabajo de Blockly" at bounding box center [1014, 245] width 140 height 51
click at [1020, 236] on icon "Espacio de trabajo de Blockly" at bounding box center [1014, 245] width 140 height 51
click at [991, 239] on icon "Espacio de trabajo de Blockly" at bounding box center [1014, 245] width 140 height 51
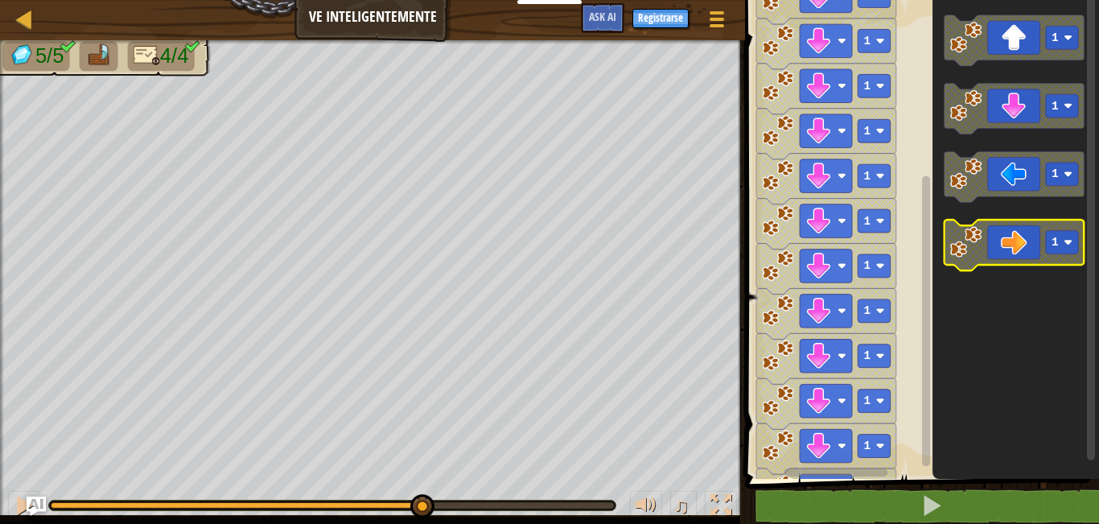
click at [1066, 259] on icon "Espacio de trabajo de Blockly" at bounding box center [1014, 245] width 140 height 51
click at [1063, 269] on g "1 1 1 1" at bounding box center [1014, 142] width 140 height 255
click at [1083, 253] on icon "Espacio de trabajo de Blockly" at bounding box center [1014, 245] width 140 height 51
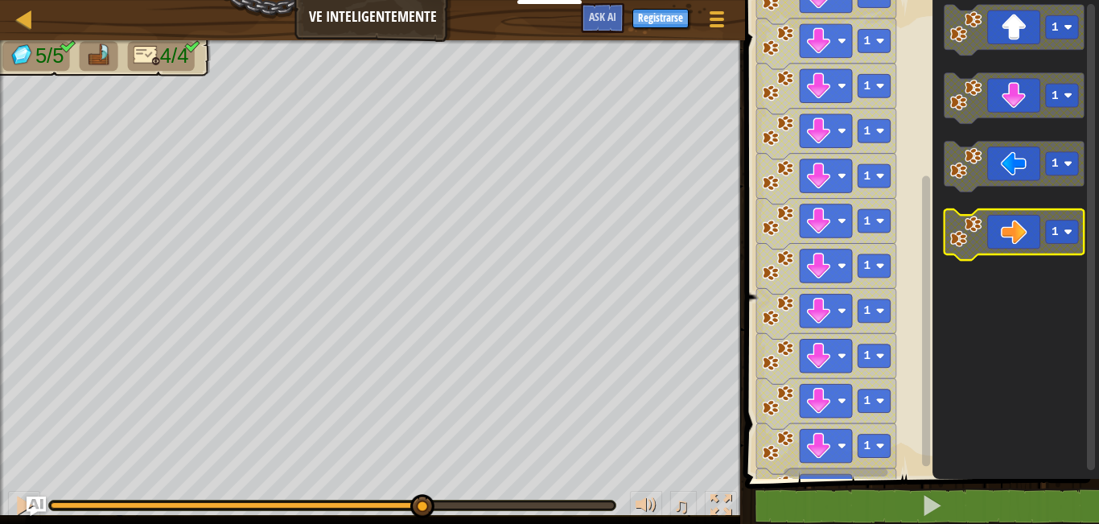
click at [1084, 249] on icon "Espacio de trabajo de Blockly" at bounding box center [1014, 234] width 140 height 51
click at [1083, 241] on icon "Espacio de trabajo de Blockly" at bounding box center [1014, 234] width 140 height 51
click at [1067, 242] on g "1" at bounding box center [1014, 234] width 140 height 51
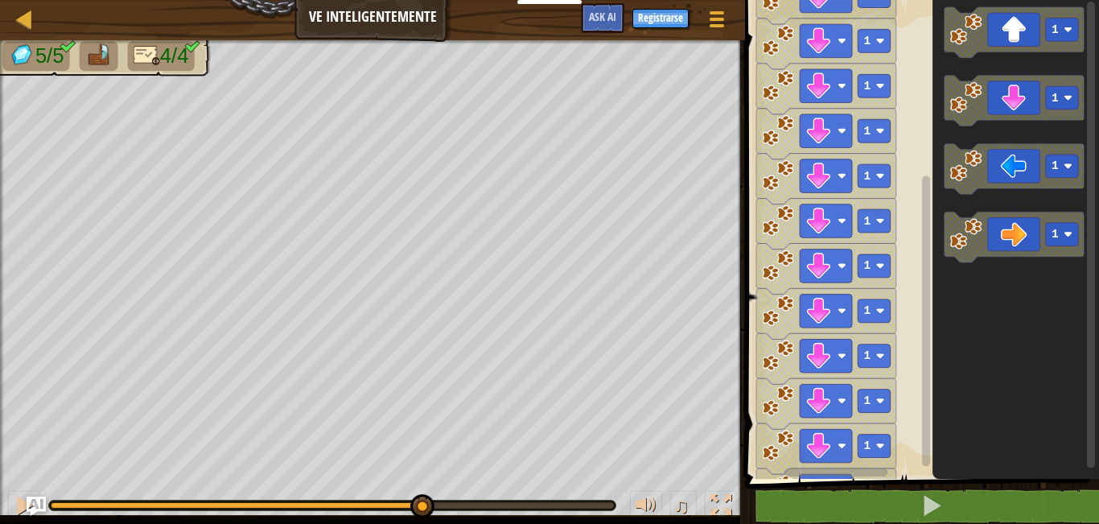
click at [1055, 229] on text "1" at bounding box center [1054, 234] width 7 height 13
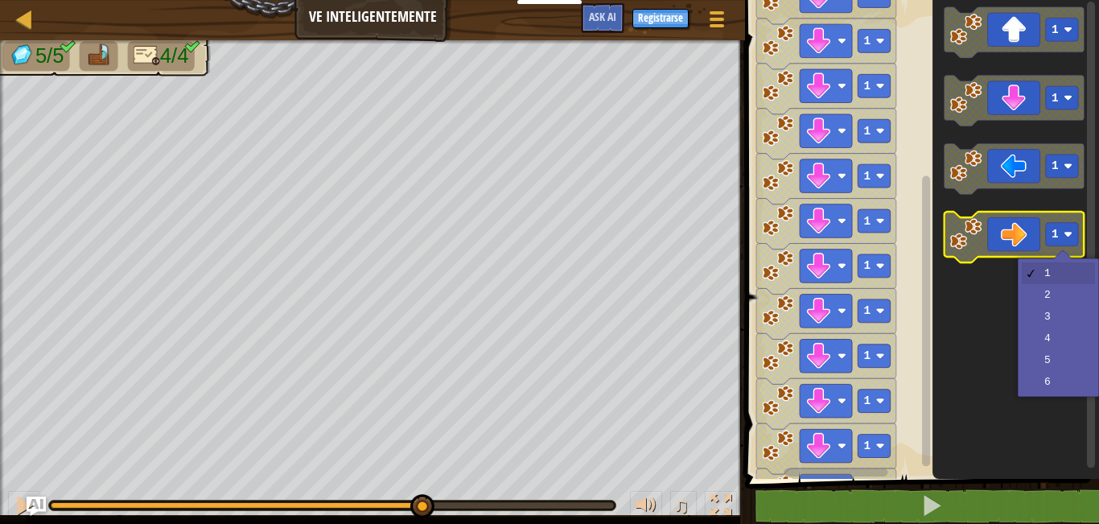
click at [1054, 213] on icon "Espacio de trabajo de Blockly" at bounding box center [1014, 237] width 140 height 51
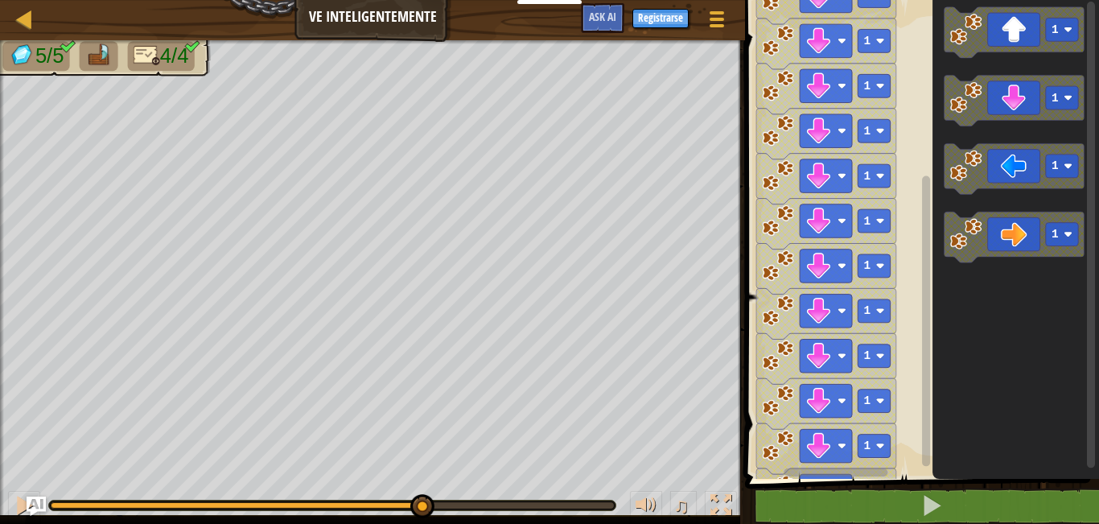
click at [1049, 205] on icon "Espacio de trabajo de Blockly" at bounding box center [1015, 235] width 167 height 487
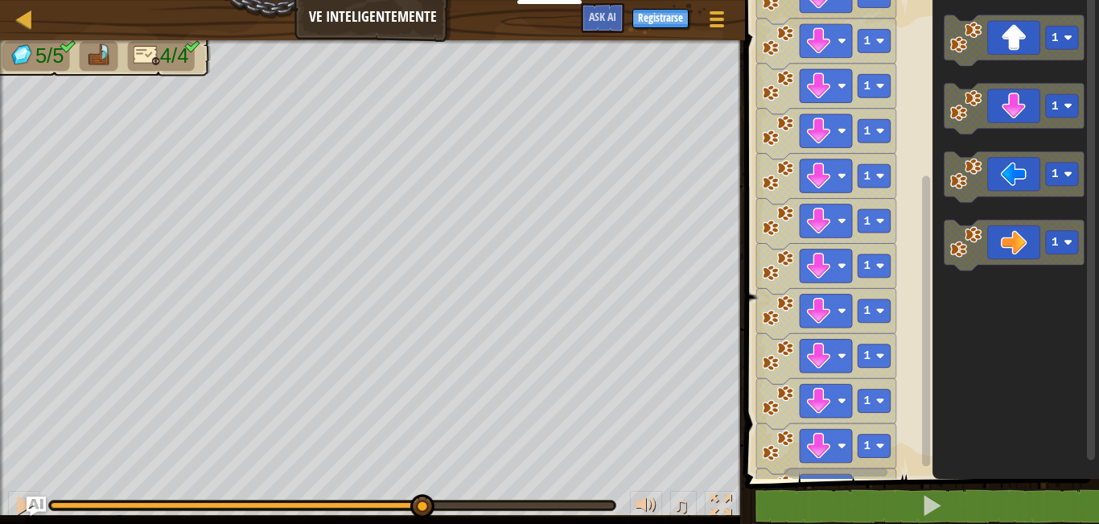
click at [1051, 218] on icon "Espacio de trabajo de Blockly" at bounding box center [1015, 235] width 167 height 487
click at [1050, 226] on icon "Espacio de trabajo de Blockly" at bounding box center [1014, 245] width 140 height 51
click at [1046, 241] on g "1" at bounding box center [1014, 245] width 140 height 51
click at [1043, 242] on icon "Espacio de trabajo de Blockly" at bounding box center [1014, 245] width 140 height 51
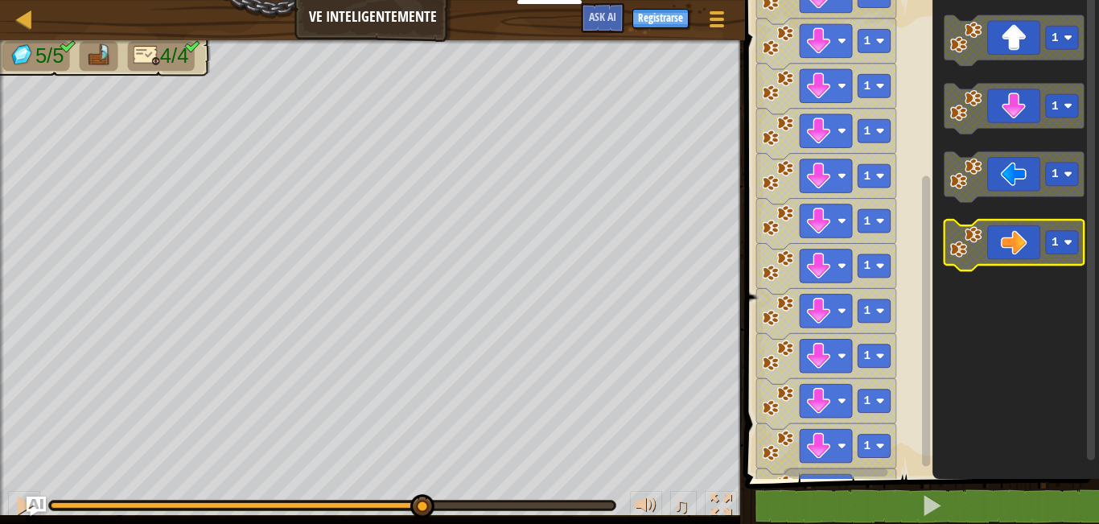
click at [1044, 240] on icon "Espacio de trabajo de Blockly" at bounding box center [1014, 245] width 140 height 51
click at [1036, 228] on icon "Espacio de trabajo de Blockly" at bounding box center [1014, 245] width 140 height 51
click at [1049, 220] on icon "1 1 1 1" at bounding box center [1015, 235] width 167 height 487
click at [1045, 219] on icon "Espacio de trabajo de Blockly" at bounding box center [1015, 235] width 167 height 487
click at [998, 286] on icon "Espacio de trabajo de Blockly" at bounding box center [1015, 235] width 167 height 487
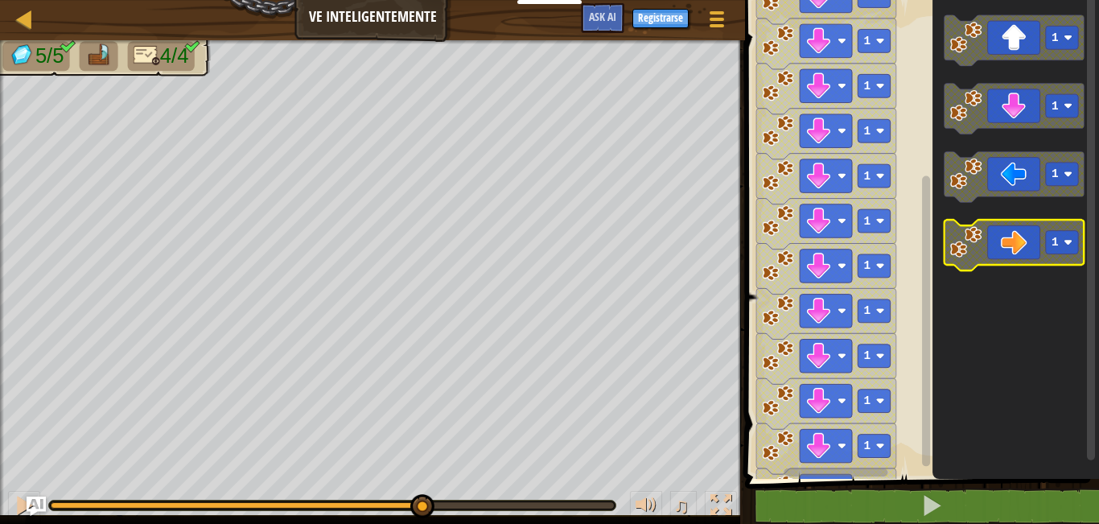
click at [982, 241] on icon "Espacio de trabajo de Blockly" at bounding box center [1014, 245] width 140 height 51
click at [984, 241] on icon "Espacio de trabajo de Blockly" at bounding box center [1014, 245] width 140 height 51
click at [988, 236] on icon "Espacio de trabajo de Blockly" at bounding box center [1014, 245] width 140 height 51
click at [998, 237] on icon "Espacio de trabajo de Blockly" at bounding box center [1014, 245] width 140 height 51
click at [998, 250] on icon "Espacio de trabajo de Blockly" at bounding box center [1014, 245] width 140 height 51
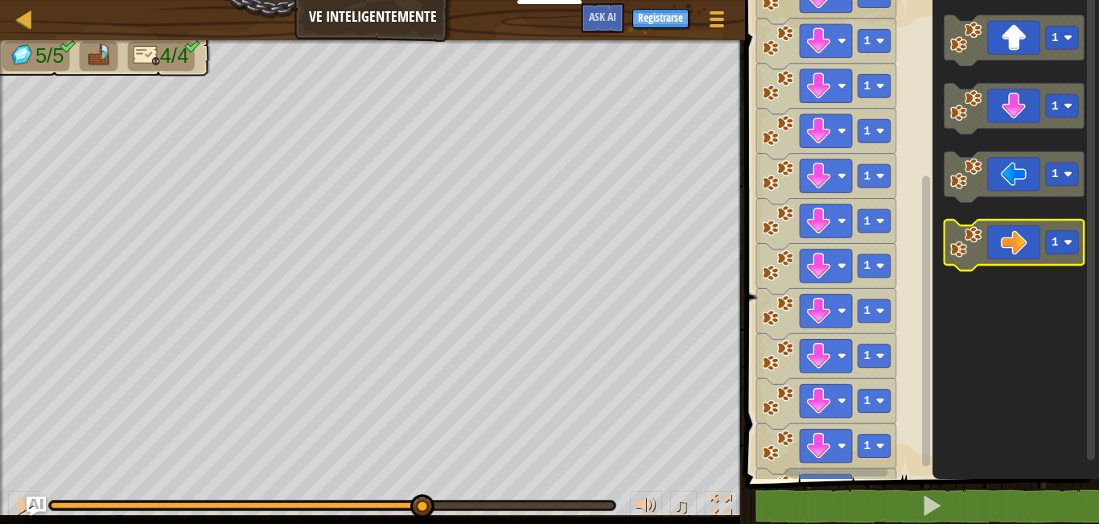
click at [1031, 220] on icon "Espacio de trabajo de Blockly" at bounding box center [1014, 245] width 140 height 51
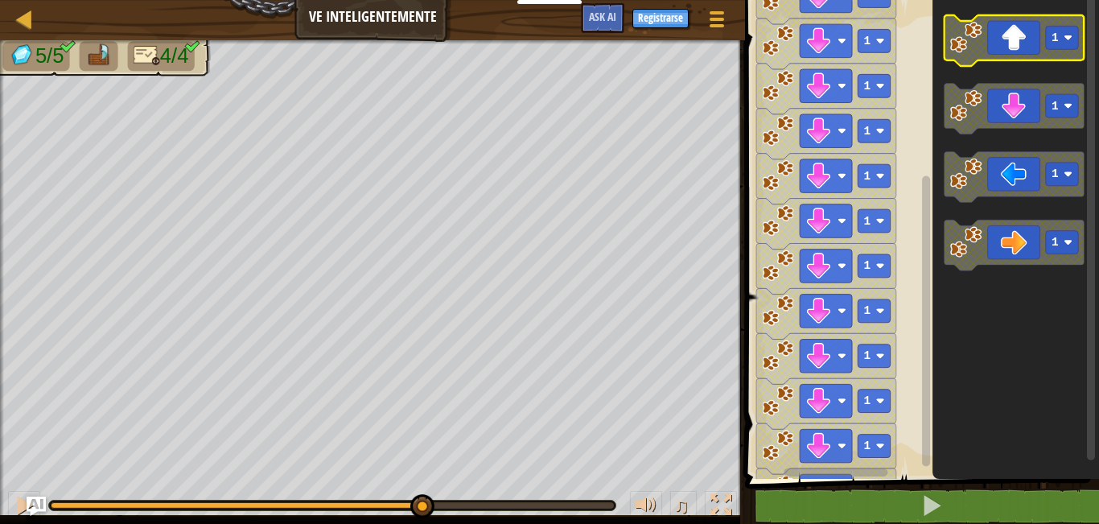
click at [1067, 43] on rect "Espacio de trabajo de Blockly" at bounding box center [1062, 37] width 32 height 23
click at [1064, 52] on g "1" at bounding box center [1014, 40] width 140 height 51
click at [1048, 33] on rect "Espacio de trabajo de Blockly" at bounding box center [1062, 37] width 32 height 23
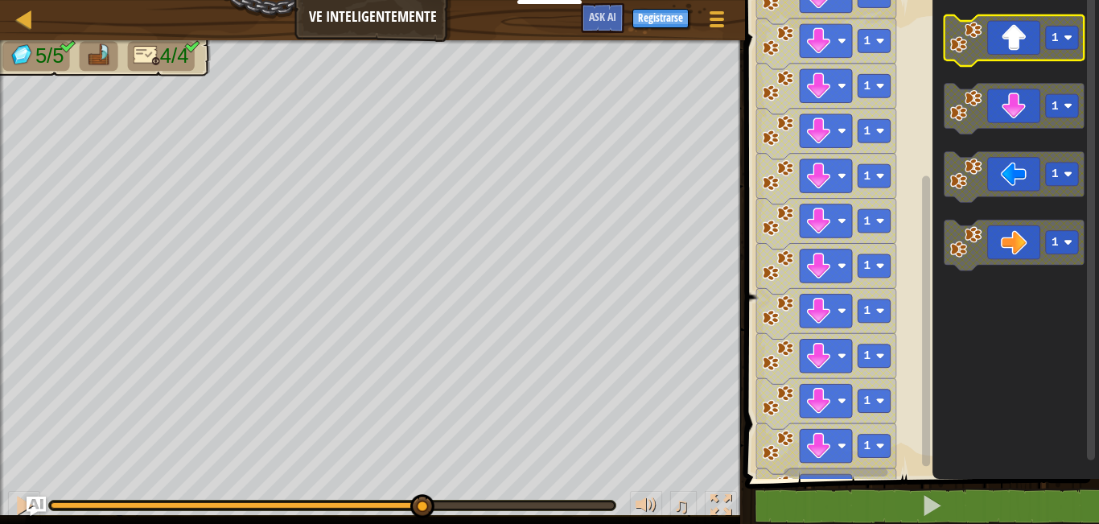
click at [1047, 37] on rect "Espacio de trabajo de Blockly" at bounding box center [1062, 37] width 32 height 23
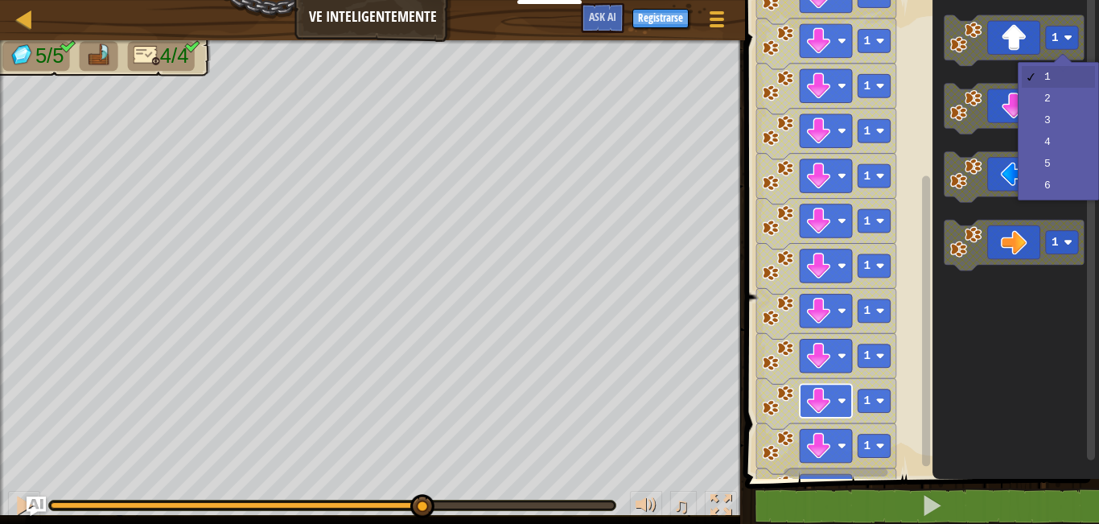
click at [825, 393] on div "Mapa Ve inteligentemente Menú del Juego Registrarse Ask AI 1 הההההההההההההההההה…" at bounding box center [549, 262] width 1099 height 524
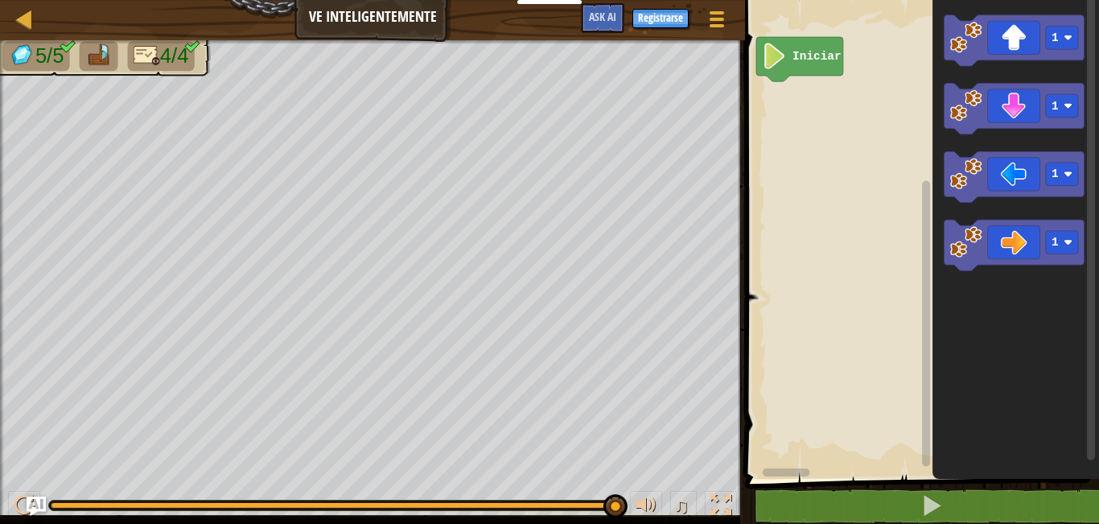
drag, startPoint x: 421, startPoint y: 504, endPoint x: 836, endPoint y: 425, distance: 422.7
click at [836, 425] on div "Mapa Ve inteligentemente Menú del Juego Registrarse Ask AI 1 הההההההההההההההההה…" at bounding box center [549, 262] width 1099 height 524
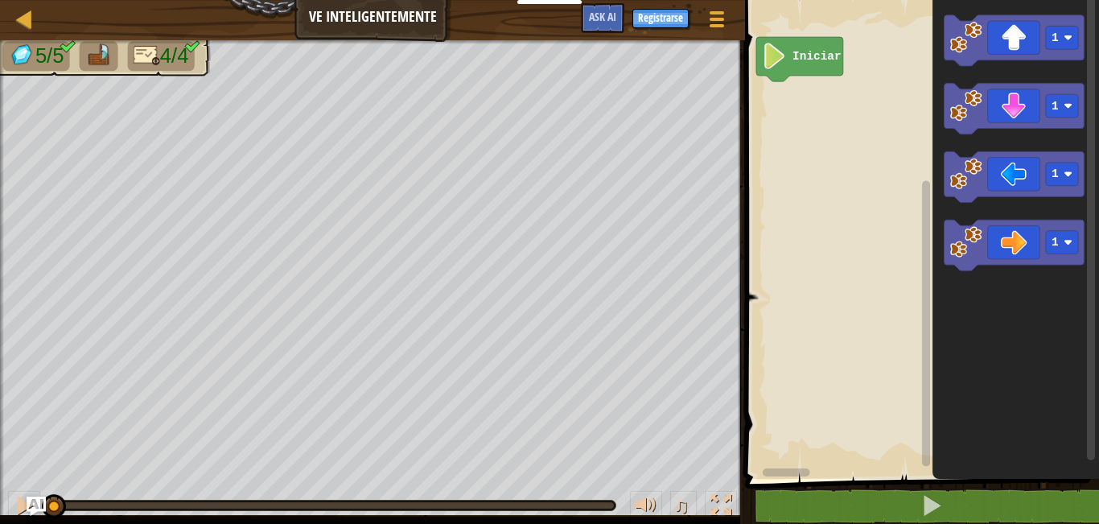
drag, startPoint x: 618, startPoint y: 501, endPoint x: 0, endPoint y: 298, distance: 650.2
click at [0, 298] on div "5/5 4/4 ♫ Blue [PERSON_NAME]" at bounding box center [549, 281] width 1099 height 483
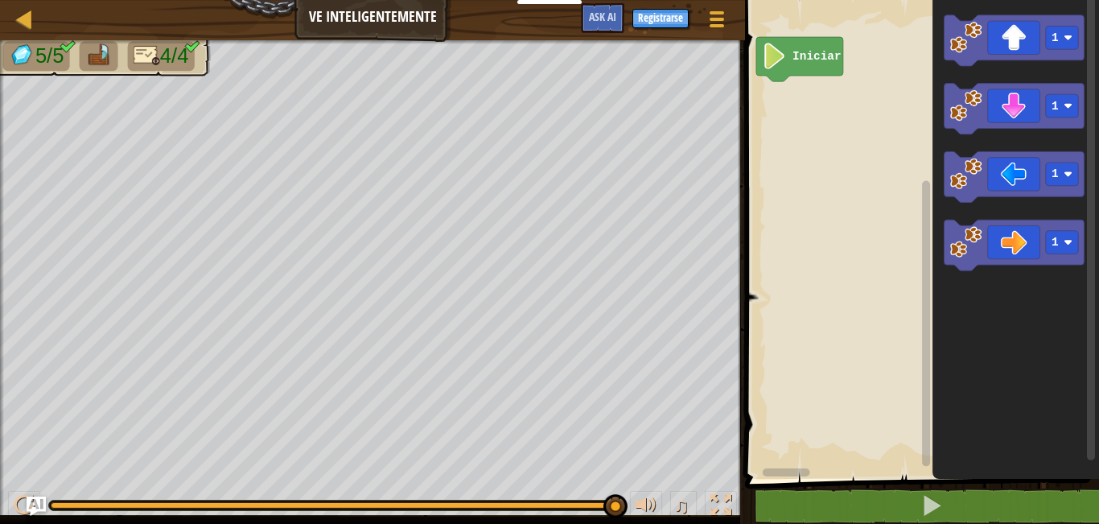
drag, startPoint x: 47, startPoint y: 504, endPoint x: 829, endPoint y: 440, distance: 785.3
click at [829, 440] on div "Mapa Ve inteligentemente Menú del Juego Registrarse Ask AI 1 הההההההההההההההההה…" at bounding box center [549, 262] width 1099 height 524
click at [792, 48] on icon "Espacio de trabajo de Blockly" at bounding box center [799, 59] width 87 height 44
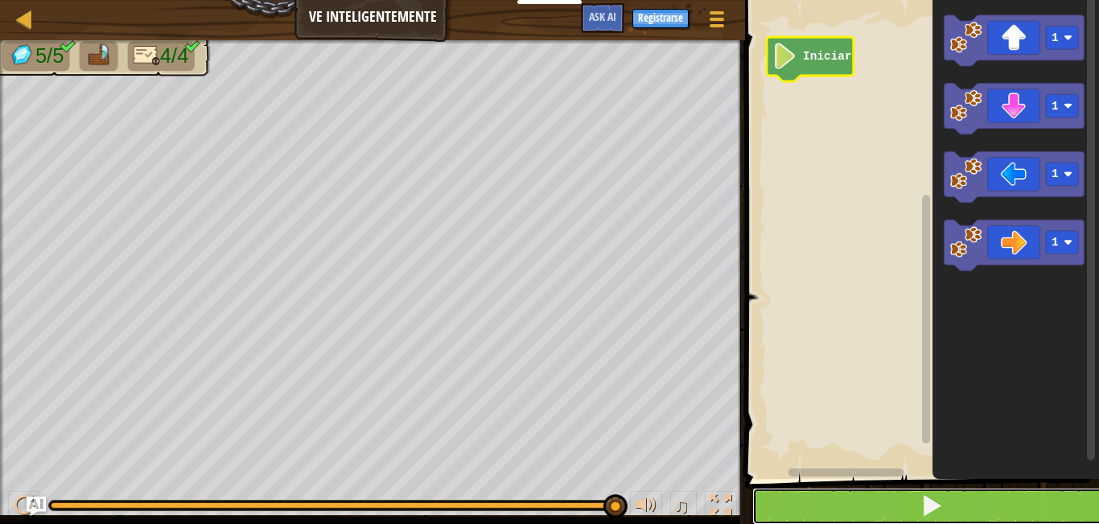
click at [891, 503] on button at bounding box center [931, 506] width 359 height 37
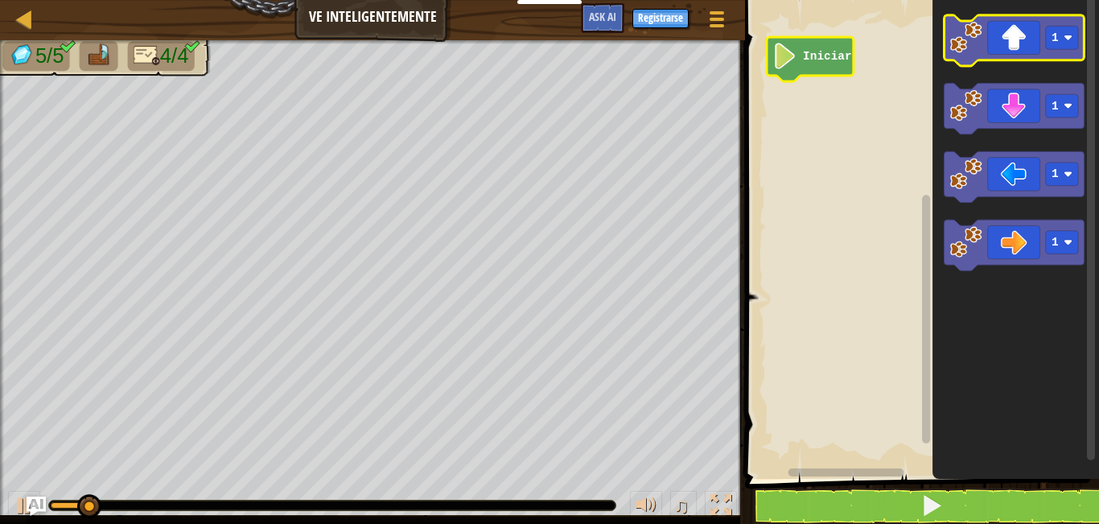
click at [975, 49] on image "Espacio de trabajo de Blockly" at bounding box center [966, 38] width 32 height 32
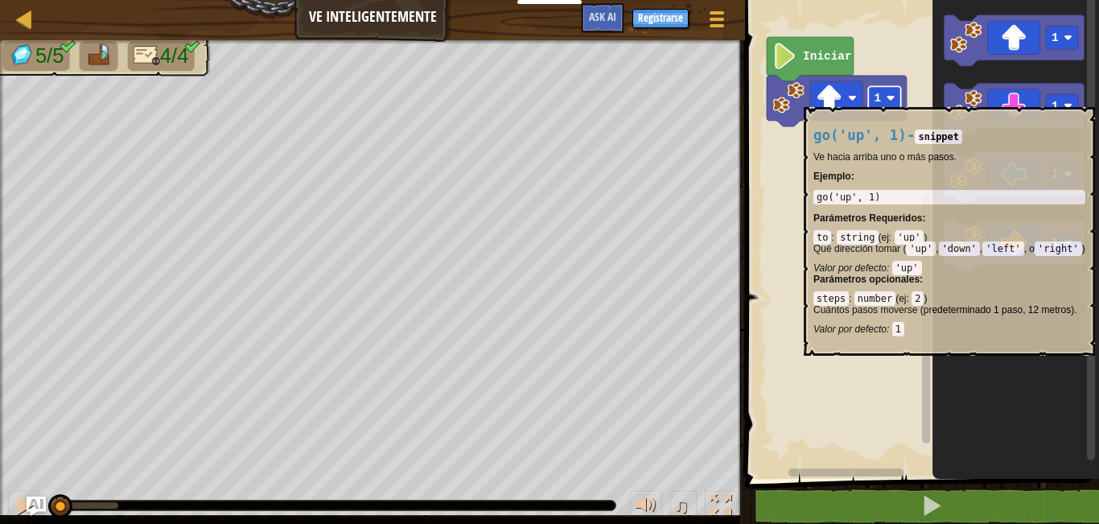
click at [899, 99] on rect "Espacio de trabajo de Blockly" at bounding box center [885, 97] width 32 height 23
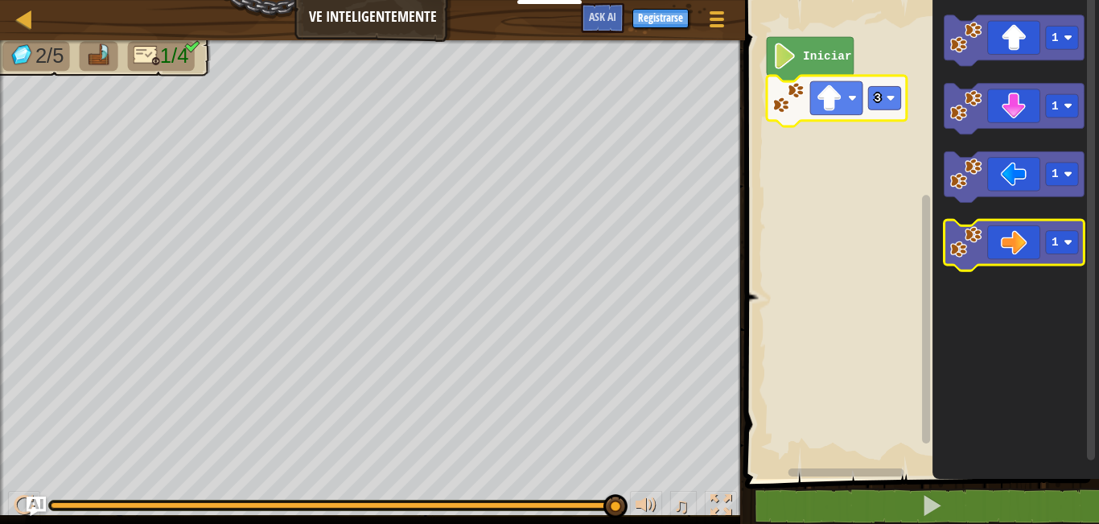
click at [971, 241] on image "Espacio de trabajo de Blockly" at bounding box center [966, 242] width 32 height 32
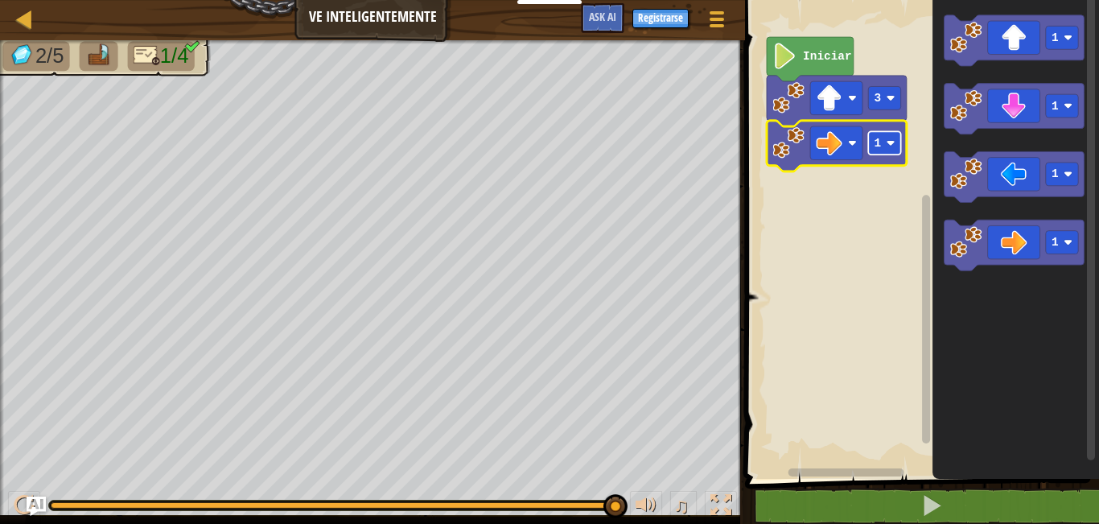
click at [898, 146] on rect "Espacio de trabajo de Blockly" at bounding box center [885, 142] width 32 height 23
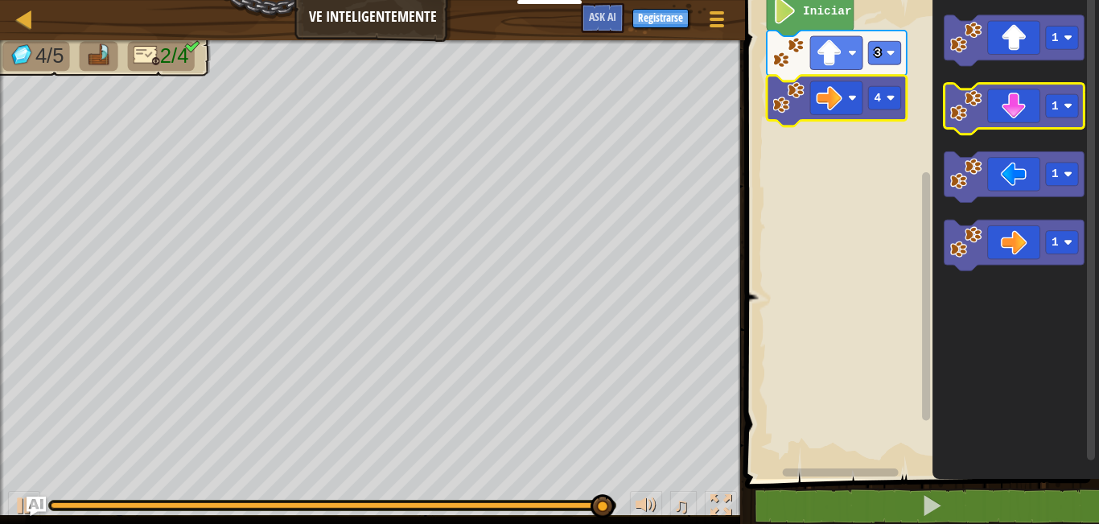
click at [984, 111] on icon "Espacio de trabajo de Blockly" at bounding box center [1014, 109] width 140 height 51
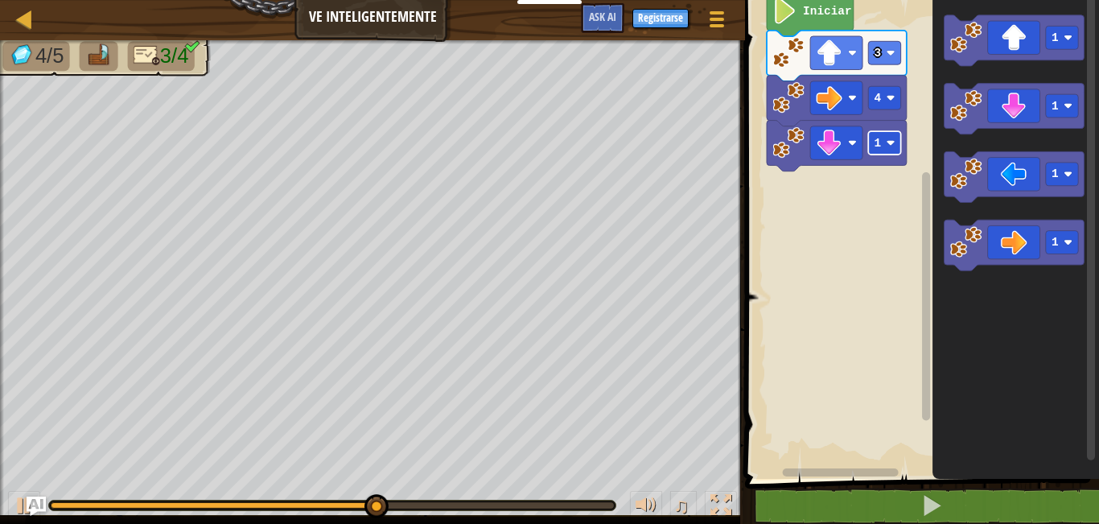
click at [892, 141] on image "Espacio de trabajo de Blockly" at bounding box center [891, 142] width 9 height 9
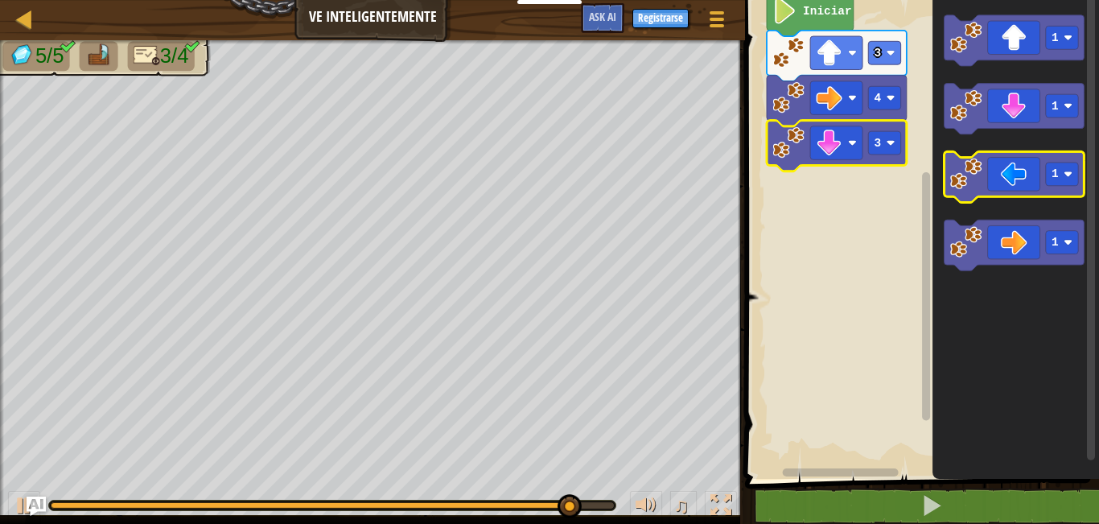
click at [979, 174] on image "Espacio de trabajo de Blockly" at bounding box center [966, 174] width 32 height 32
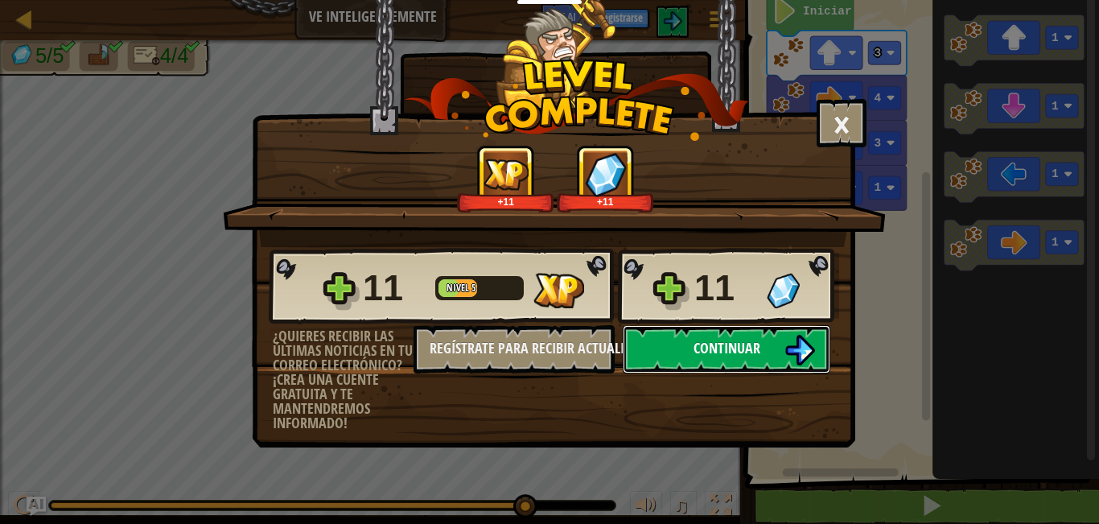
click at [739, 348] on span "Continuar" at bounding box center [726, 348] width 67 height 20
